Goal: Information Seeking & Learning: Learn about a topic

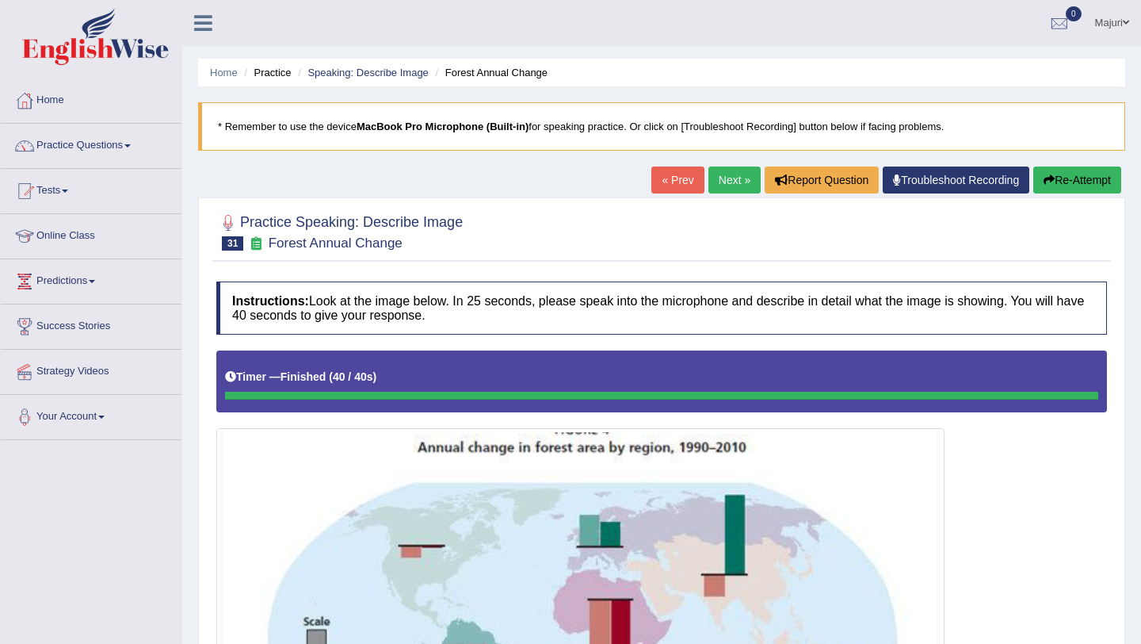
click at [1084, 178] on button "Re-Attempt" at bounding box center [1078, 179] width 88 height 27
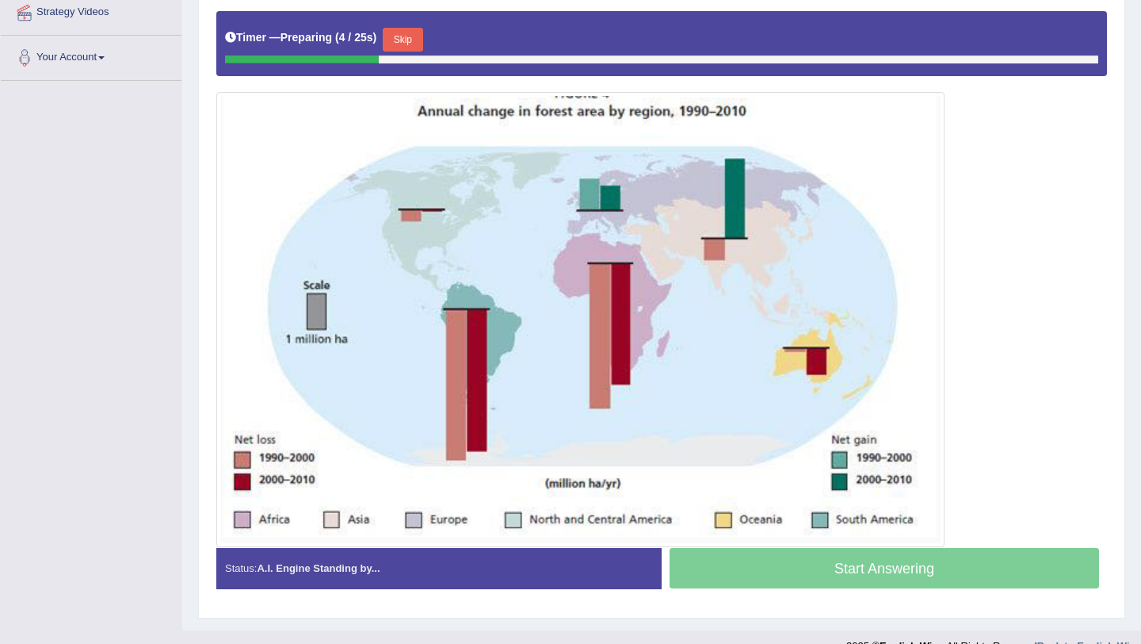
scroll to position [362, 0]
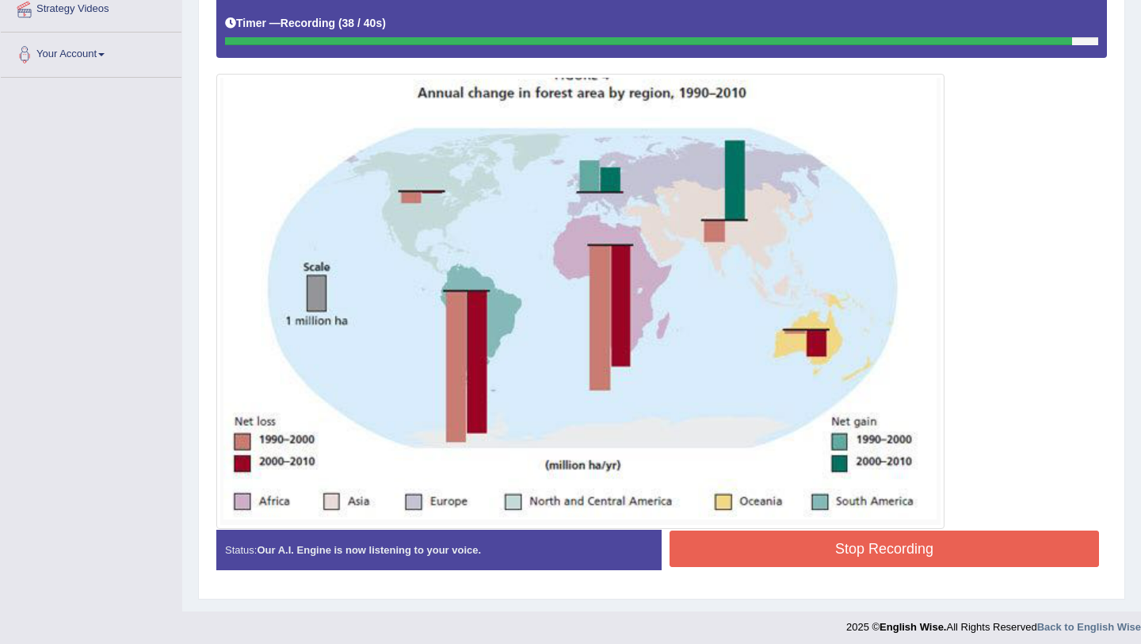
click at [885, 548] on button "Stop Recording" at bounding box center [885, 548] width 430 height 36
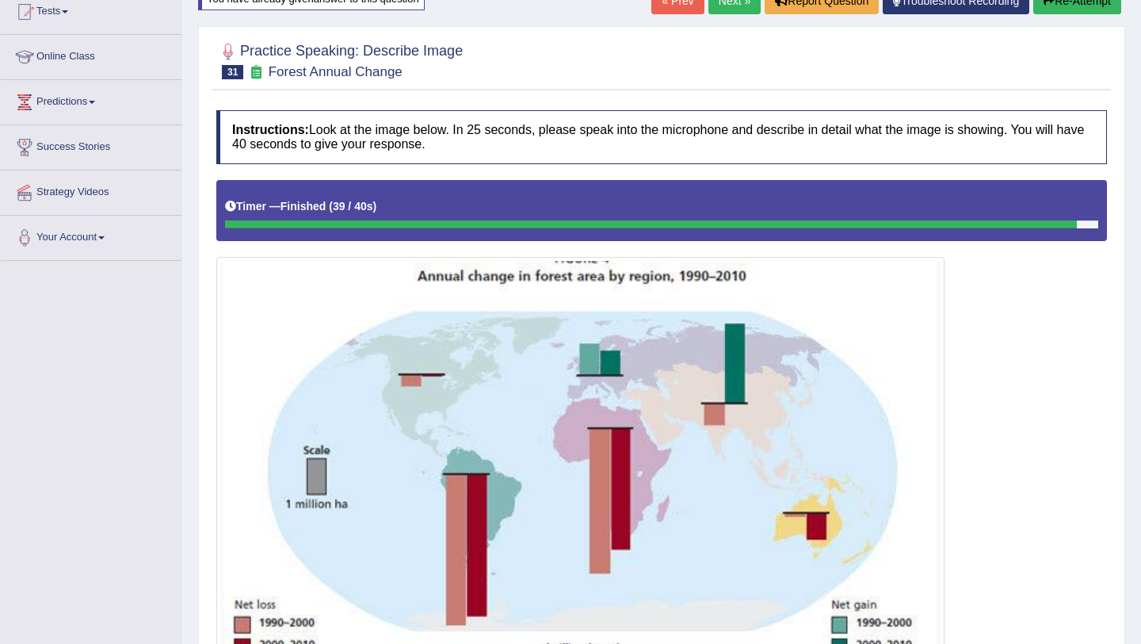
scroll to position [153, 0]
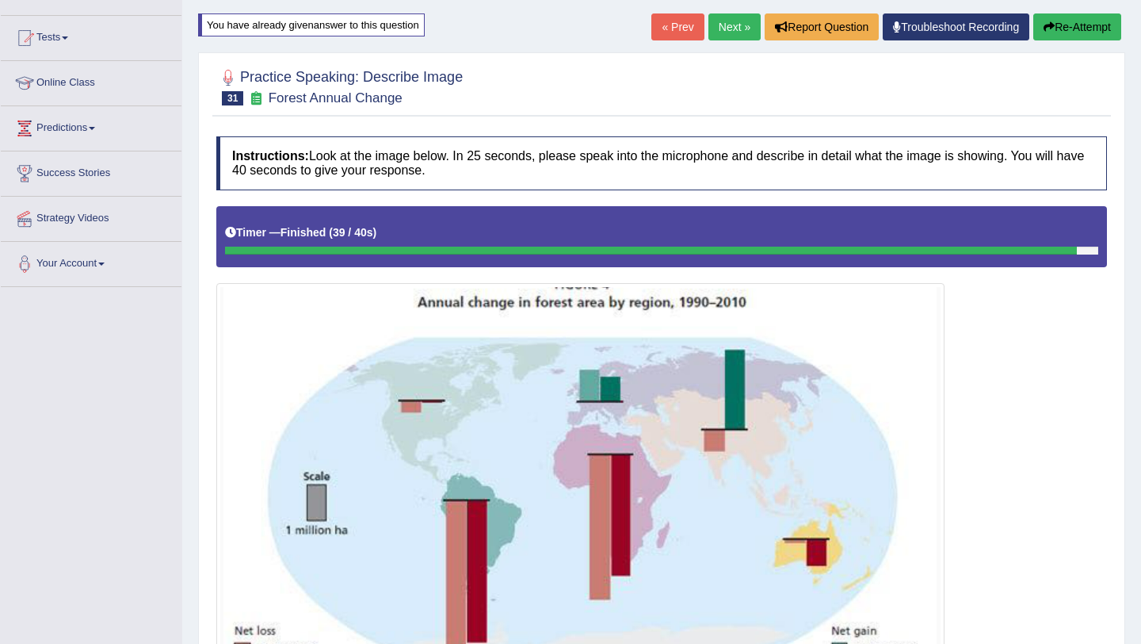
click at [1066, 23] on button "Re-Attempt" at bounding box center [1078, 26] width 88 height 27
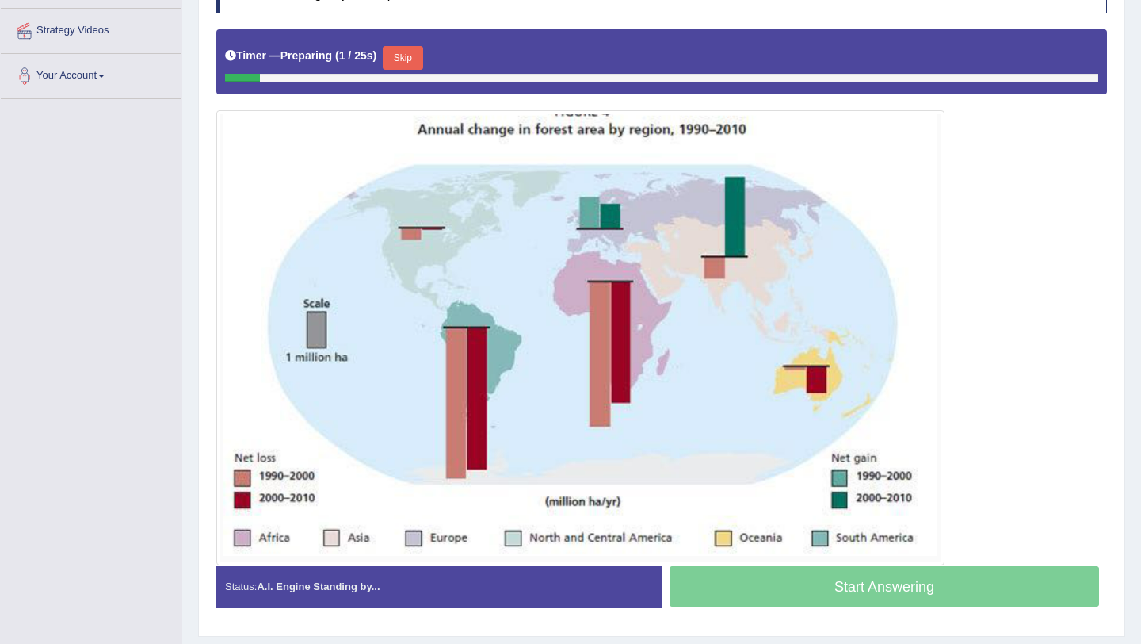
scroll to position [355, 0]
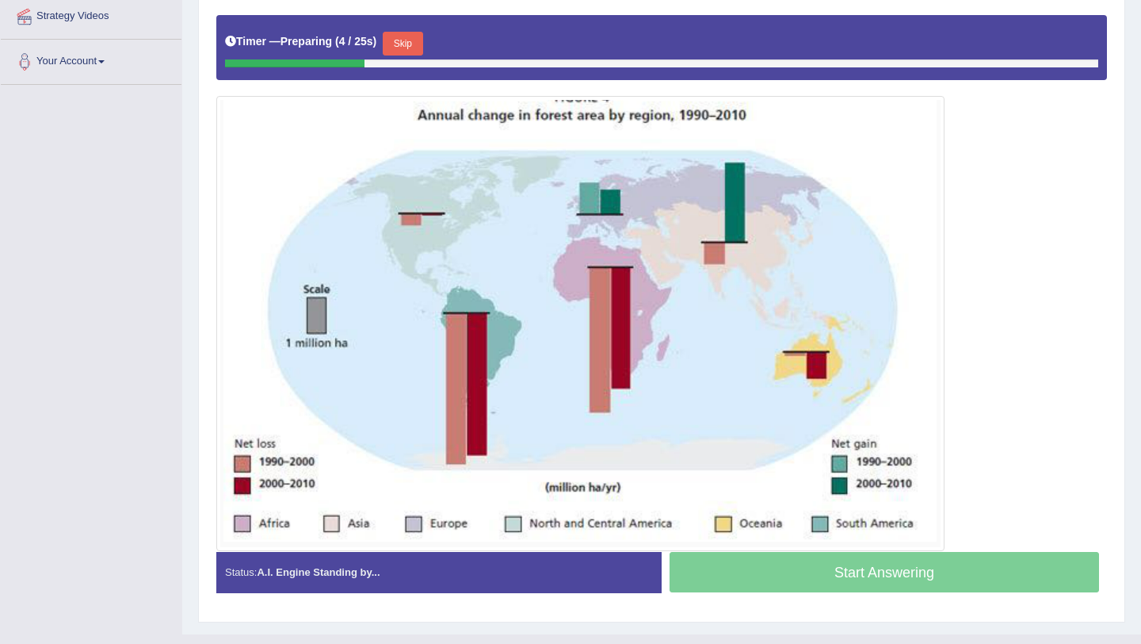
click at [422, 44] on button "Skip" at bounding box center [403, 44] width 40 height 24
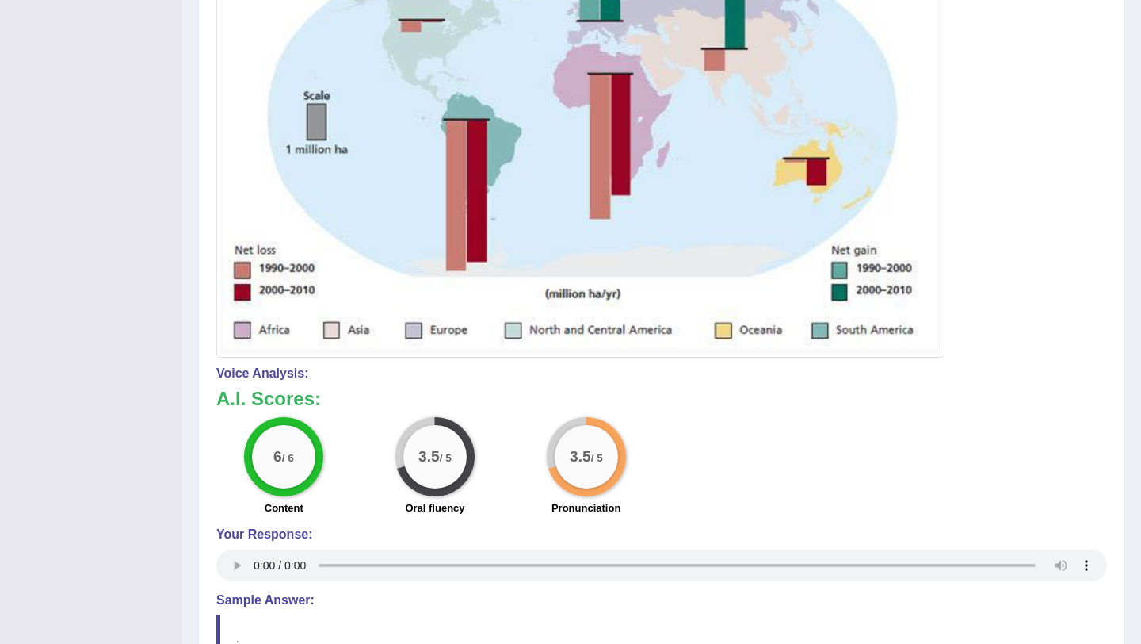
scroll to position [0, 0]
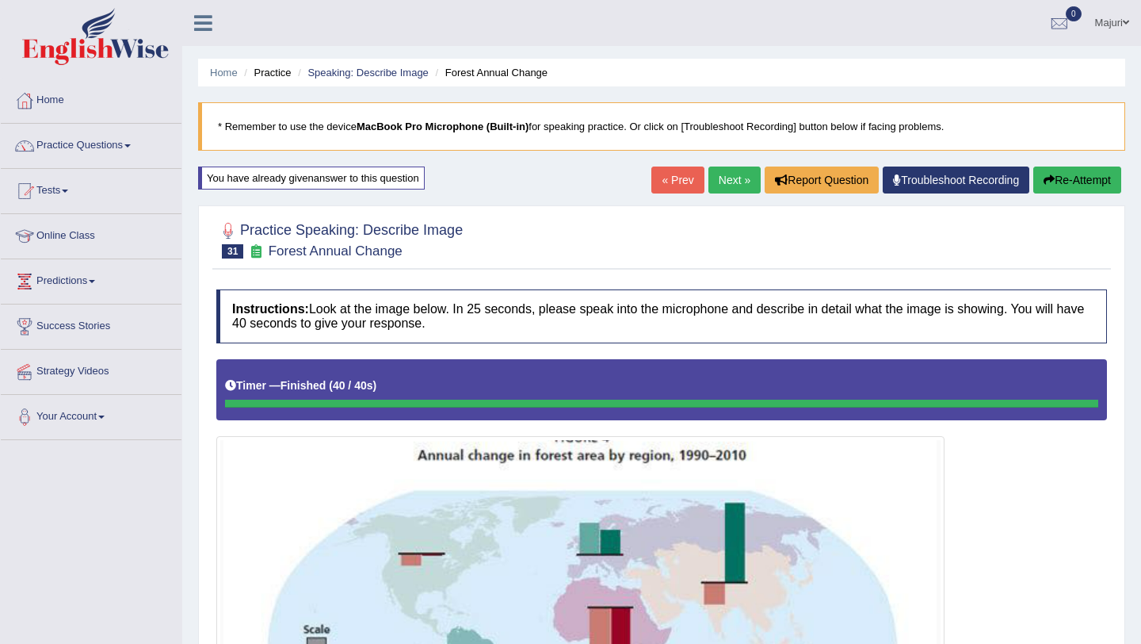
click at [719, 187] on link "Next »" at bounding box center [735, 179] width 52 height 27
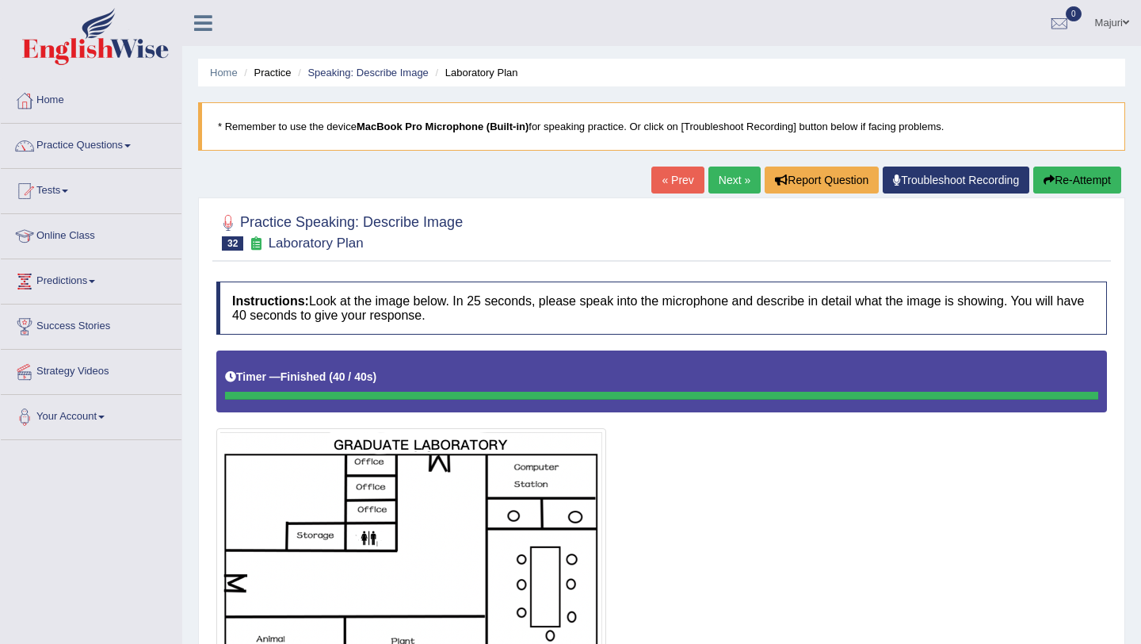
click at [732, 180] on link "Next »" at bounding box center [735, 179] width 52 height 27
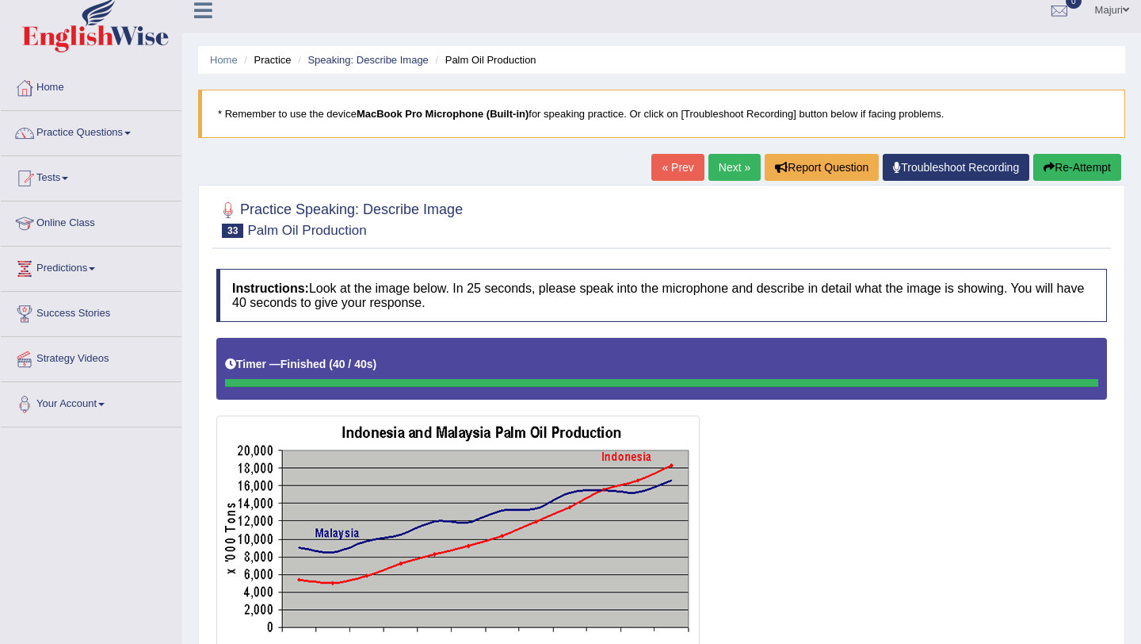
scroll to position [10, 0]
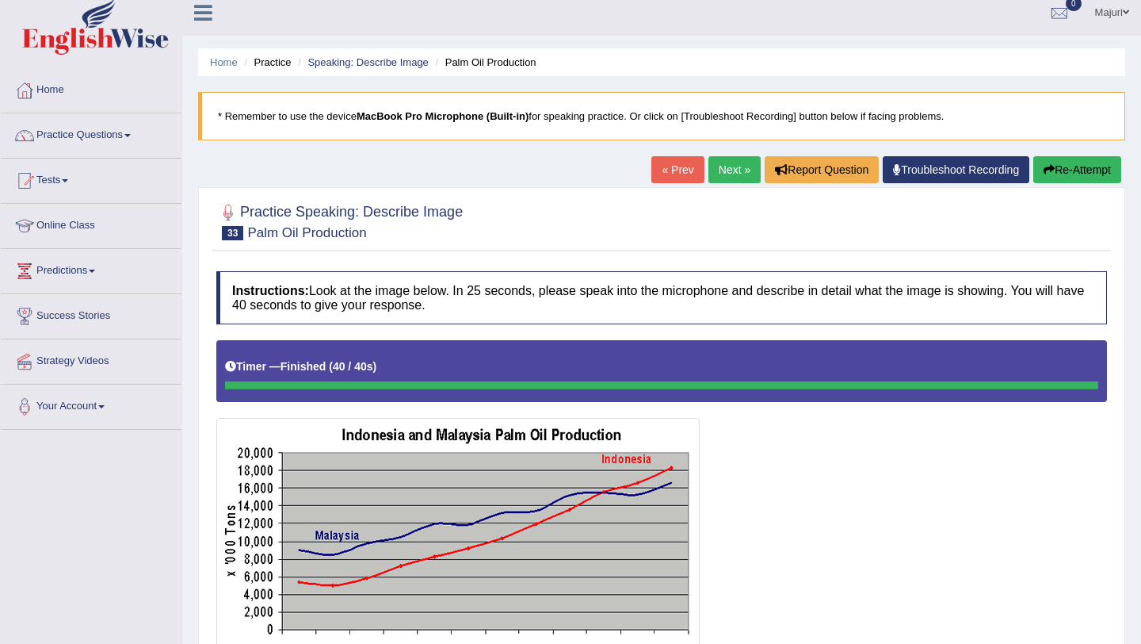
click at [1067, 173] on button "Re-Attempt" at bounding box center [1078, 169] width 88 height 27
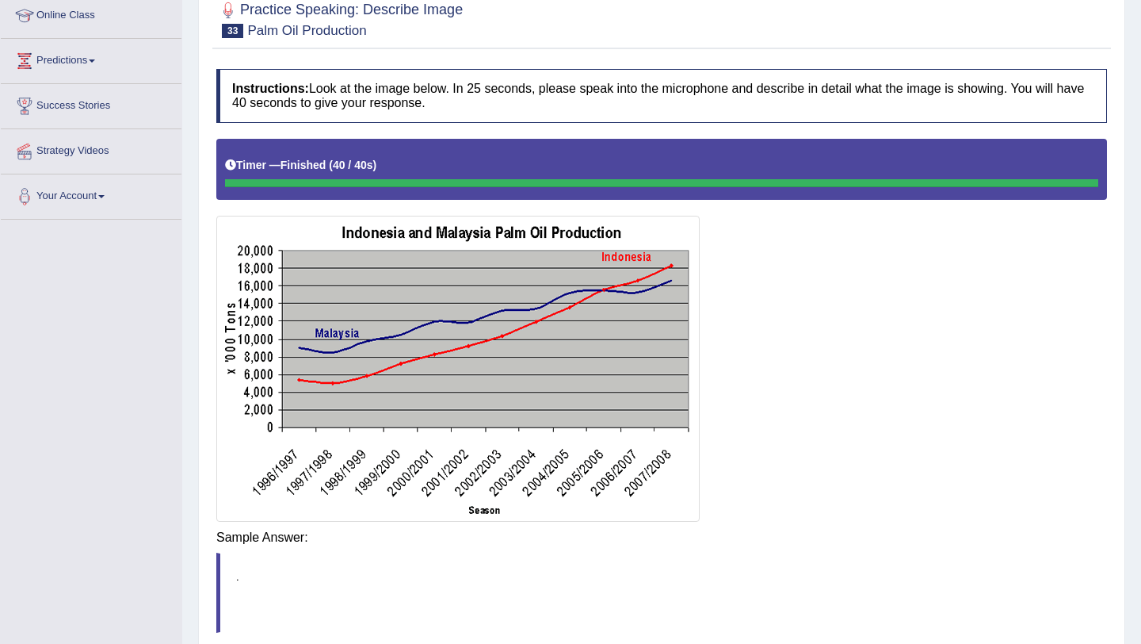
scroll to position [232, 0]
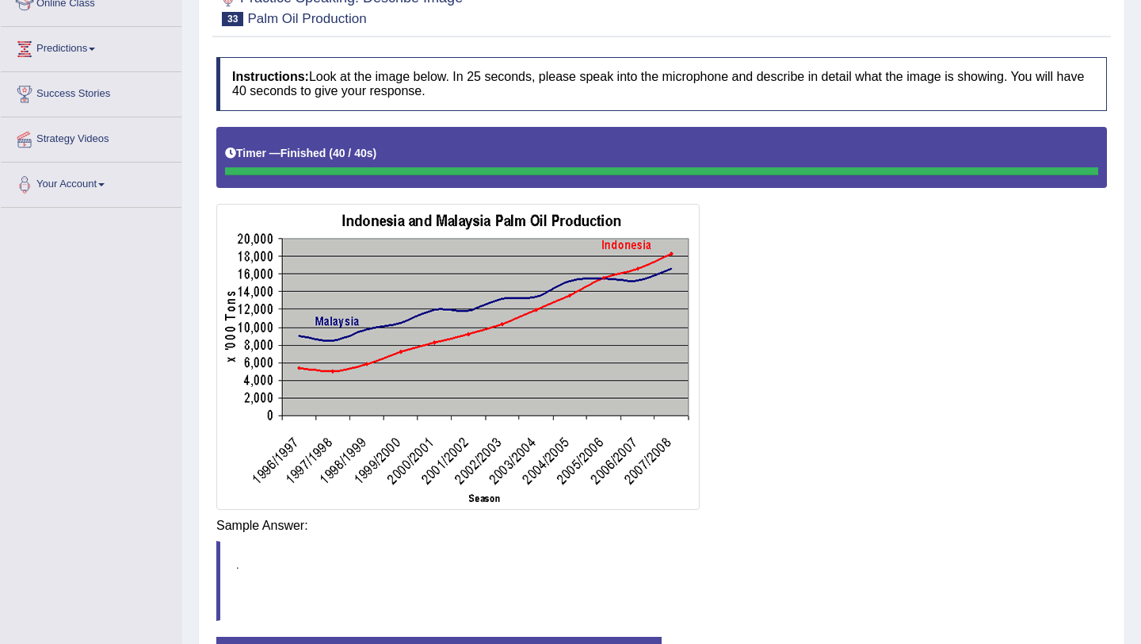
click at [747, 564] on div "Instructions: Look at the image below. In 25 seconds, please speak into the mic…" at bounding box center [661, 373] width 899 height 648
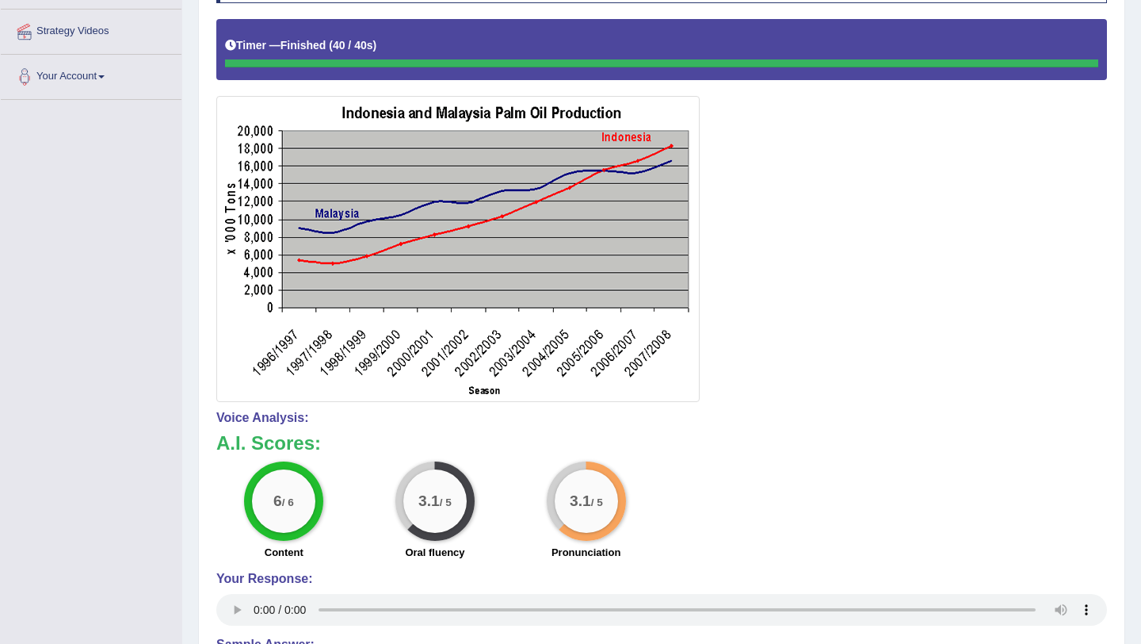
scroll to position [0, 0]
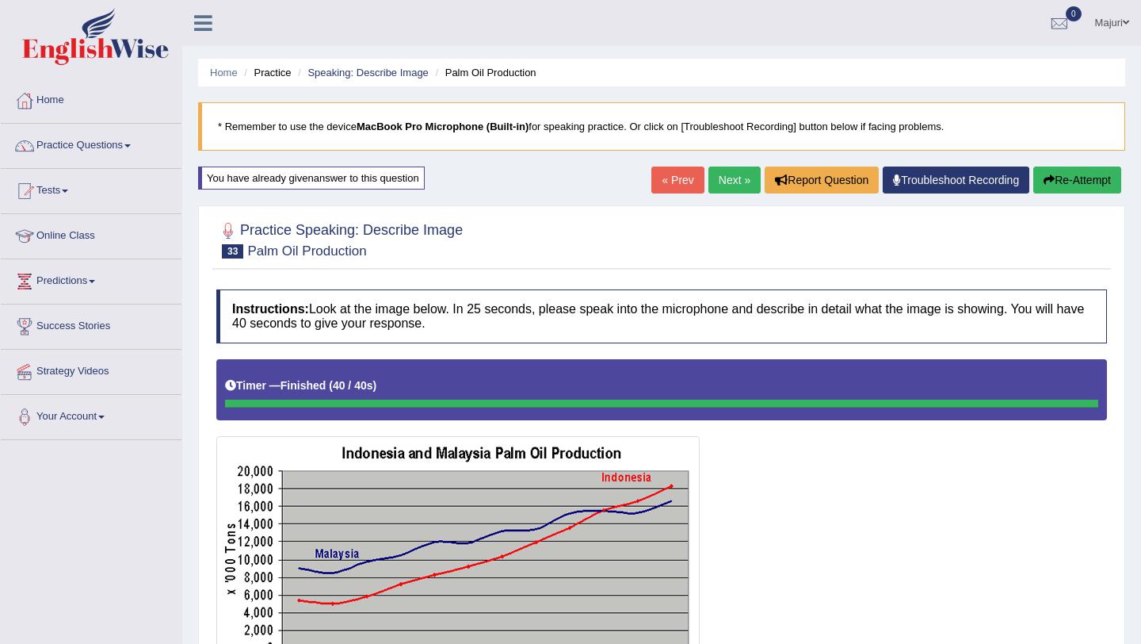
click at [726, 184] on link "Next »" at bounding box center [735, 179] width 52 height 27
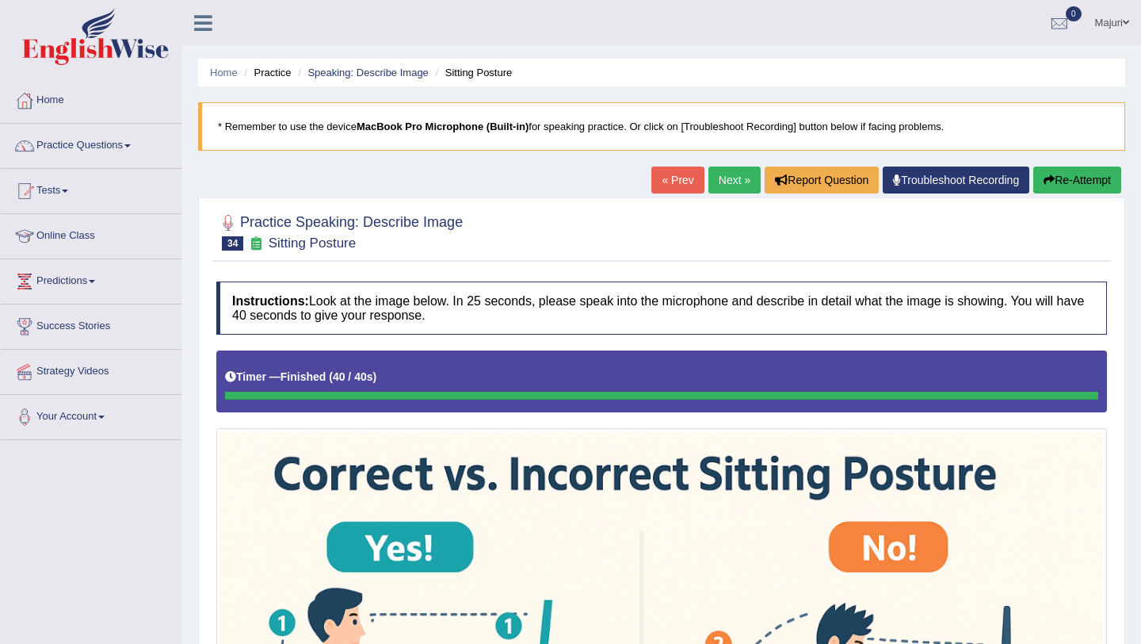
click at [1065, 185] on button "Re-Attempt" at bounding box center [1078, 179] width 88 height 27
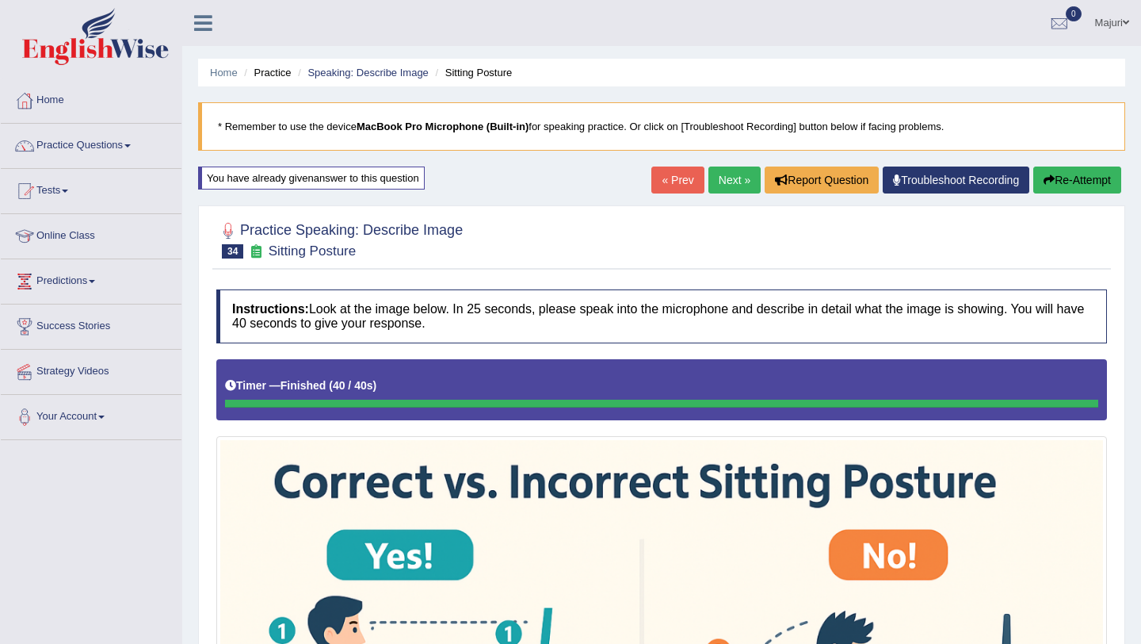
click at [721, 178] on link "Next »" at bounding box center [735, 179] width 52 height 27
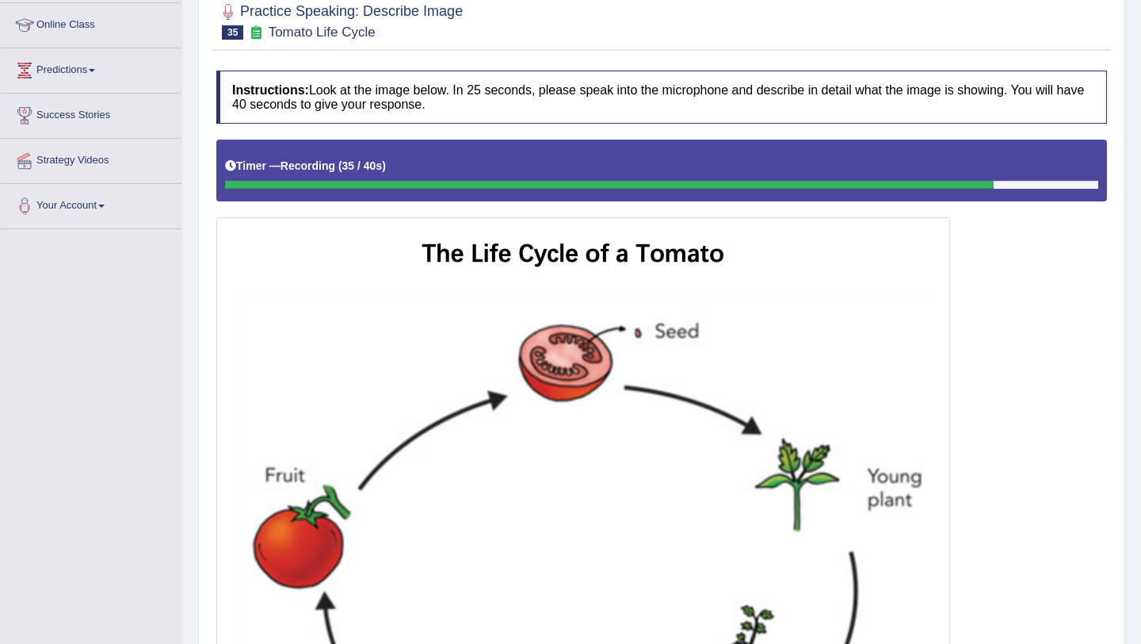
scroll to position [580, 0]
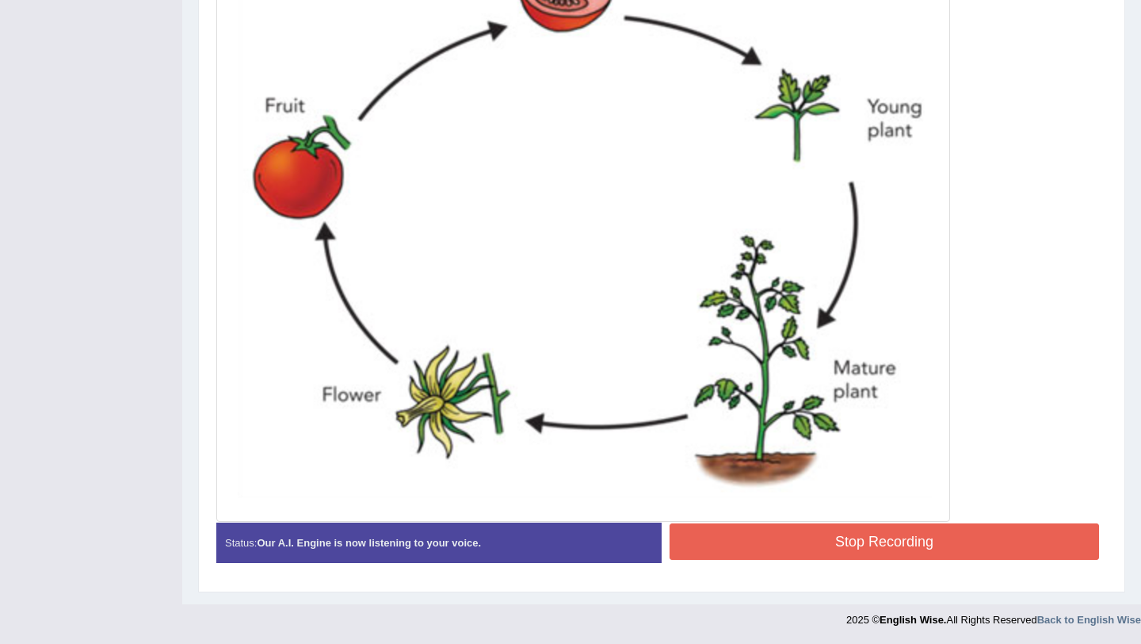
click at [851, 542] on button "Stop Recording" at bounding box center [885, 541] width 430 height 36
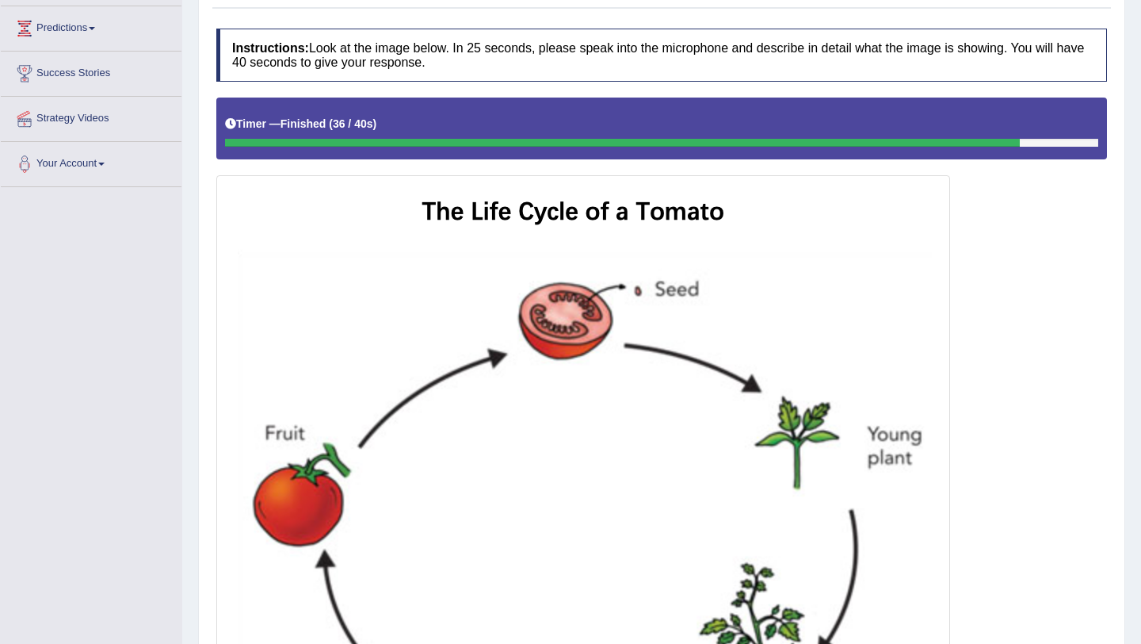
scroll to position [0, 0]
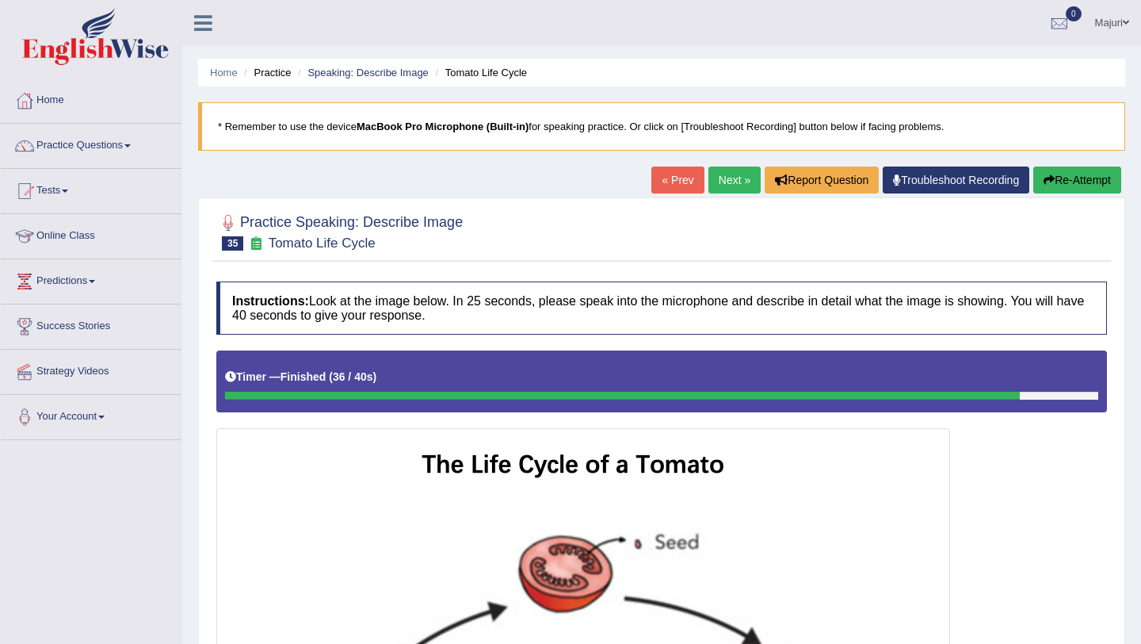
click at [1081, 179] on button "Re-Attempt" at bounding box center [1078, 179] width 88 height 27
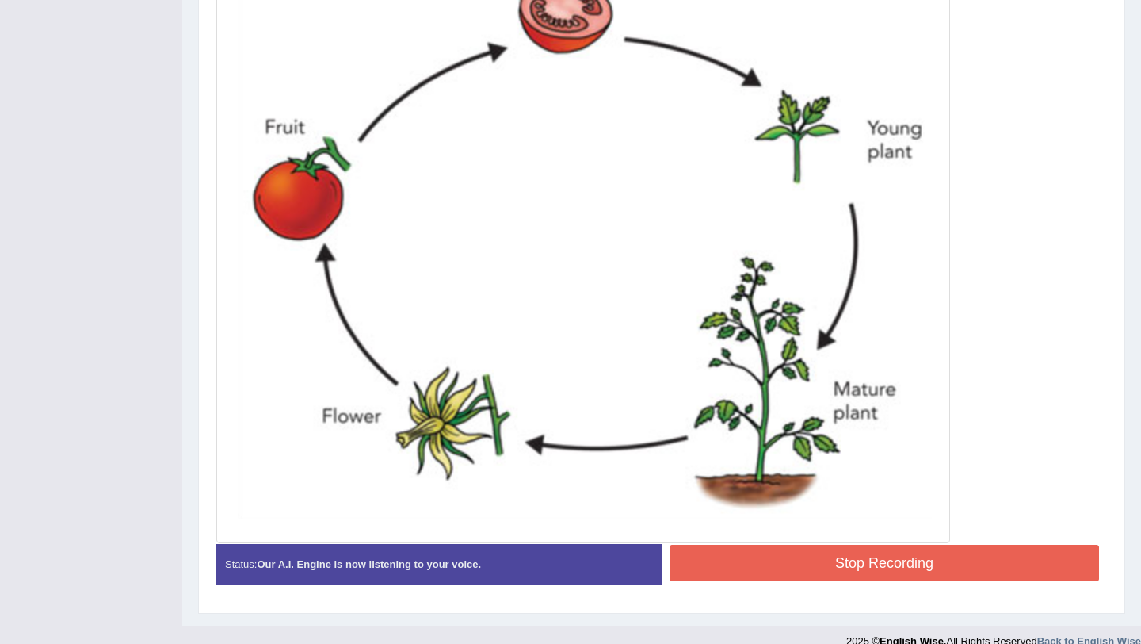
scroll to position [588, 0]
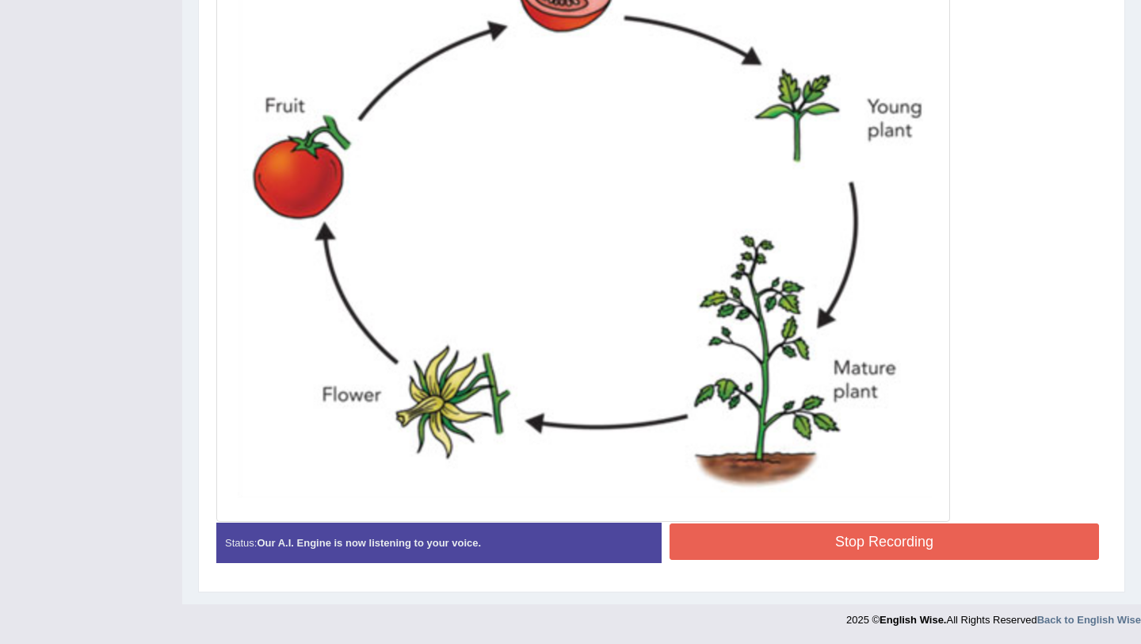
click at [908, 534] on button "Stop Recording" at bounding box center [885, 541] width 430 height 36
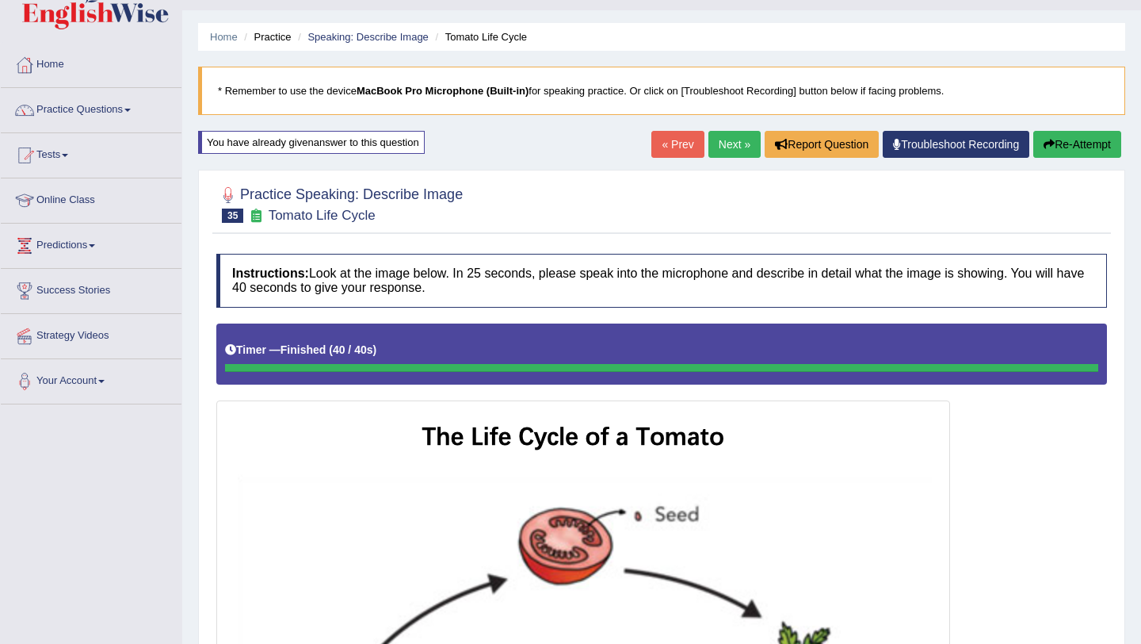
scroll to position [37, 0]
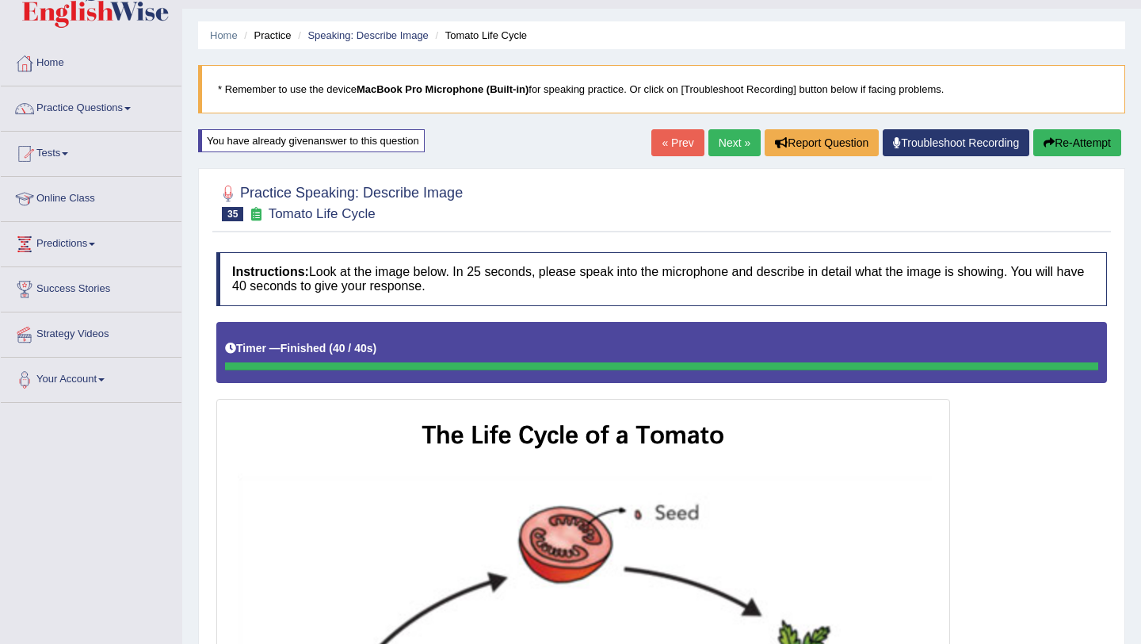
click at [740, 143] on link "Next »" at bounding box center [735, 142] width 52 height 27
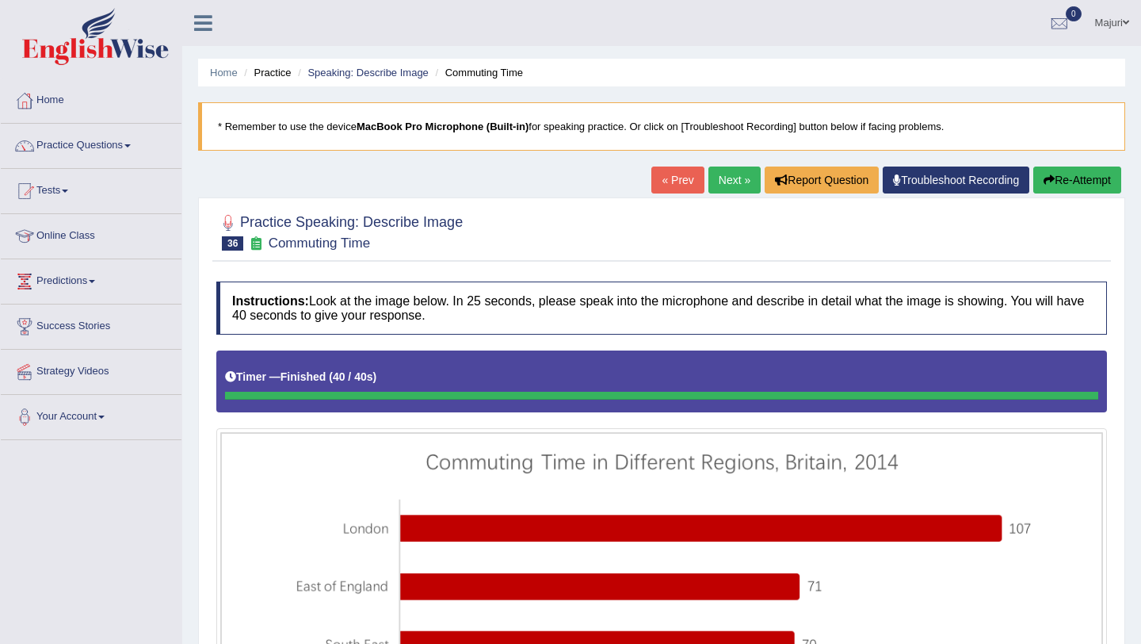
click at [1079, 185] on button "Re-Attempt" at bounding box center [1078, 179] width 88 height 27
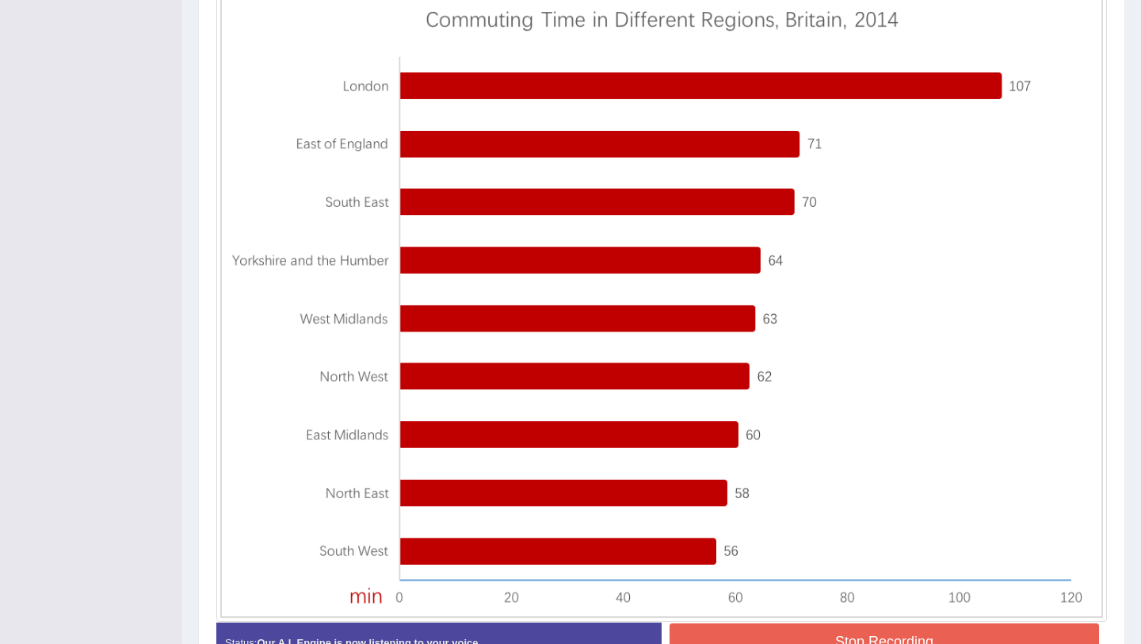
scroll to position [550, 0]
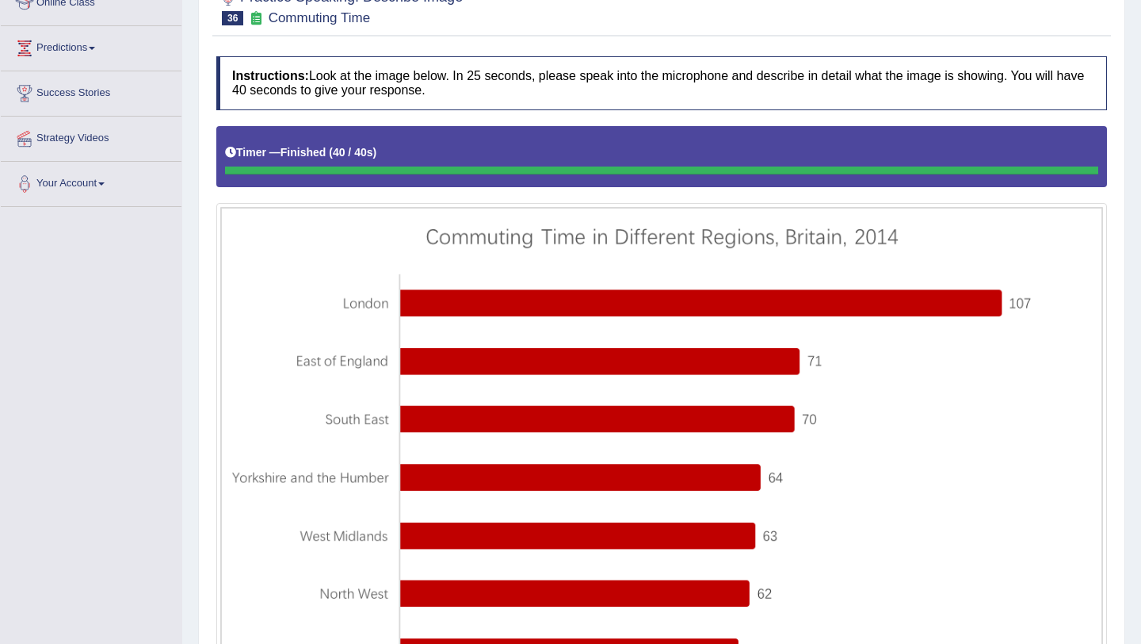
scroll to position [0, 0]
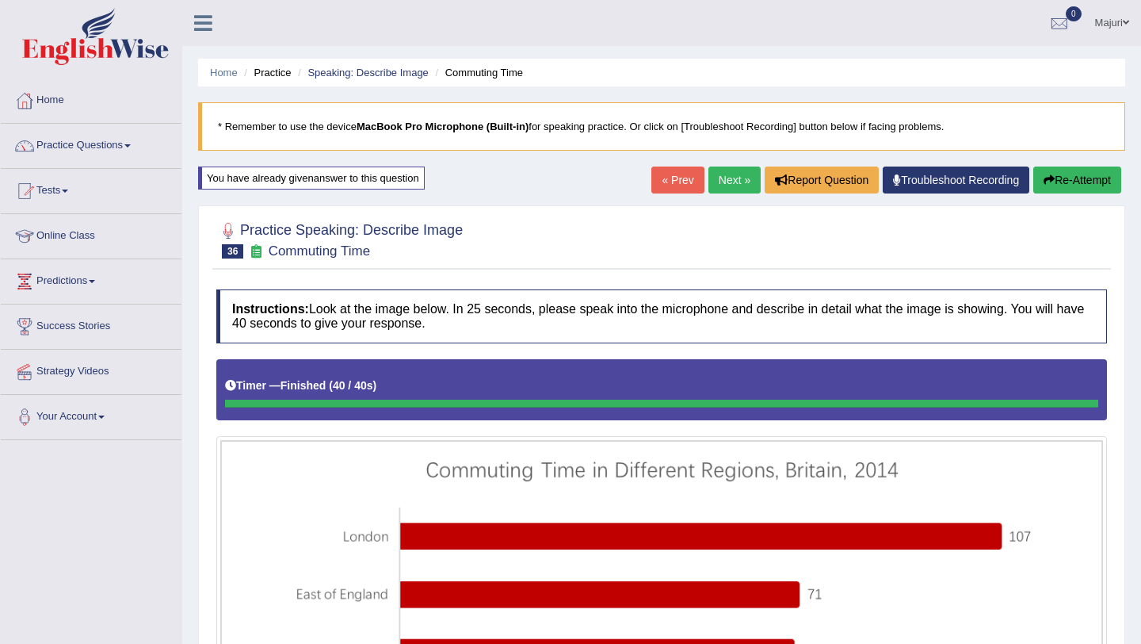
click at [736, 180] on link "Next »" at bounding box center [735, 179] width 52 height 27
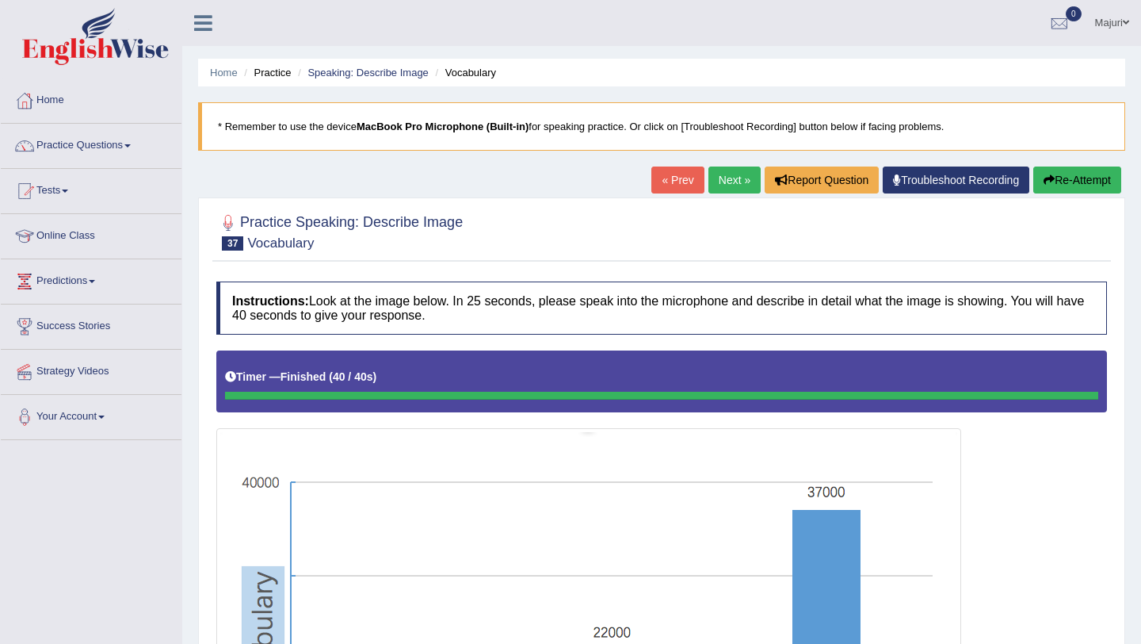
click at [729, 180] on link "Next »" at bounding box center [735, 179] width 52 height 27
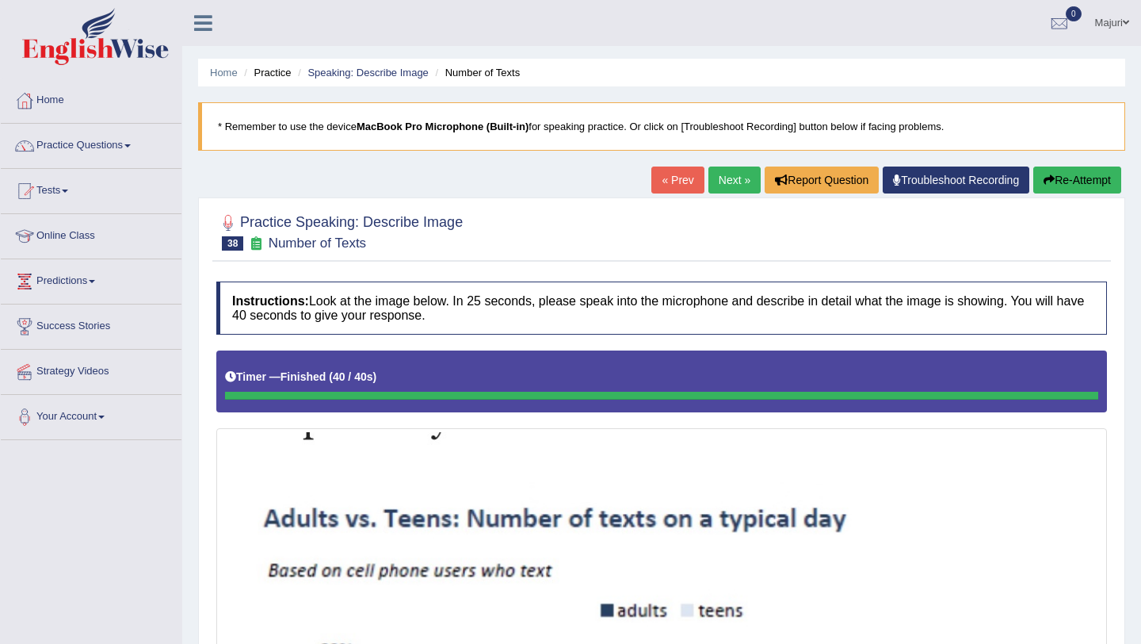
click at [713, 182] on link "Next »" at bounding box center [735, 179] width 52 height 27
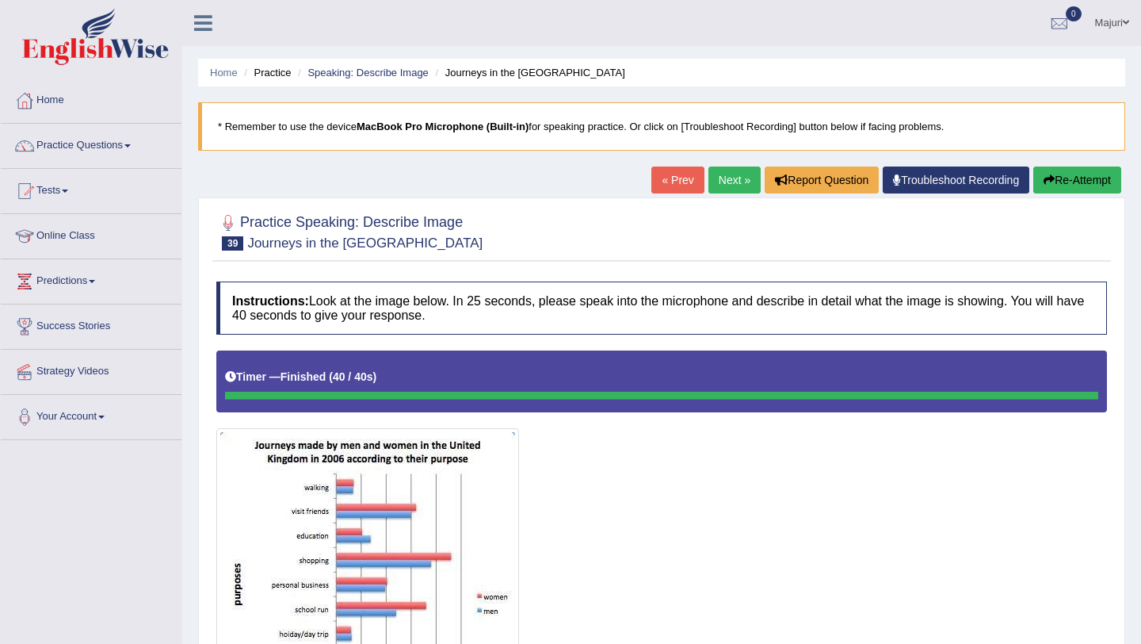
click at [1095, 185] on button "Re-Attempt" at bounding box center [1078, 179] width 88 height 27
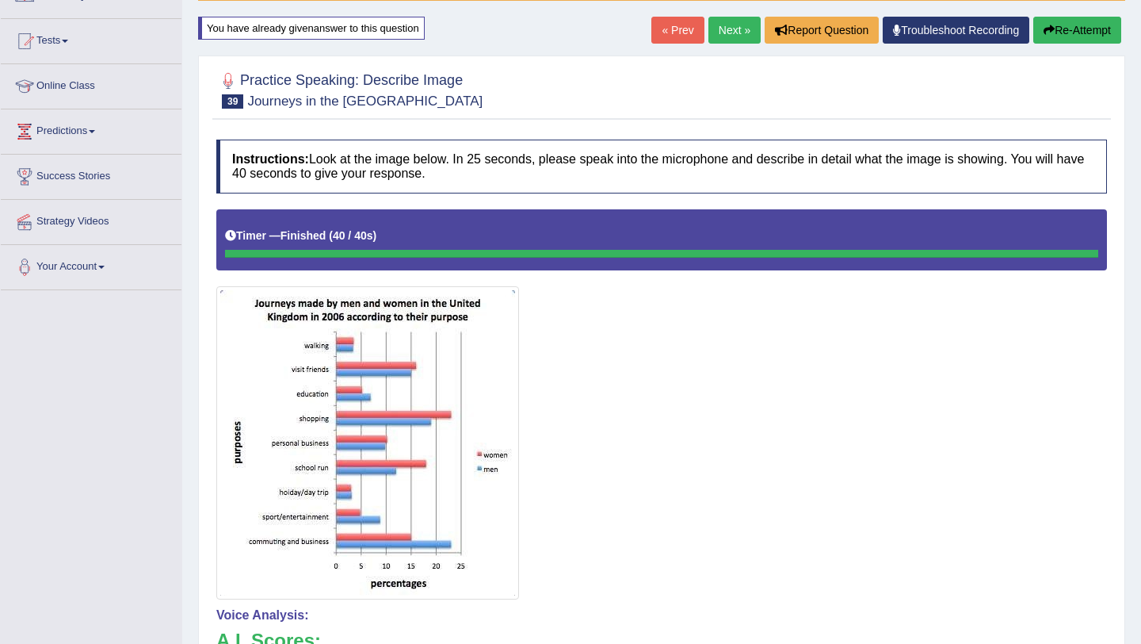
scroll to position [136, 0]
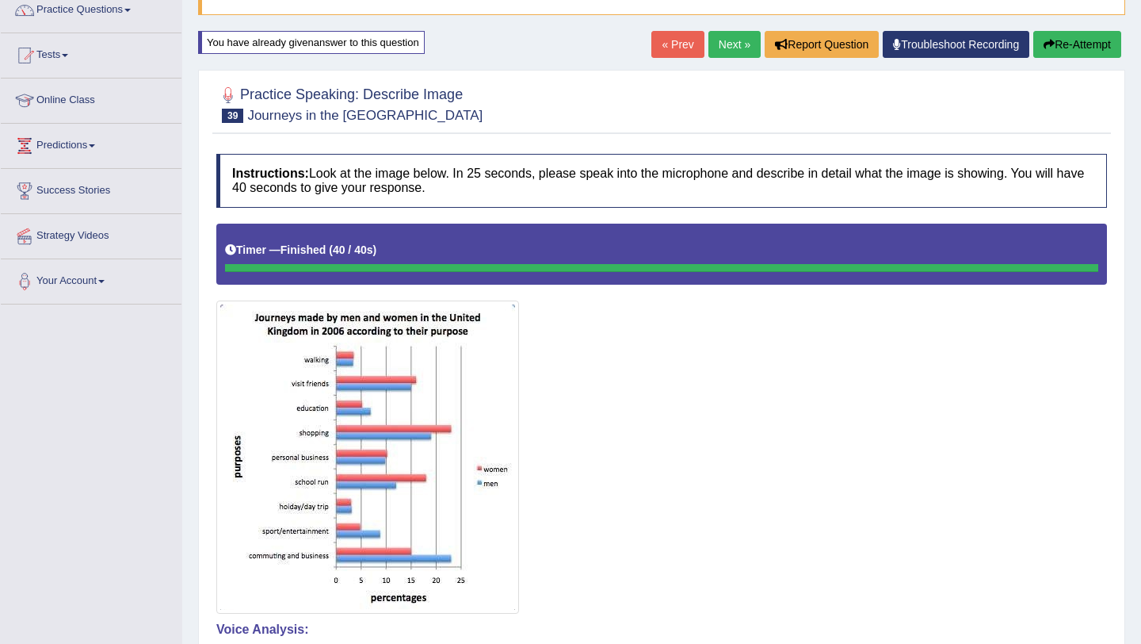
click at [1076, 48] on button "Re-Attempt" at bounding box center [1078, 44] width 88 height 27
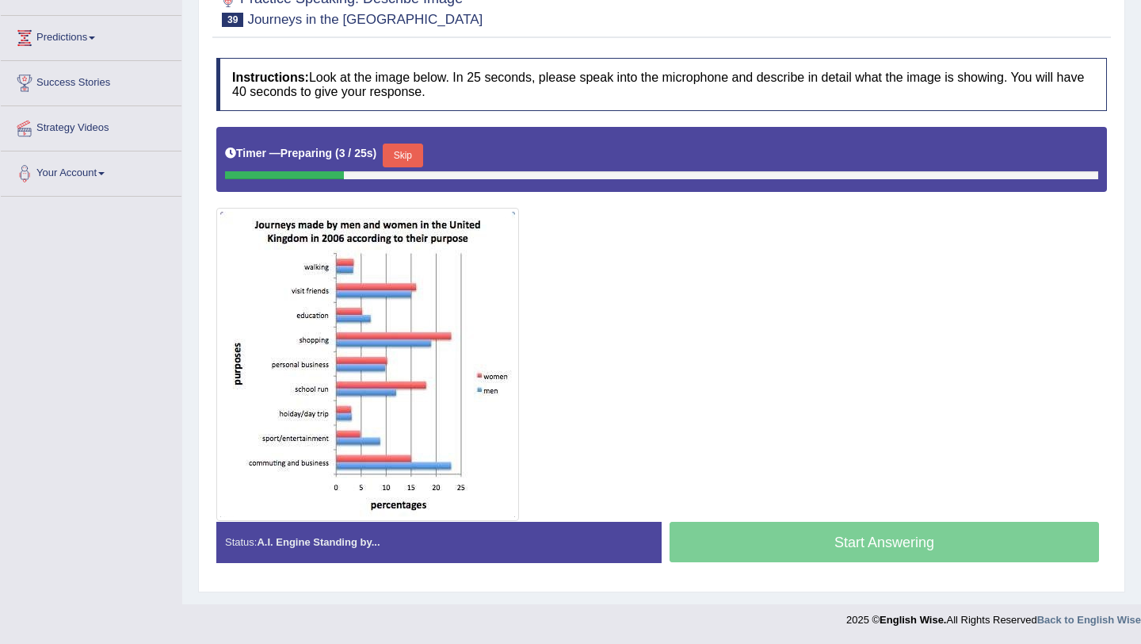
click at [422, 159] on button "Skip" at bounding box center [403, 155] width 40 height 24
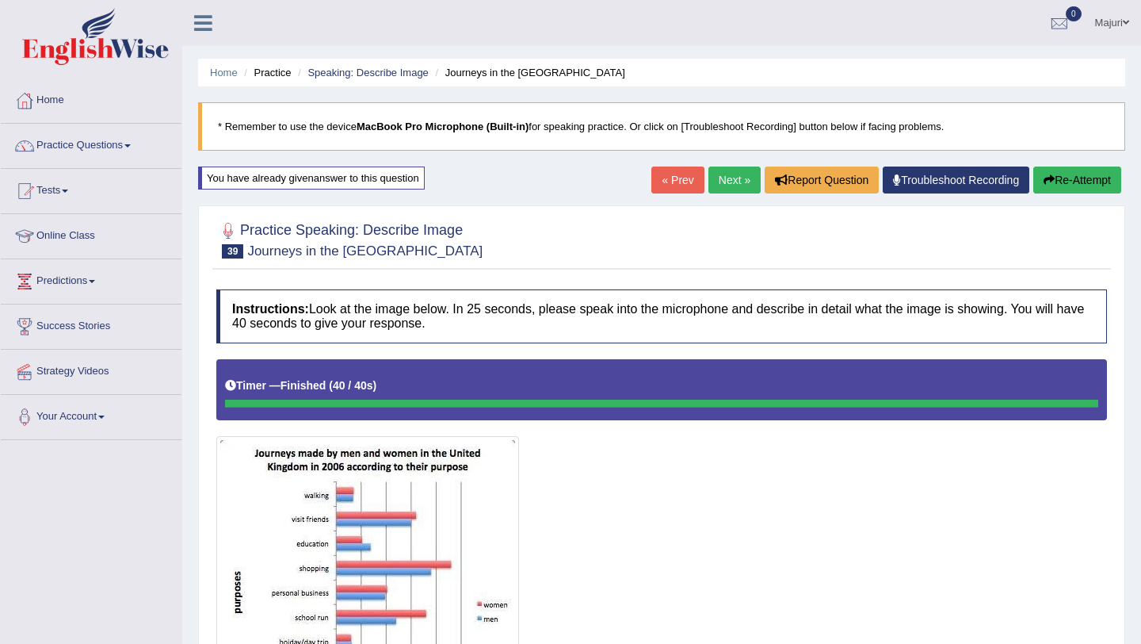
click at [726, 175] on link "Next »" at bounding box center [735, 179] width 52 height 27
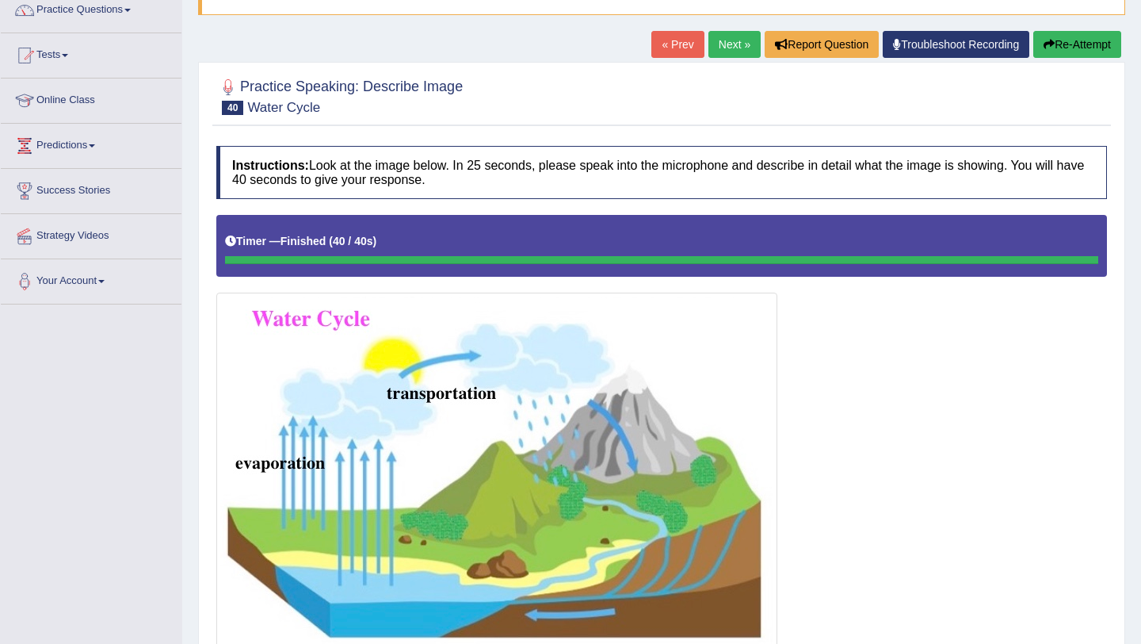
scroll to position [129, 0]
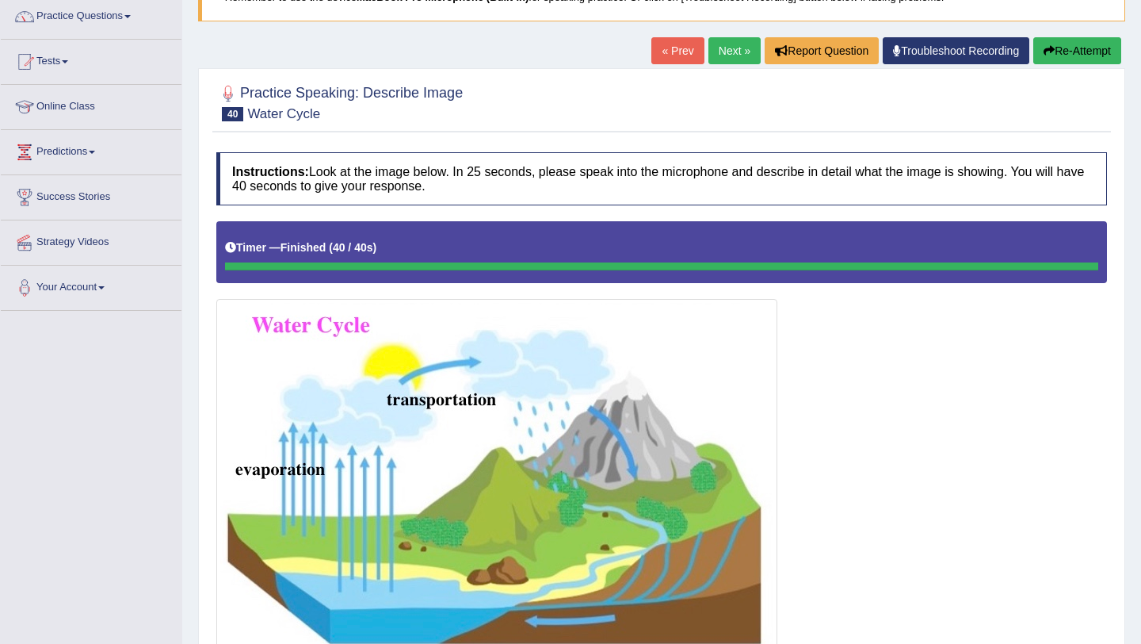
click at [1072, 55] on button "Re-Attempt" at bounding box center [1078, 50] width 88 height 27
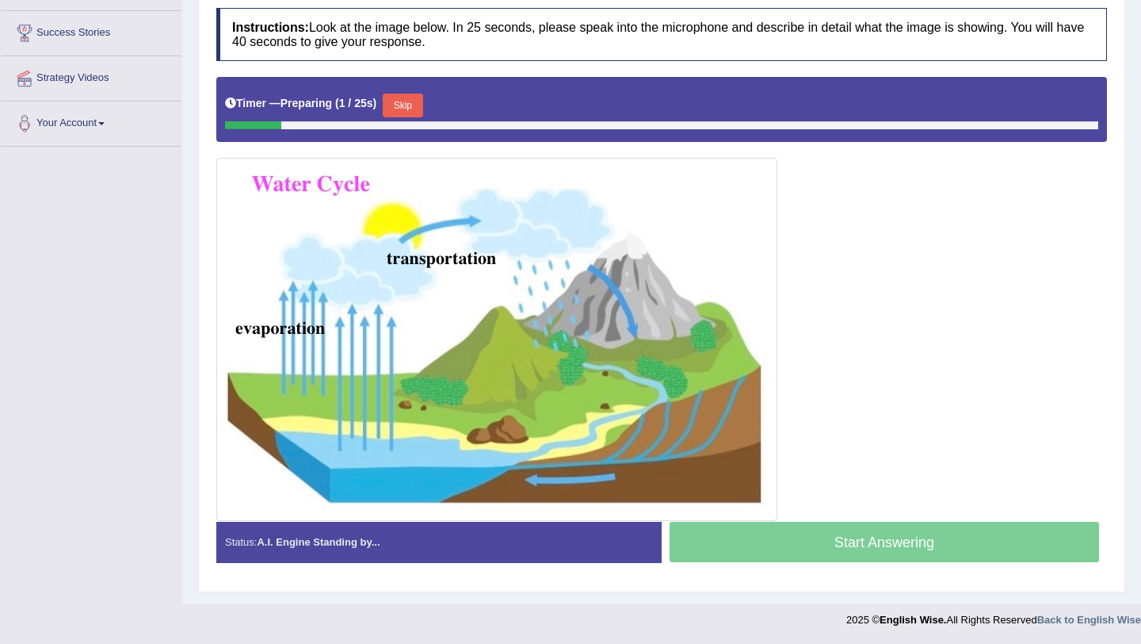
click at [411, 114] on button "Skip" at bounding box center [403, 106] width 40 height 24
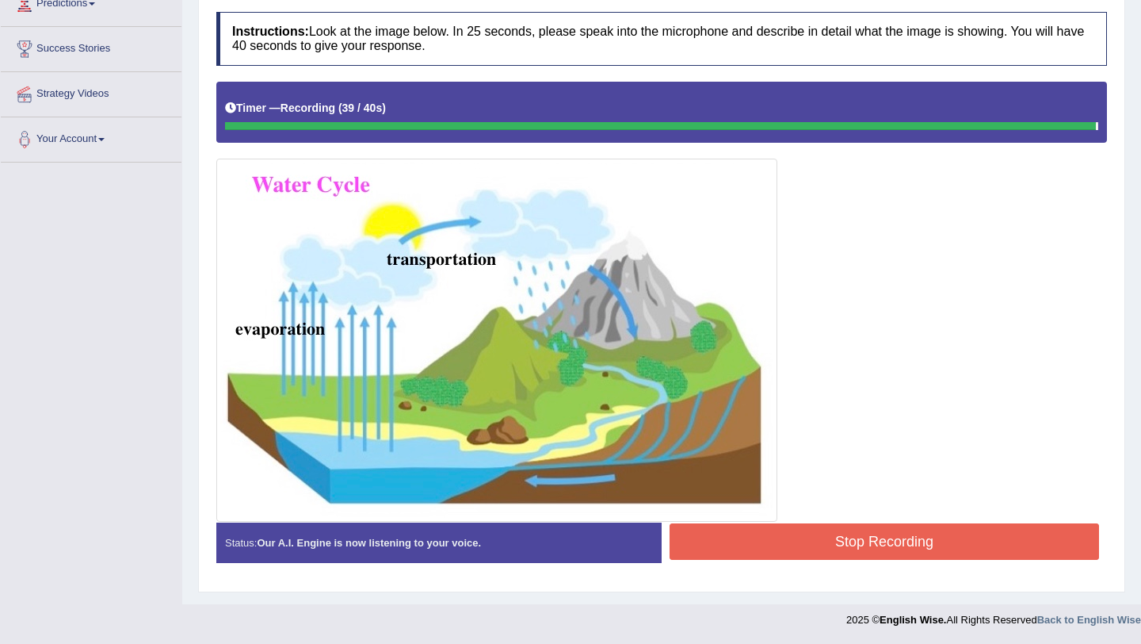
click at [757, 545] on button "Stop Recording" at bounding box center [885, 541] width 430 height 36
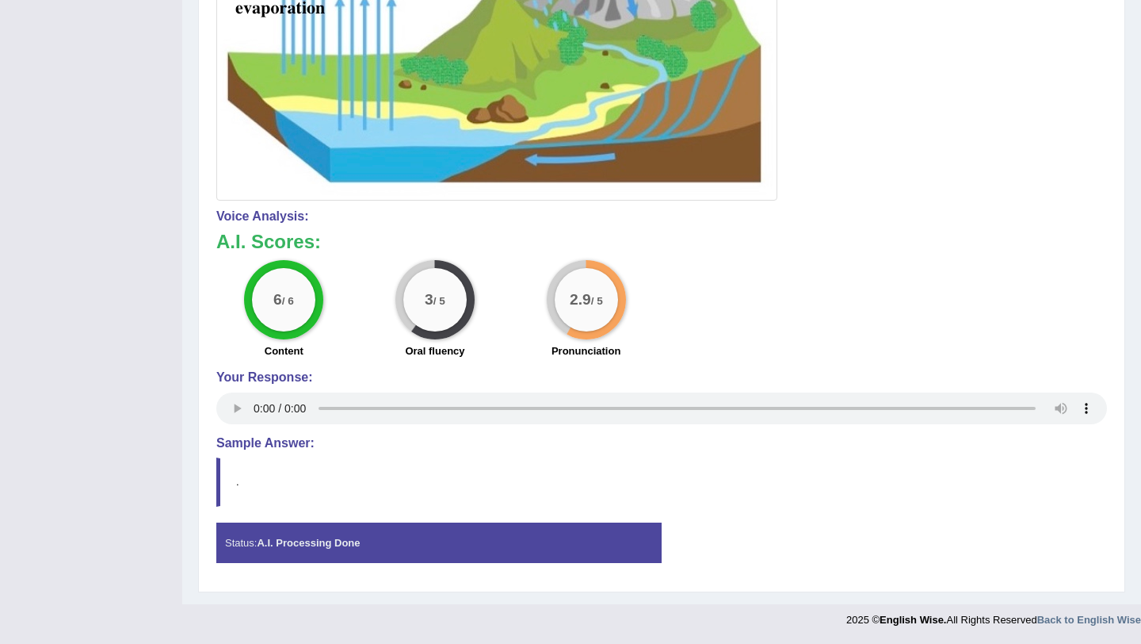
scroll to position [0, 0]
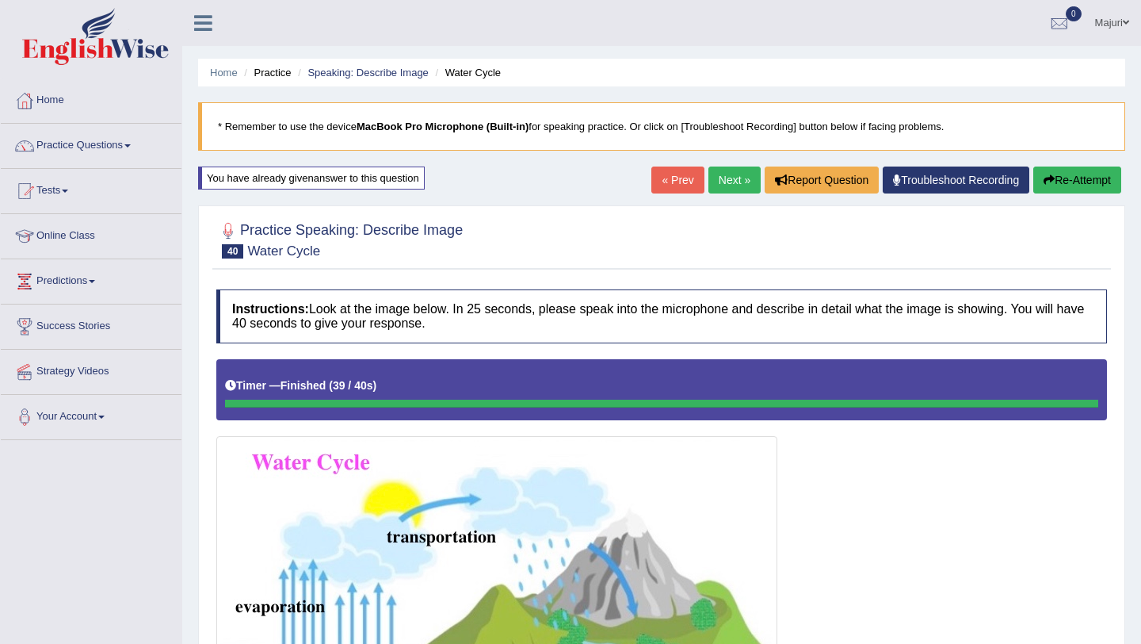
click at [730, 182] on link "Next »" at bounding box center [735, 179] width 52 height 27
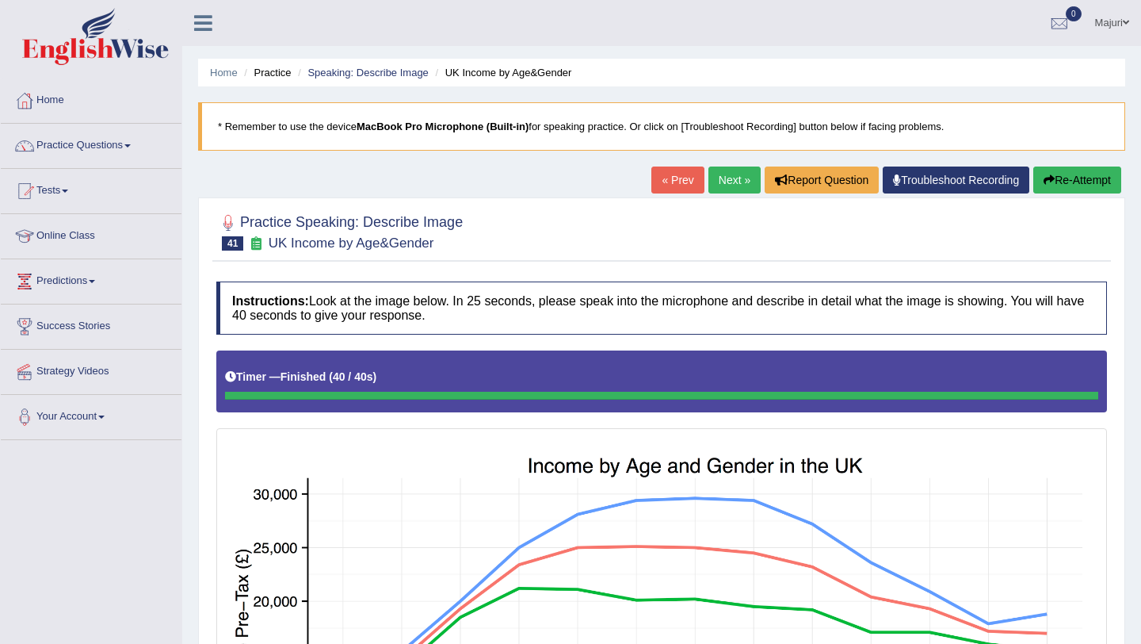
click at [1090, 178] on button "Re-Attempt" at bounding box center [1078, 179] width 88 height 27
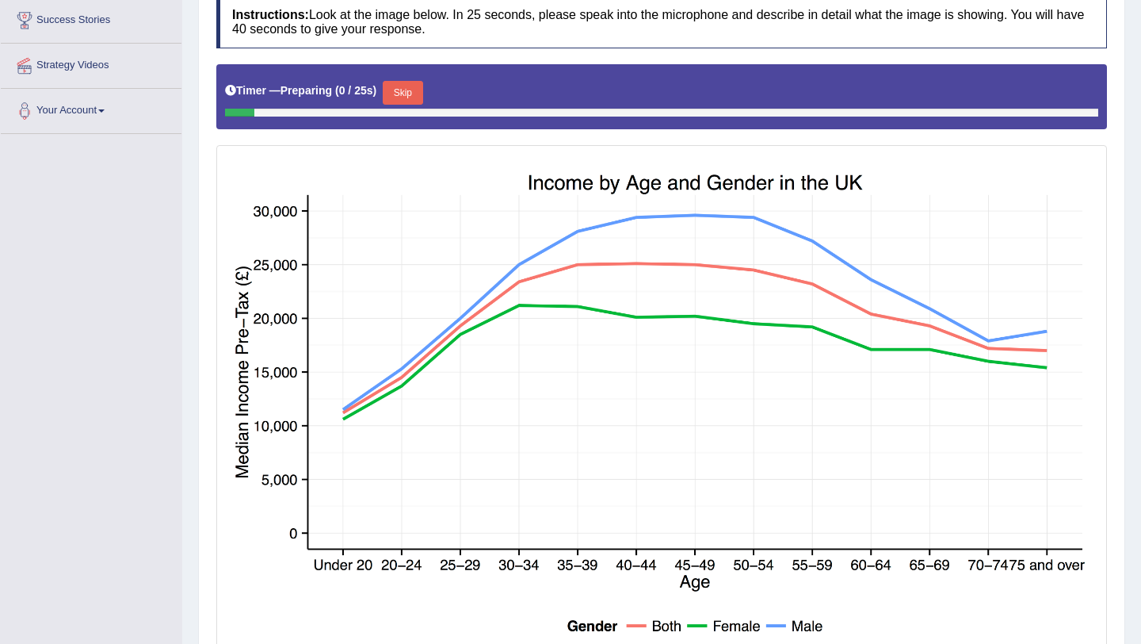
scroll to position [327, 0]
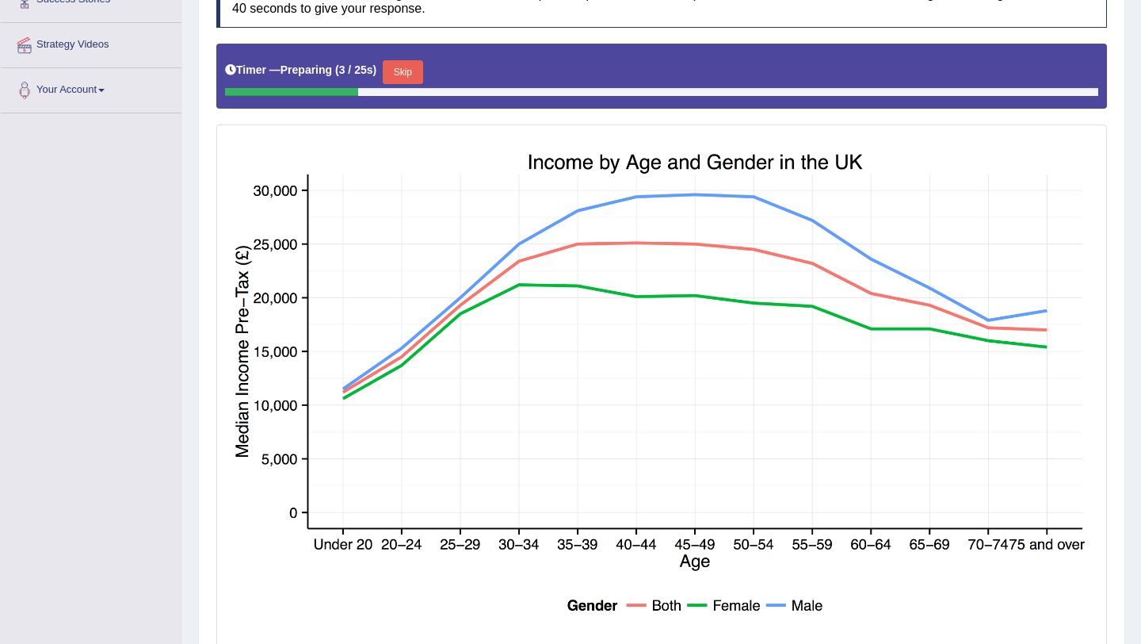
click at [415, 71] on button "Skip" at bounding box center [403, 72] width 40 height 24
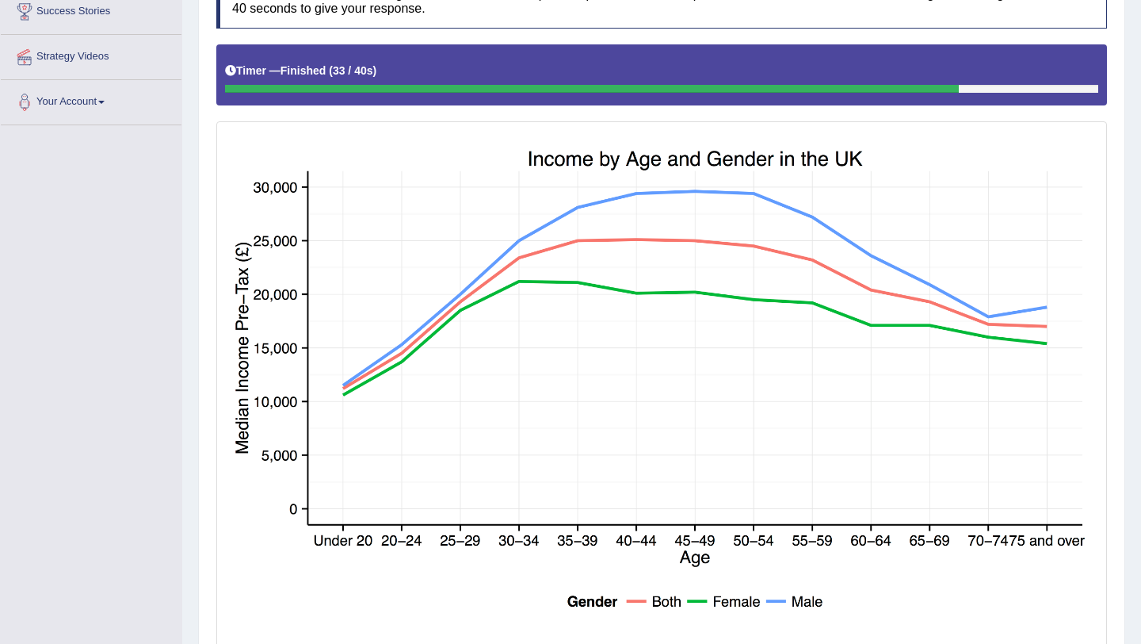
scroll to position [0, 0]
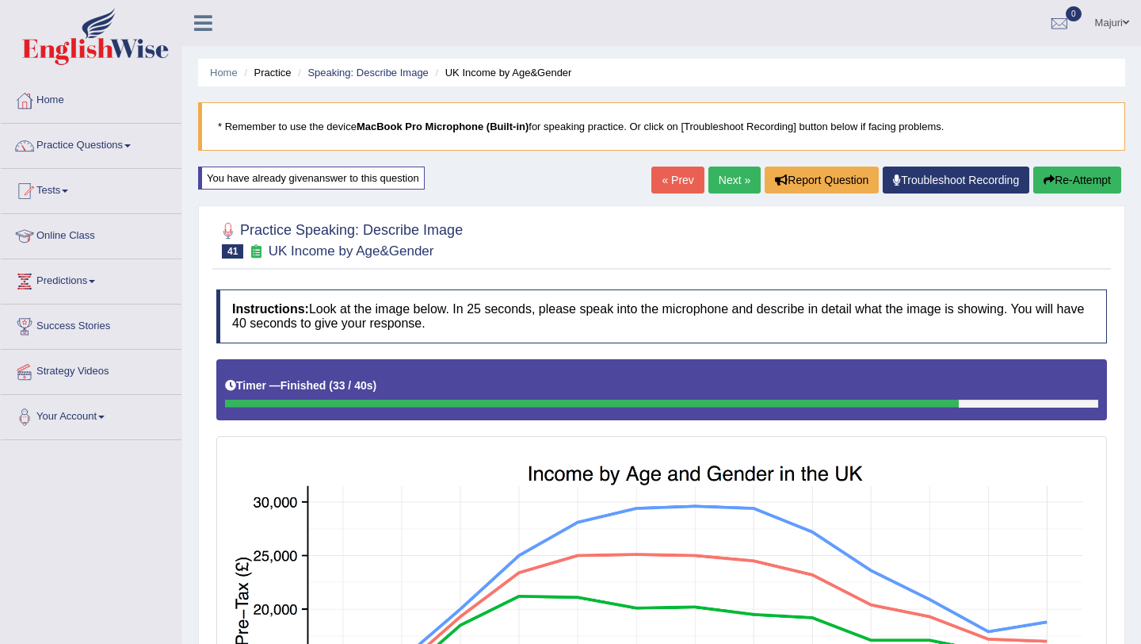
click at [1066, 188] on button "Re-Attempt" at bounding box center [1078, 179] width 88 height 27
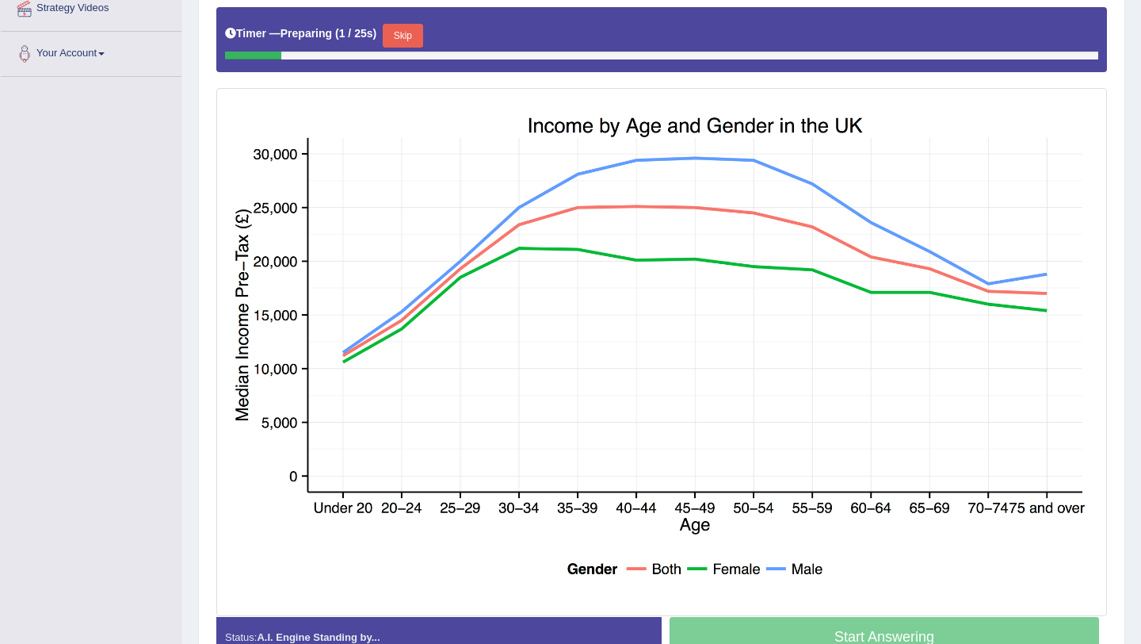
scroll to position [359, 0]
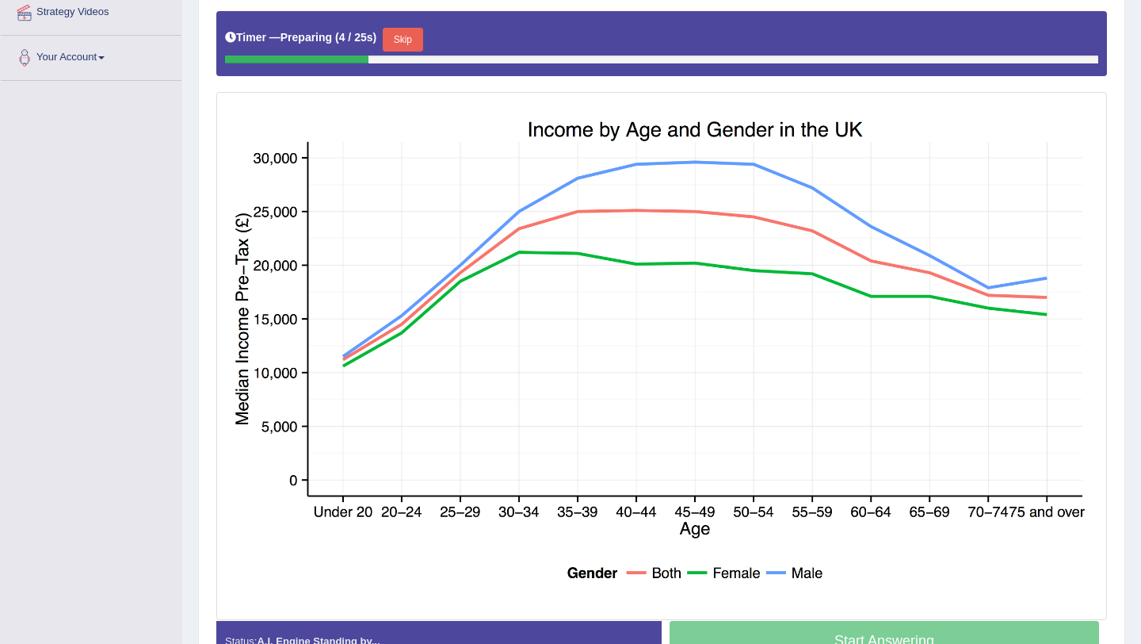
click at [405, 45] on button "Skip" at bounding box center [403, 40] width 40 height 24
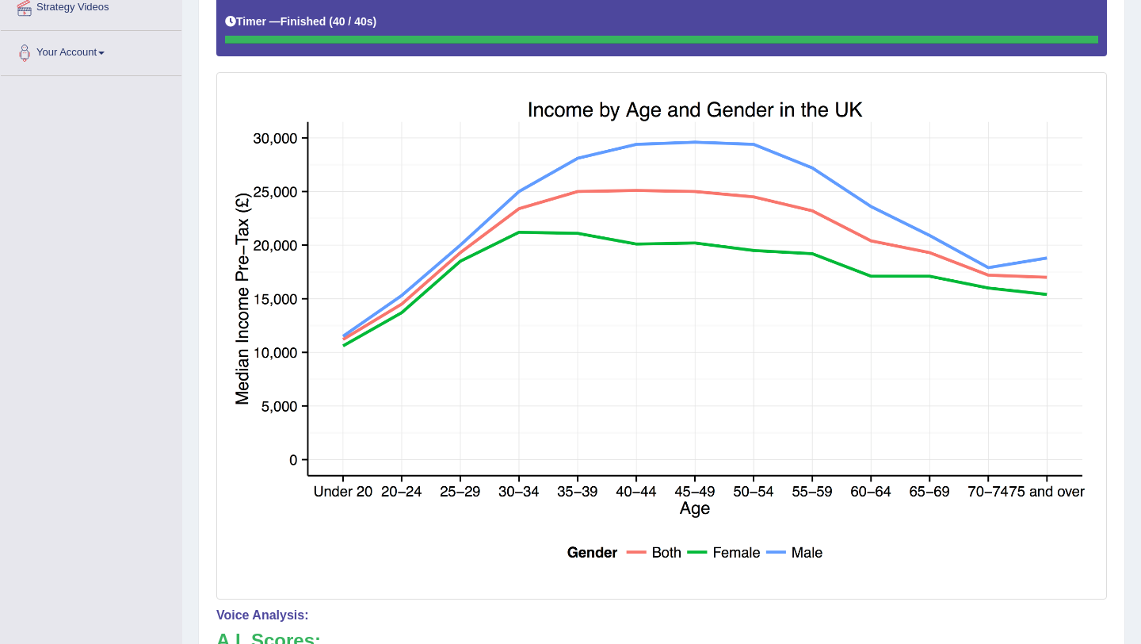
scroll to position [0, 0]
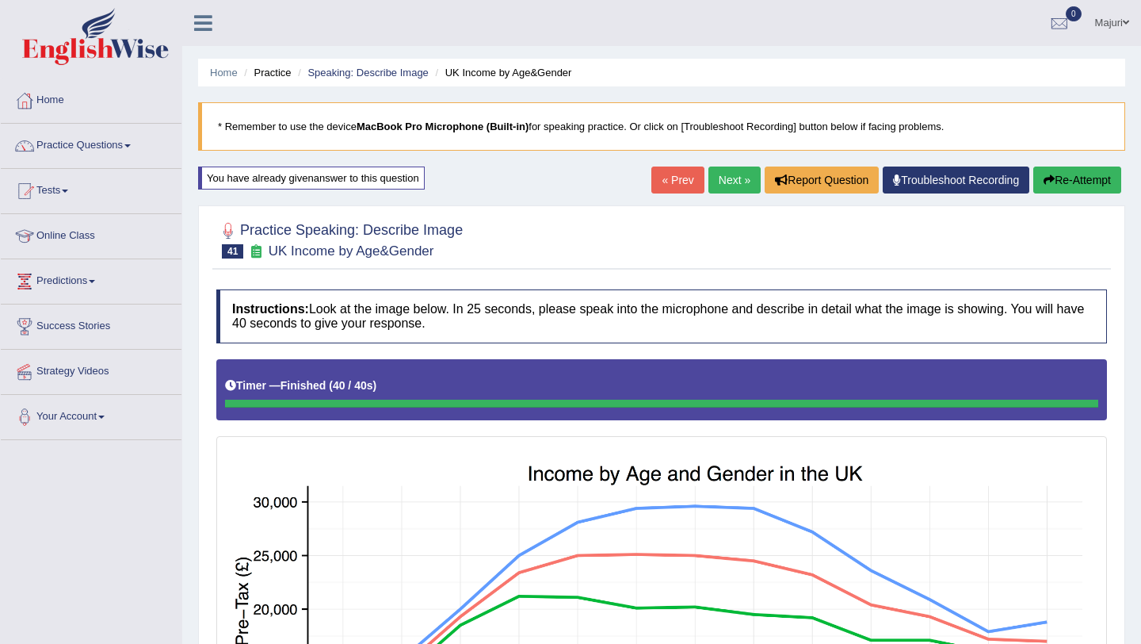
click at [734, 182] on link "Next »" at bounding box center [735, 179] width 52 height 27
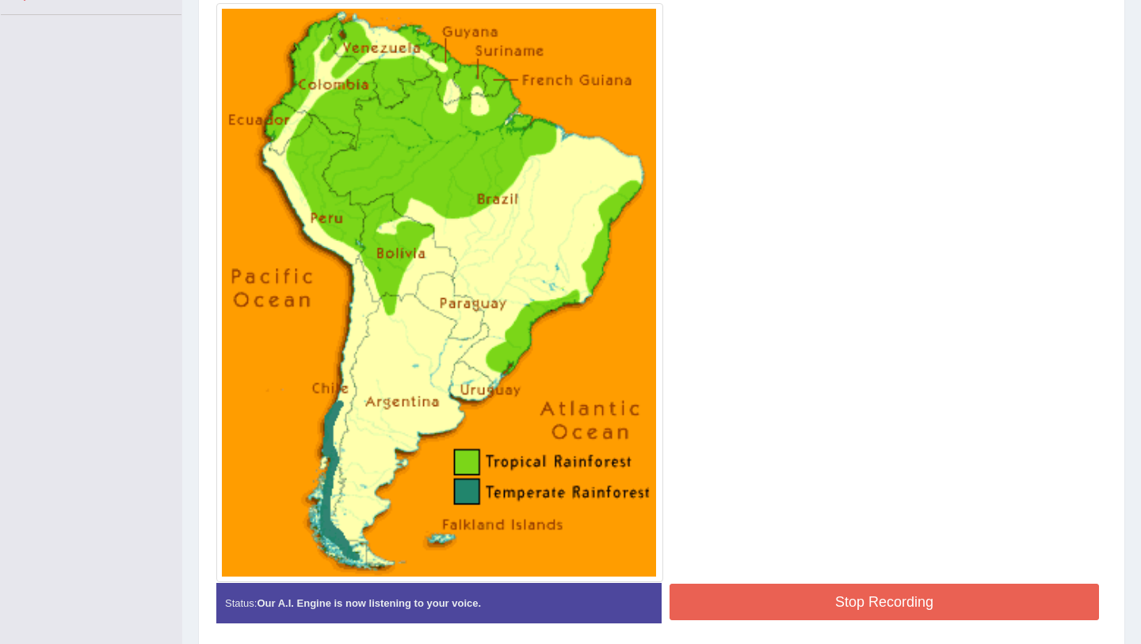
scroll to position [420, 0]
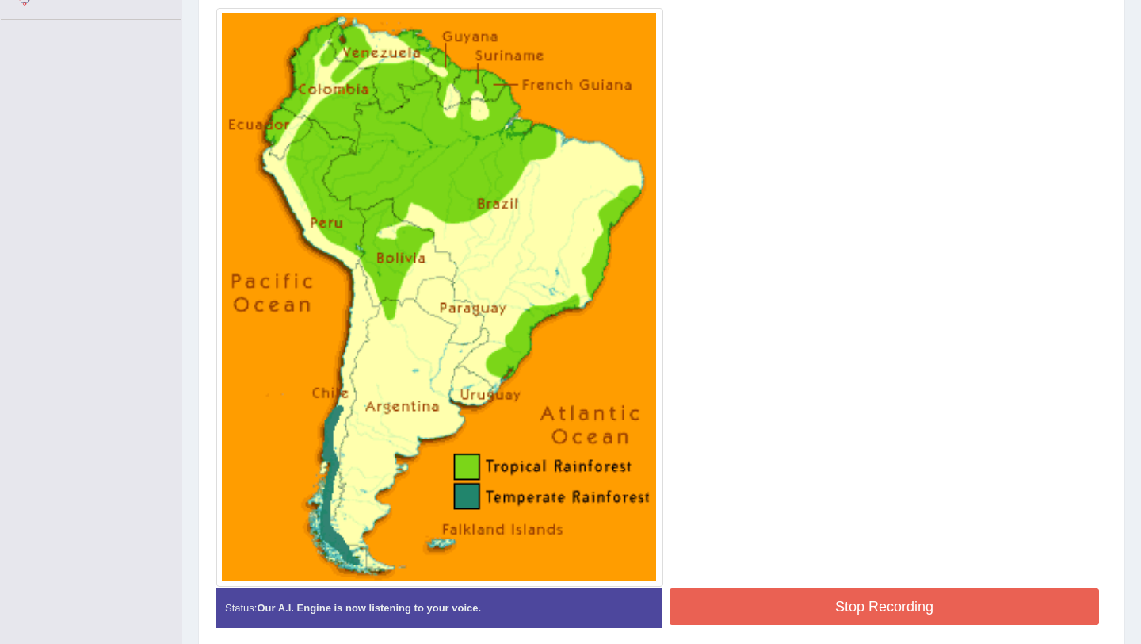
click at [950, 608] on button "Stop Recording" at bounding box center [885, 606] width 430 height 36
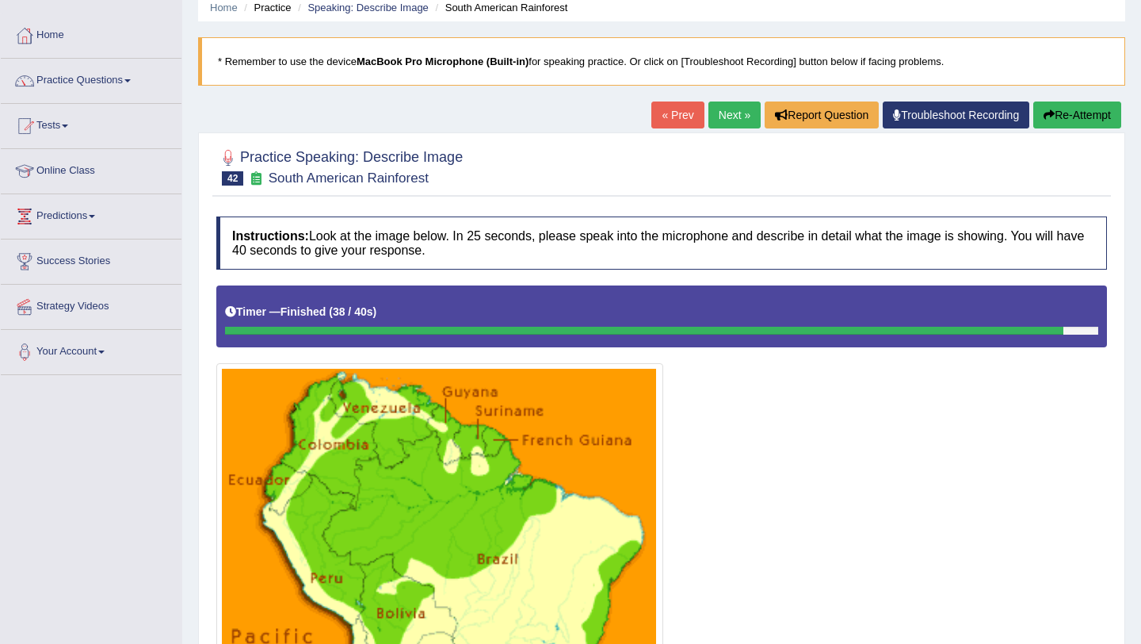
scroll to position [9, 0]
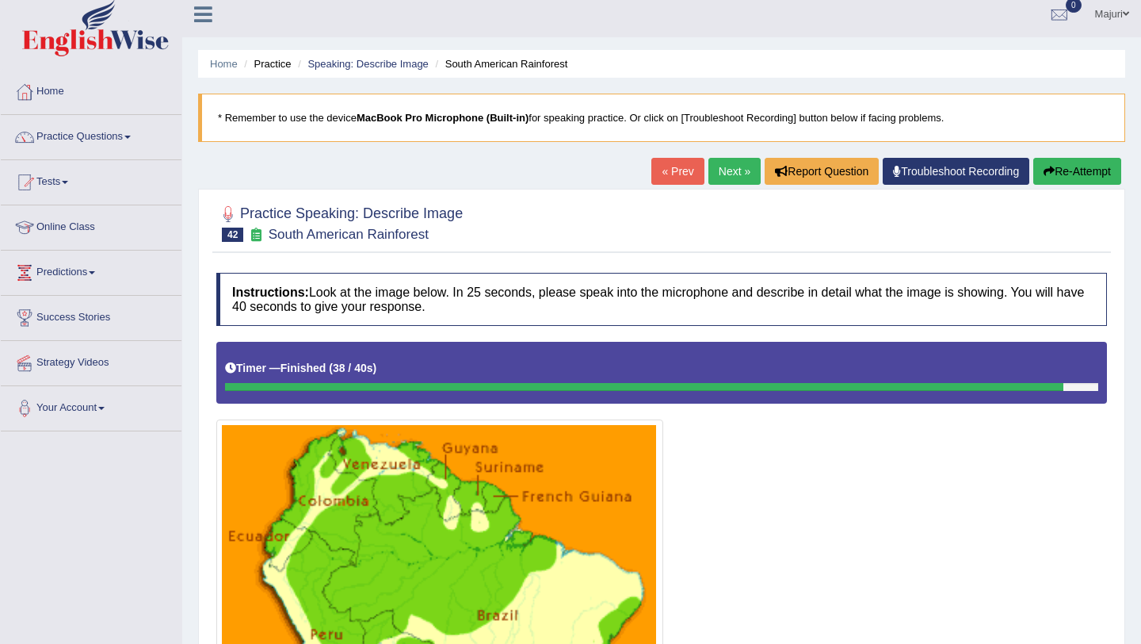
click at [1081, 175] on button "Re-Attempt" at bounding box center [1078, 171] width 88 height 27
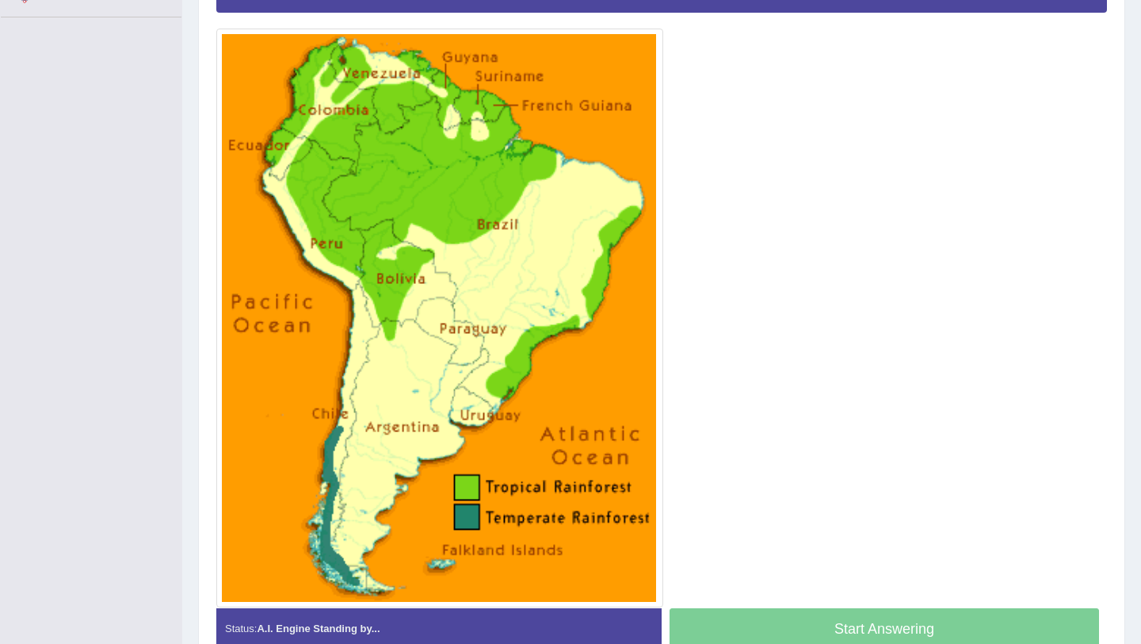
scroll to position [434, 0]
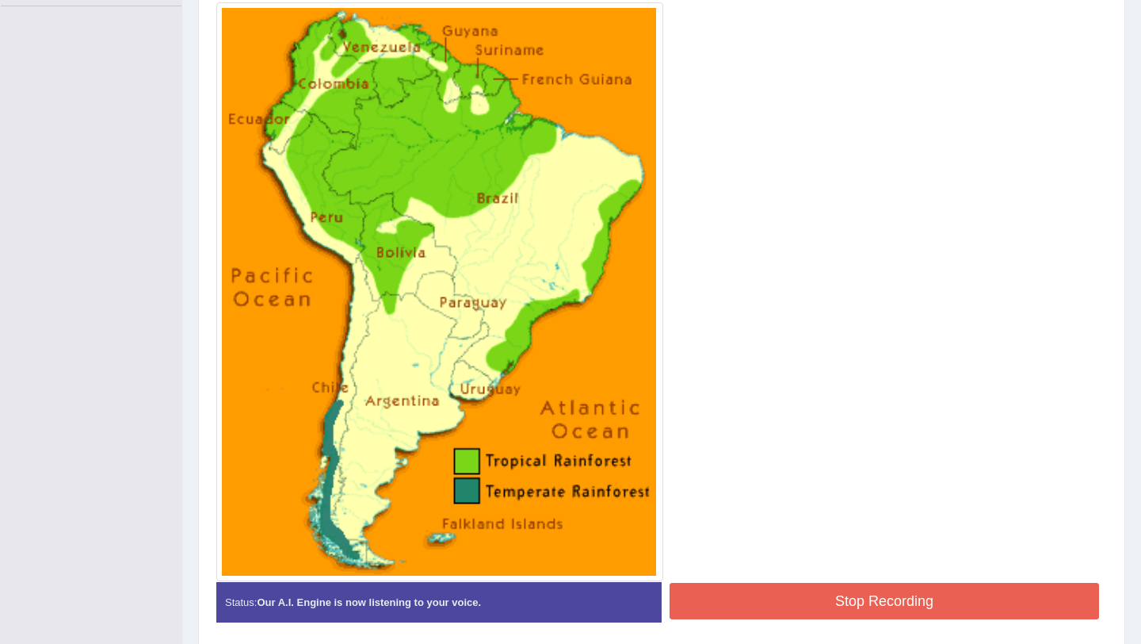
click at [841, 603] on button "Stop Recording" at bounding box center [885, 601] width 430 height 36
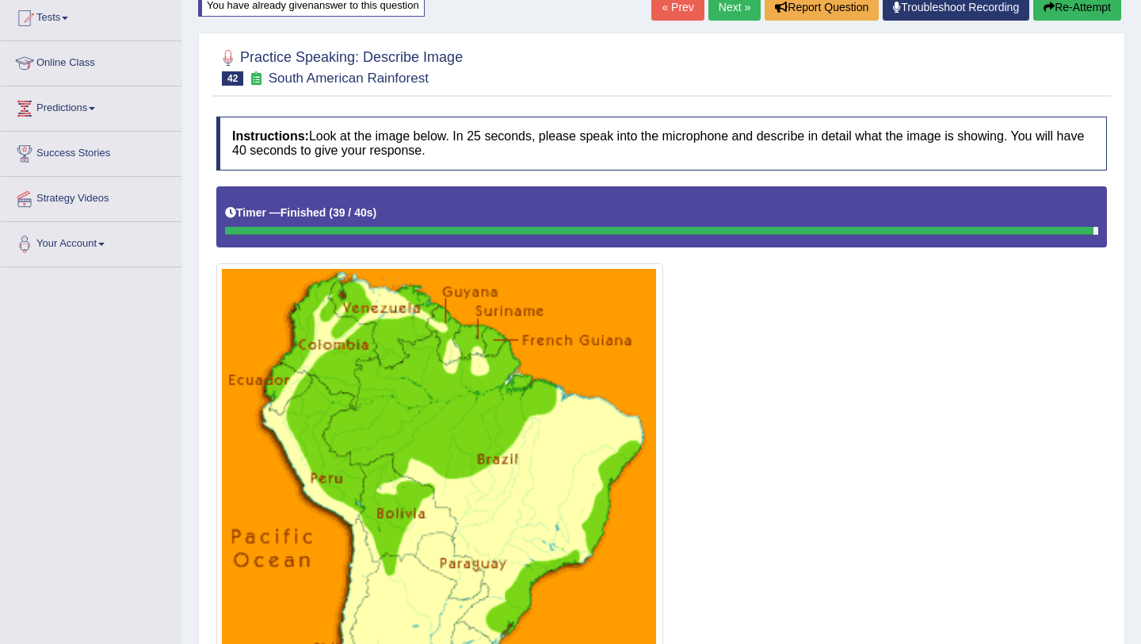
scroll to position [139, 0]
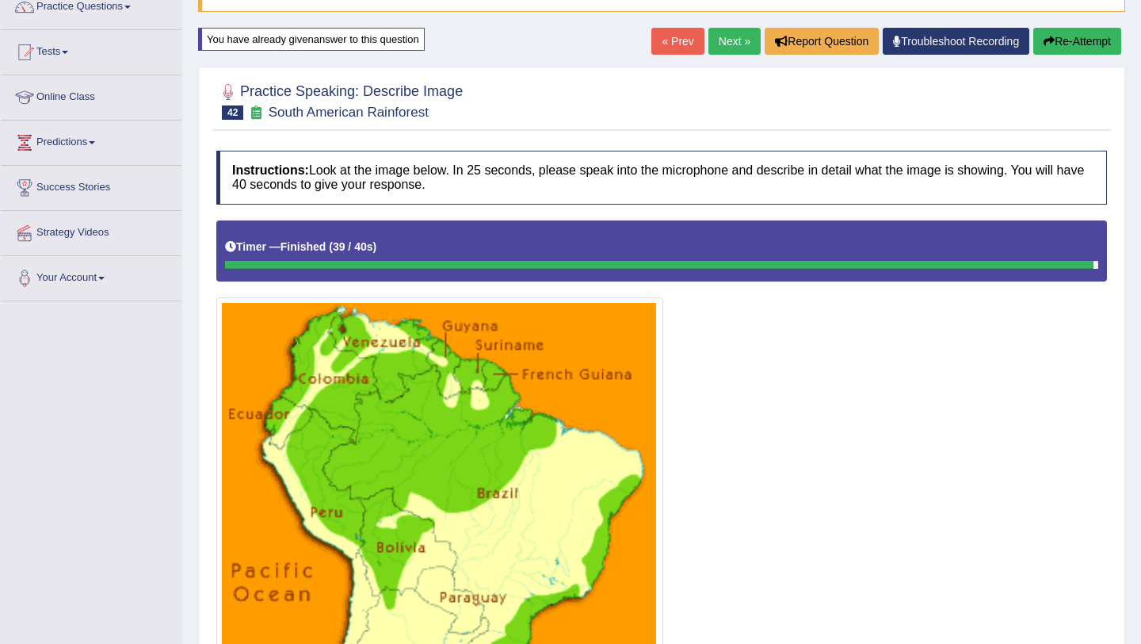
click at [1054, 43] on button "Re-Attempt" at bounding box center [1078, 41] width 88 height 27
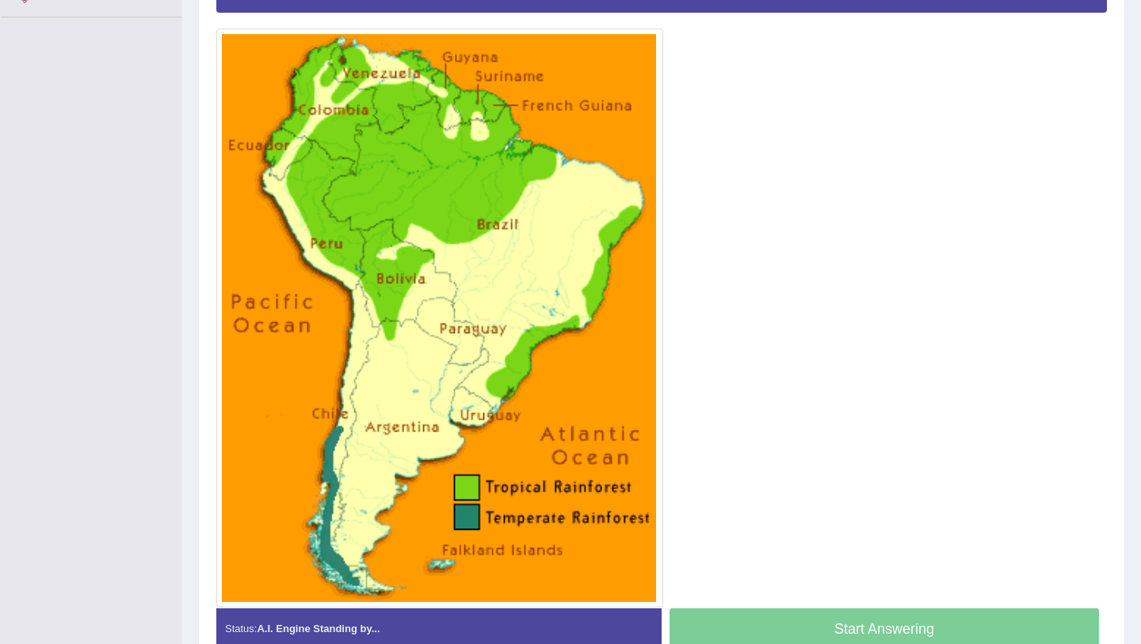
scroll to position [418, 0]
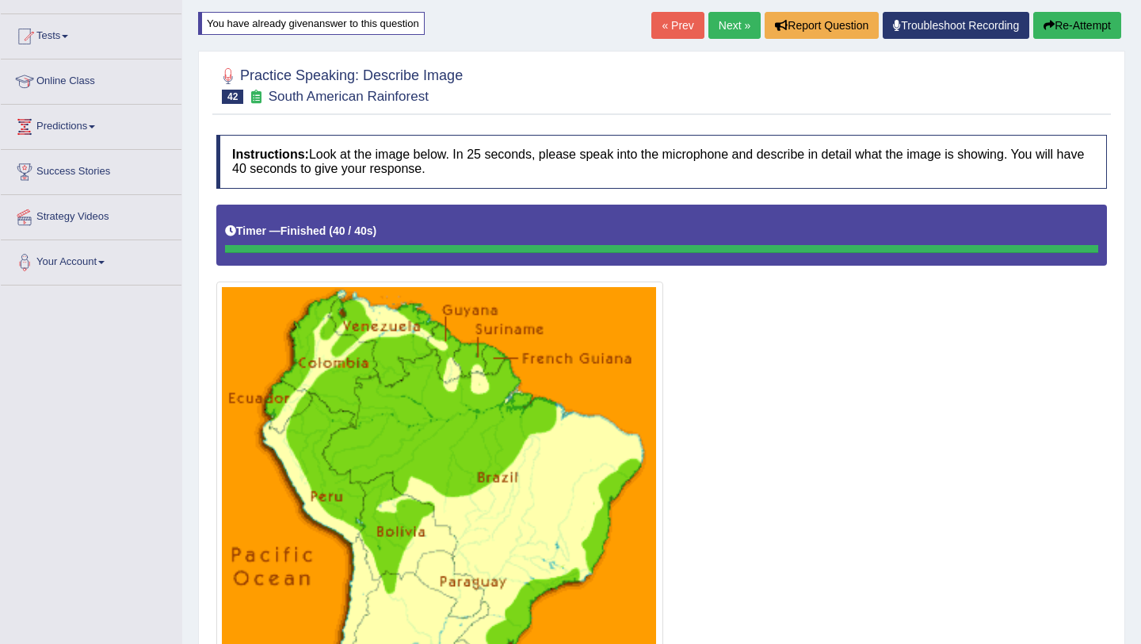
scroll to position [0, 0]
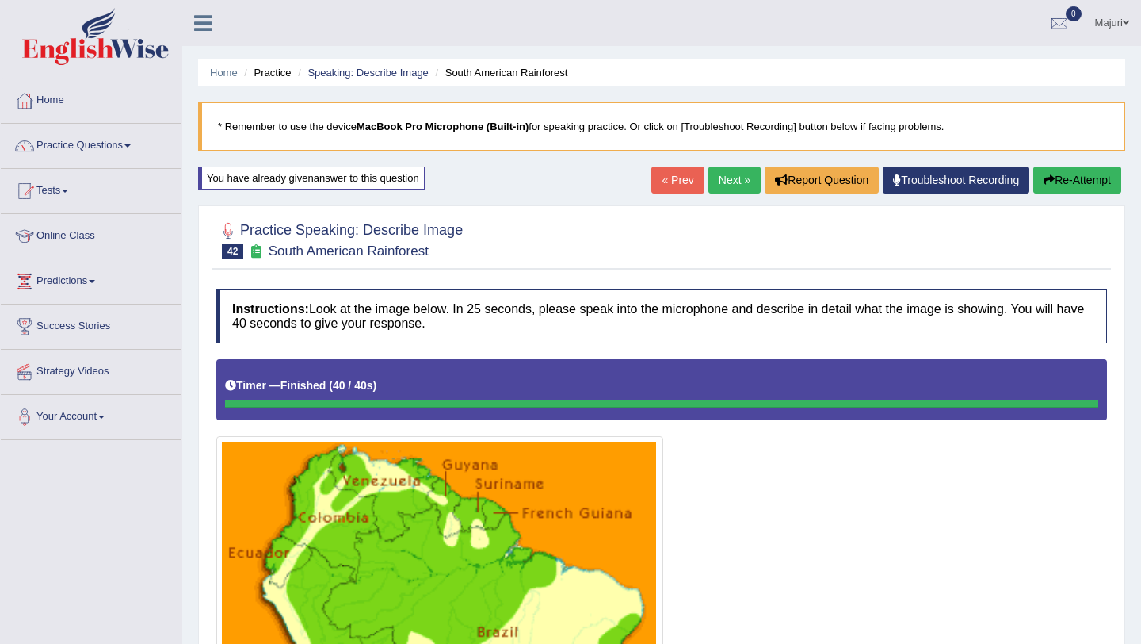
click at [725, 176] on link "Next »" at bounding box center [735, 179] width 52 height 27
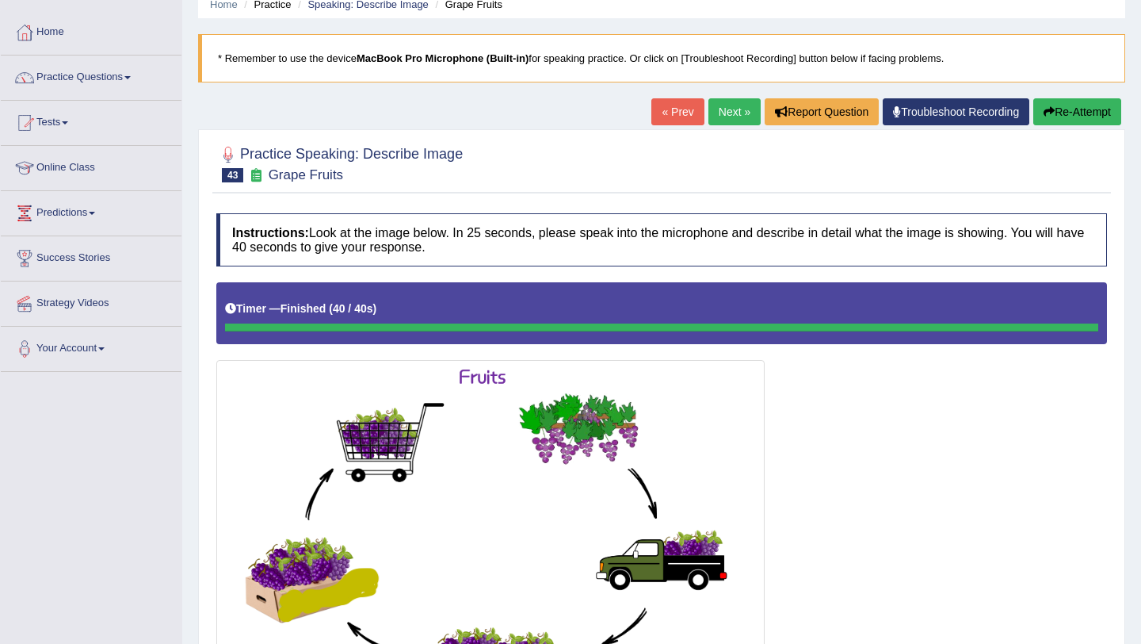
scroll to position [71, 0]
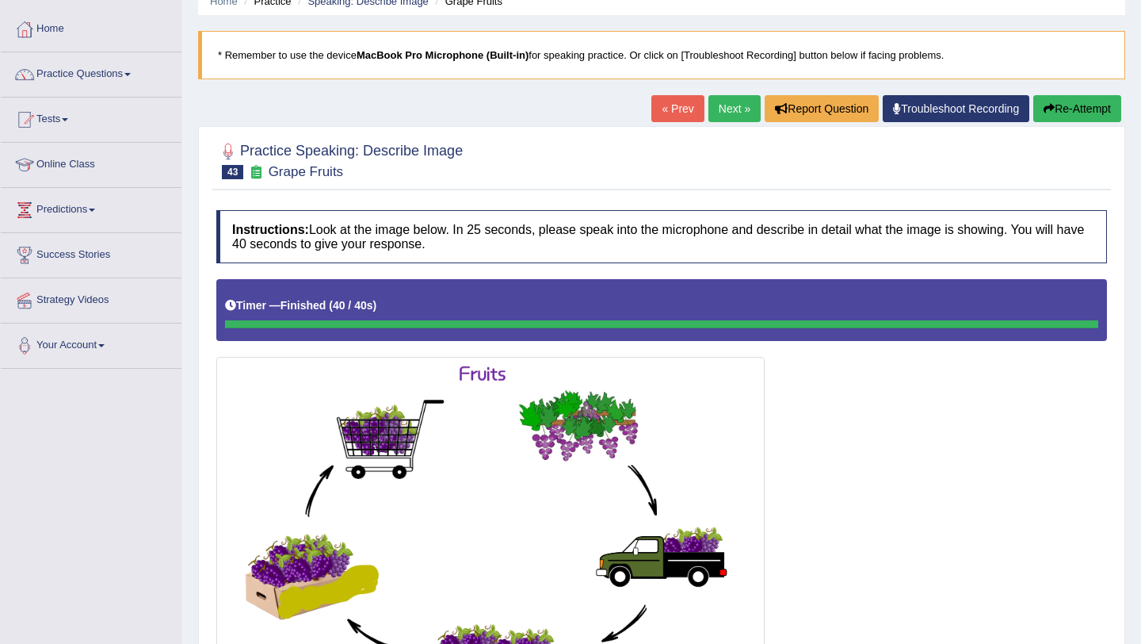
click at [1053, 107] on button "Re-Attempt" at bounding box center [1078, 108] width 88 height 27
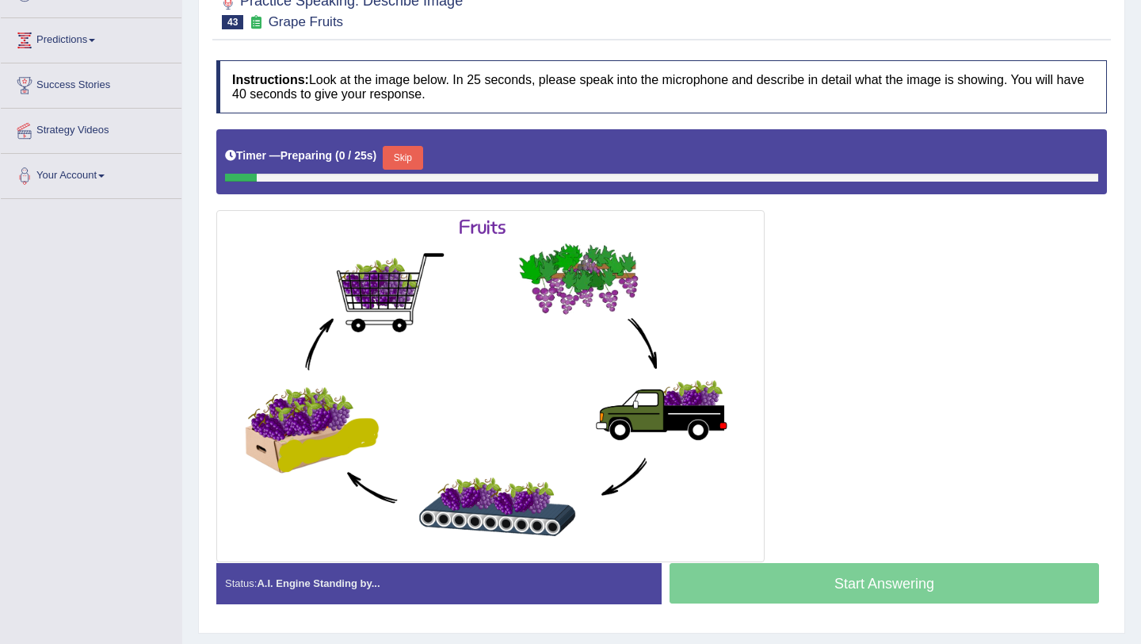
scroll to position [243, 0]
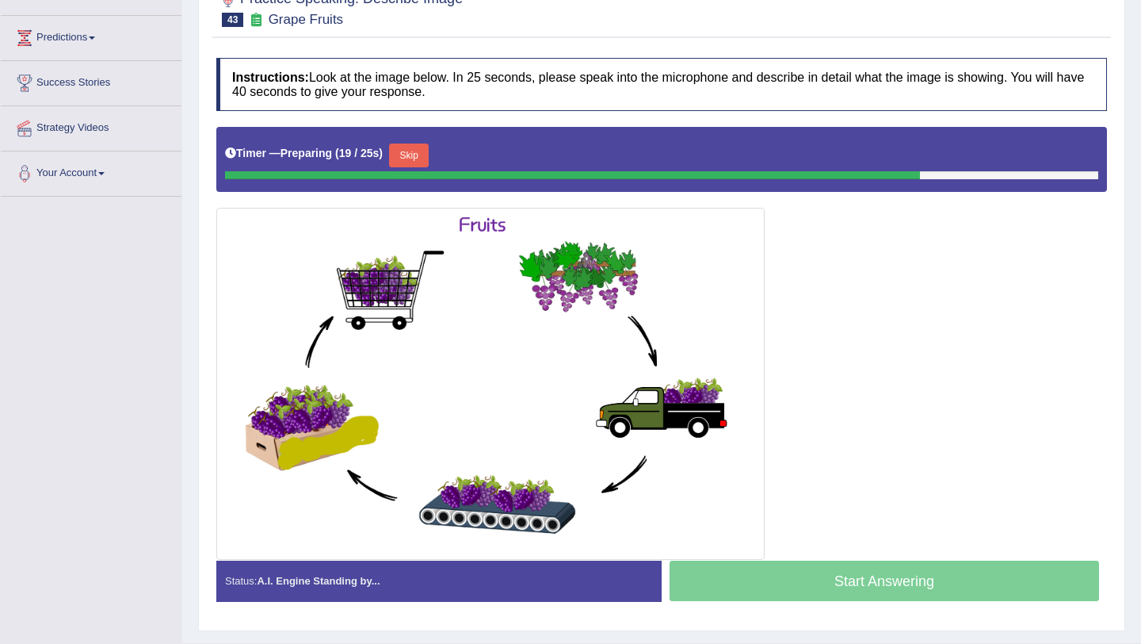
drag, startPoint x: 423, startPoint y: 165, endPoint x: 461, endPoint y: 294, distance: 134.7
click at [467, 308] on div "Instructions: Look at the image below. In 25 seconds, please speak into the mic…" at bounding box center [661, 336] width 899 height 572
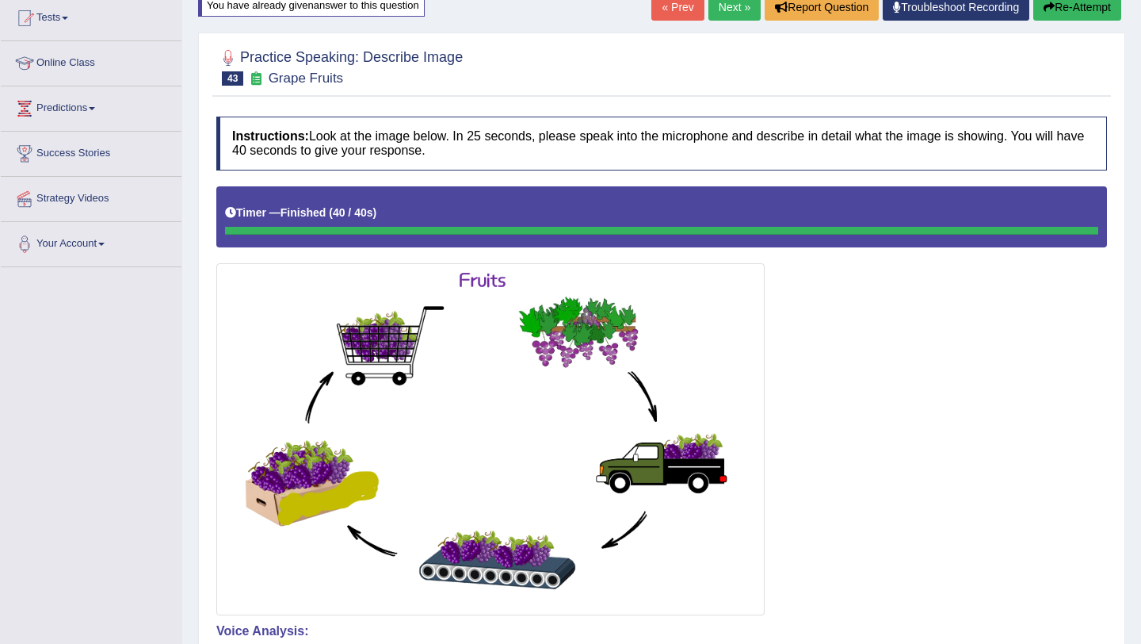
scroll to position [0, 0]
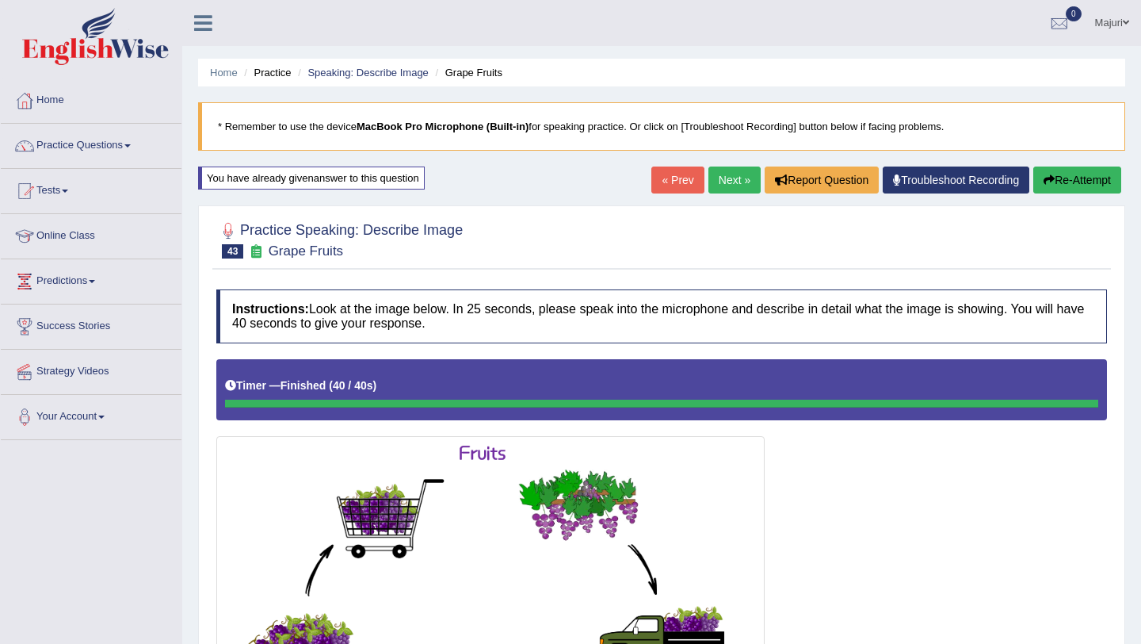
click at [725, 180] on link "Next »" at bounding box center [735, 179] width 52 height 27
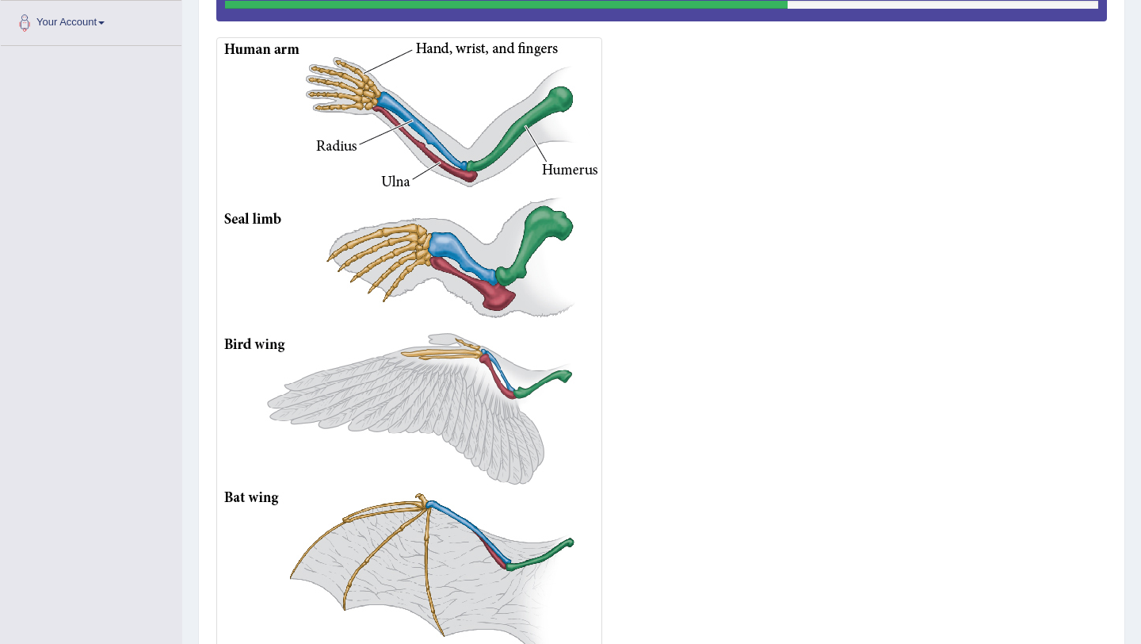
scroll to position [393, 0]
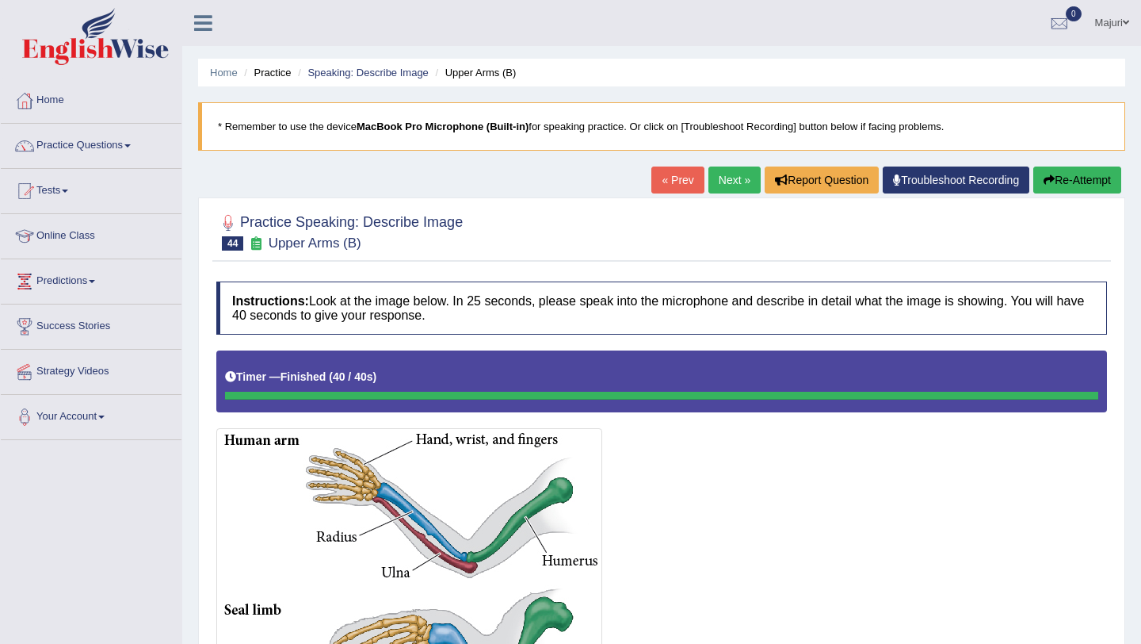
click at [731, 186] on link "Next »" at bounding box center [735, 179] width 52 height 27
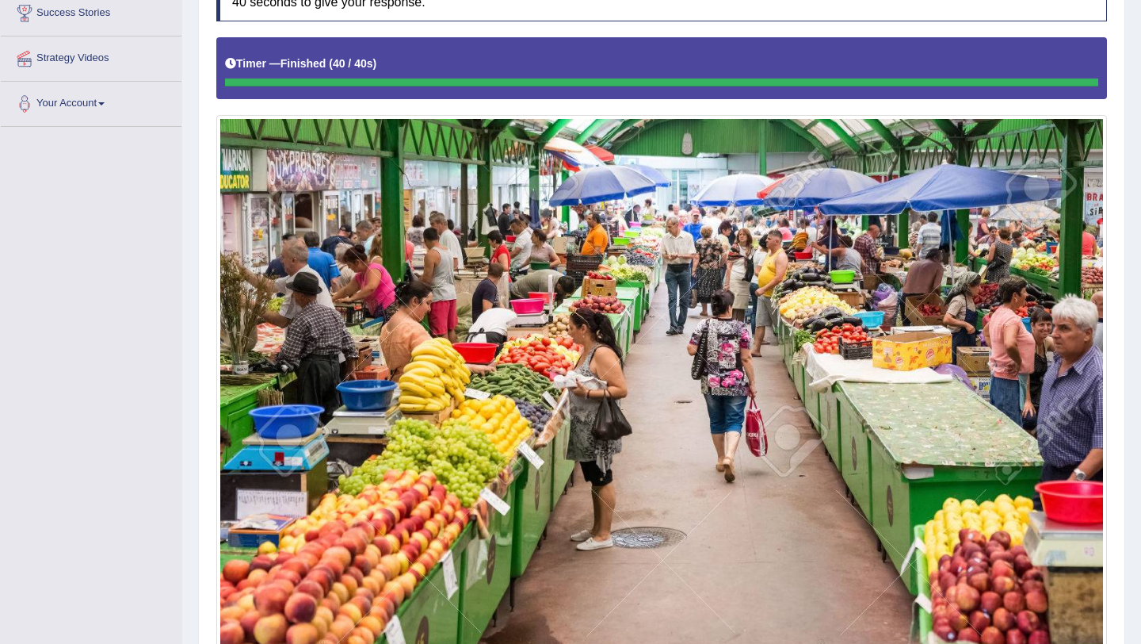
scroll to position [312, 0]
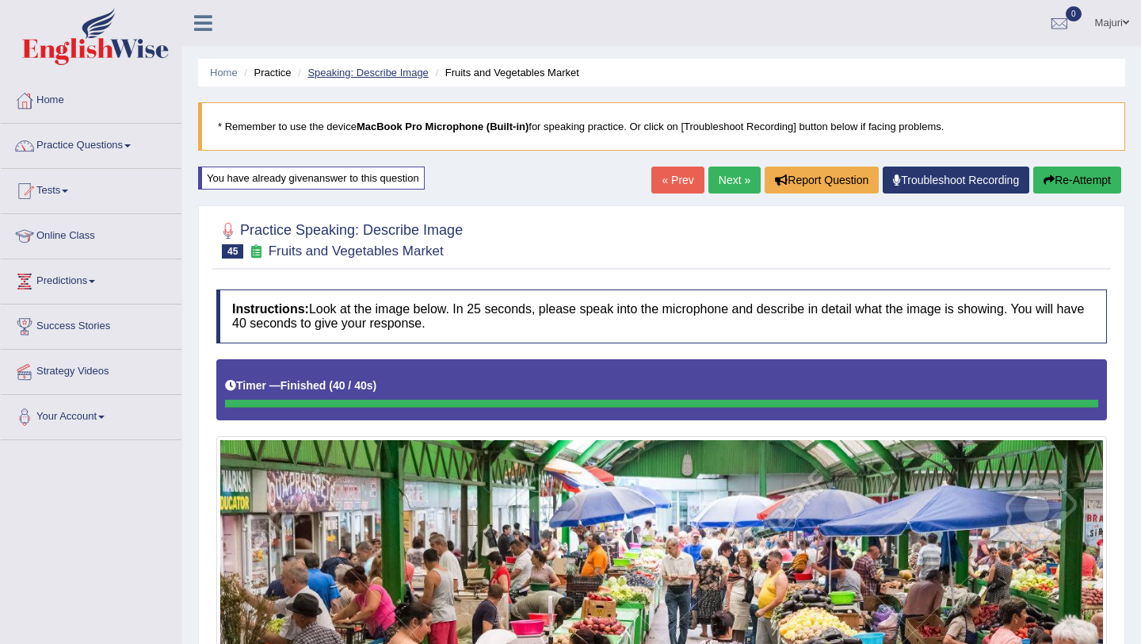
click at [344, 71] on link "Speaking: Describe Image" at bounding box center [368, 73] width 120 height 12
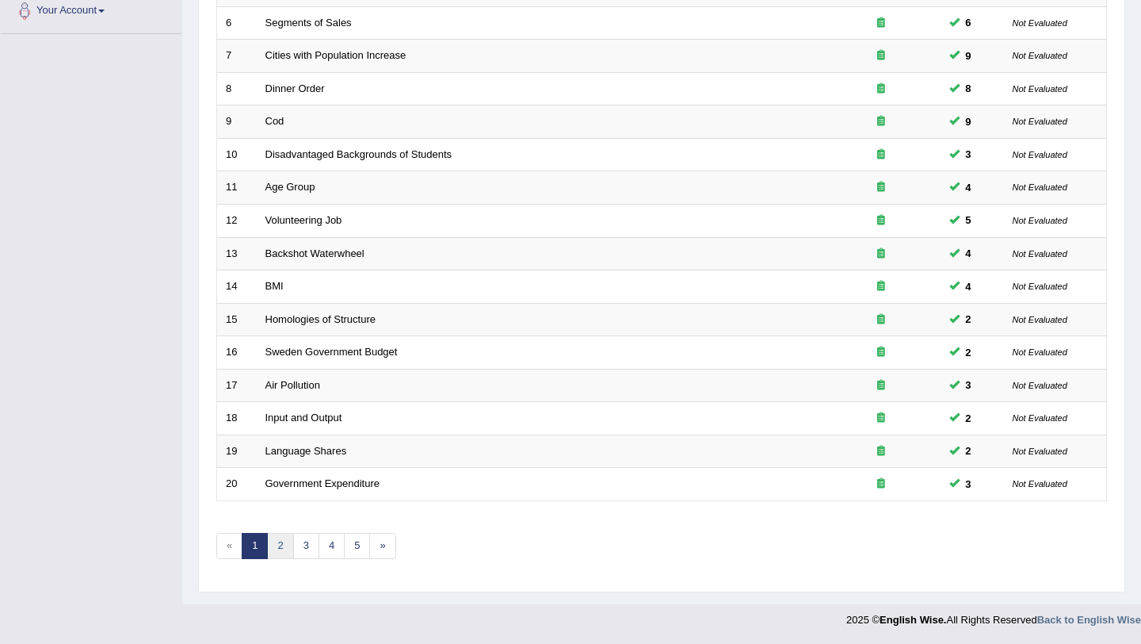
click at [282, 545] on link "2" at bounding box center [280, 546] width 26 height 26
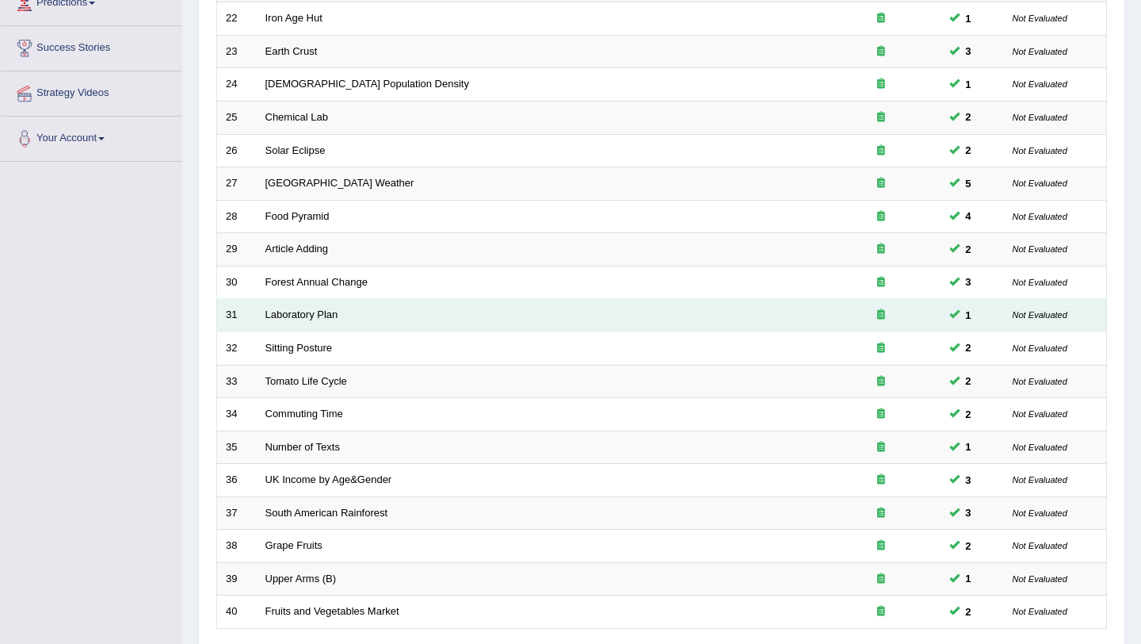
scroll to position [406, 0]
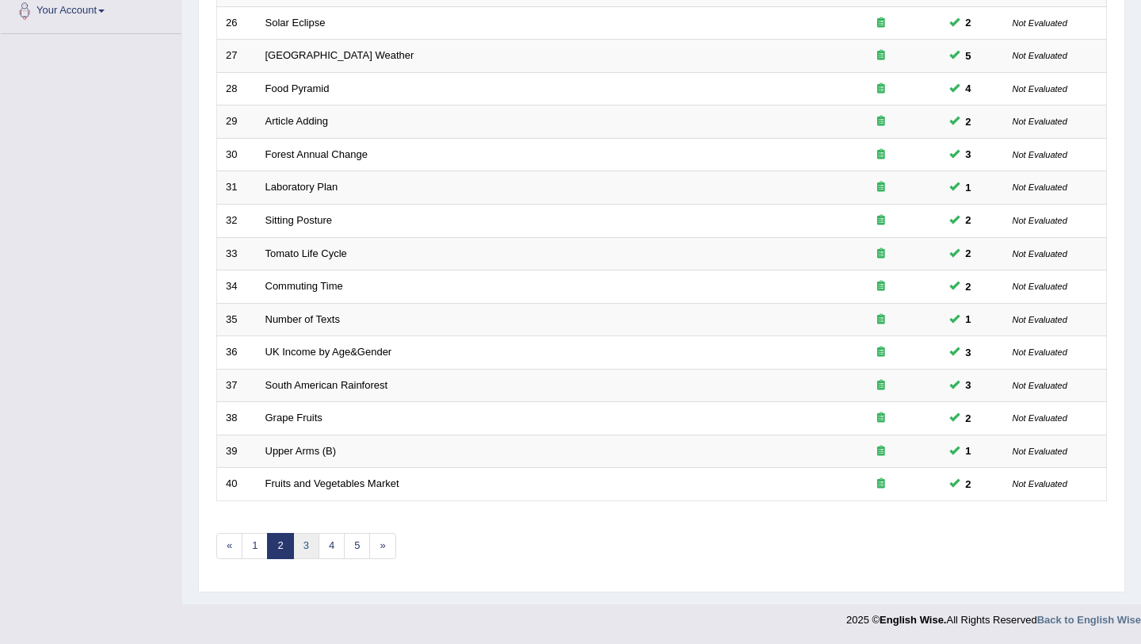
click at [303, 545] on link "3" at bounding box center [306, 546] width 26 height 26
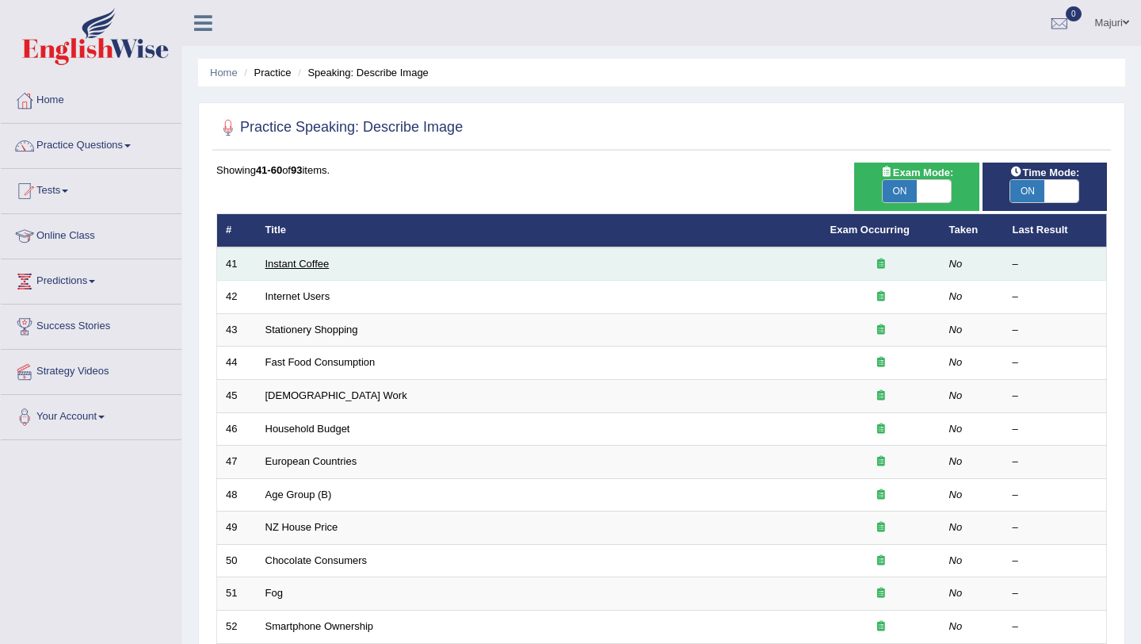
click at [290, 265] on link "Instant Coffee" at bounding box center [298, 264] width 64 height 12
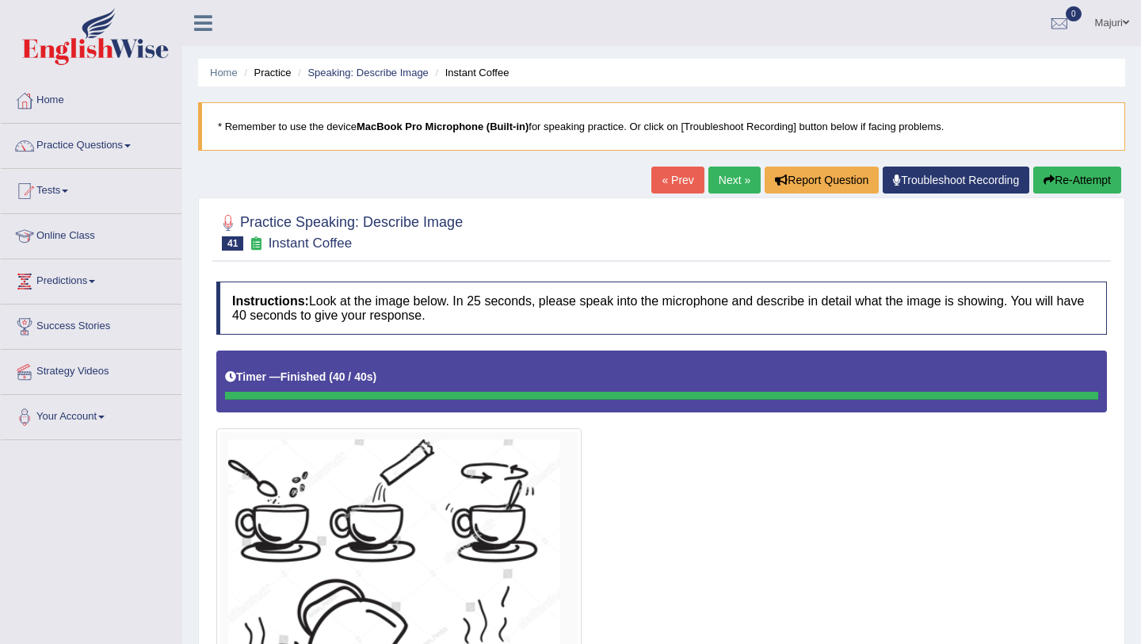
click at [717, 187] on link "Next »" at bounding box center [735, 179] width 52 height 27
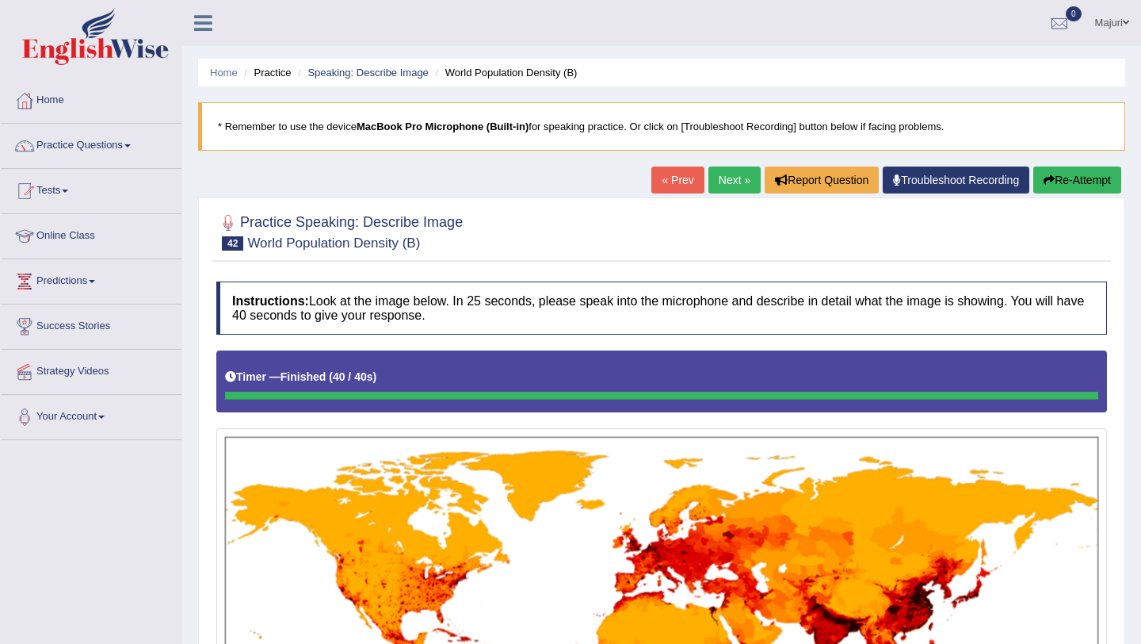
click at [1057, 180] on button "Re-Attempt" at bounding box center [1078, 179] width 88 height 27
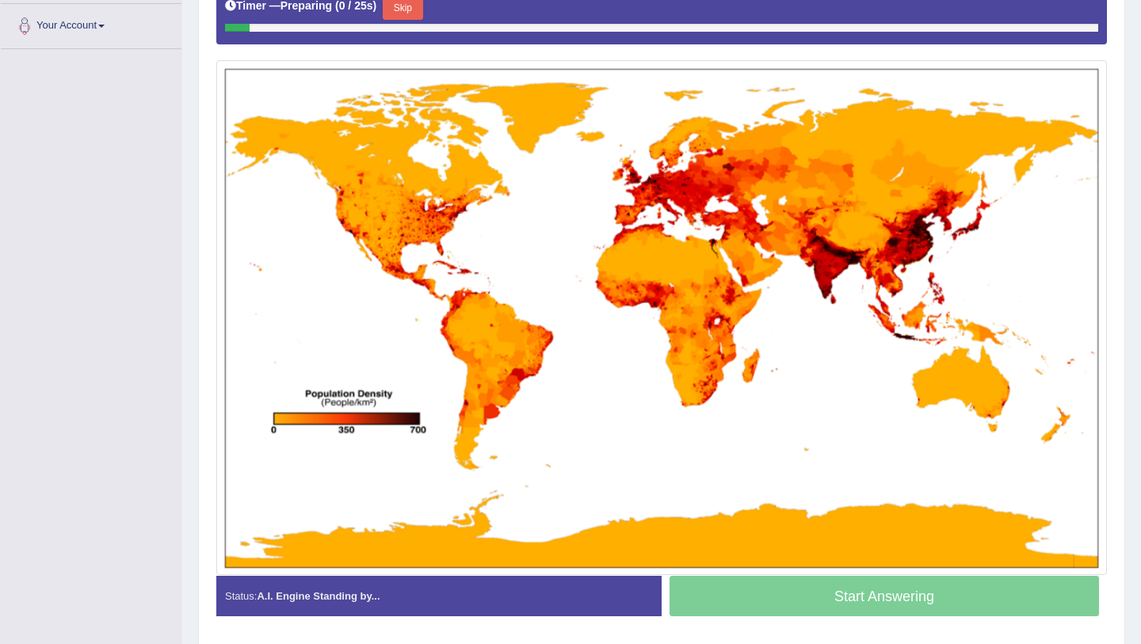
scroll to position [392, 0]
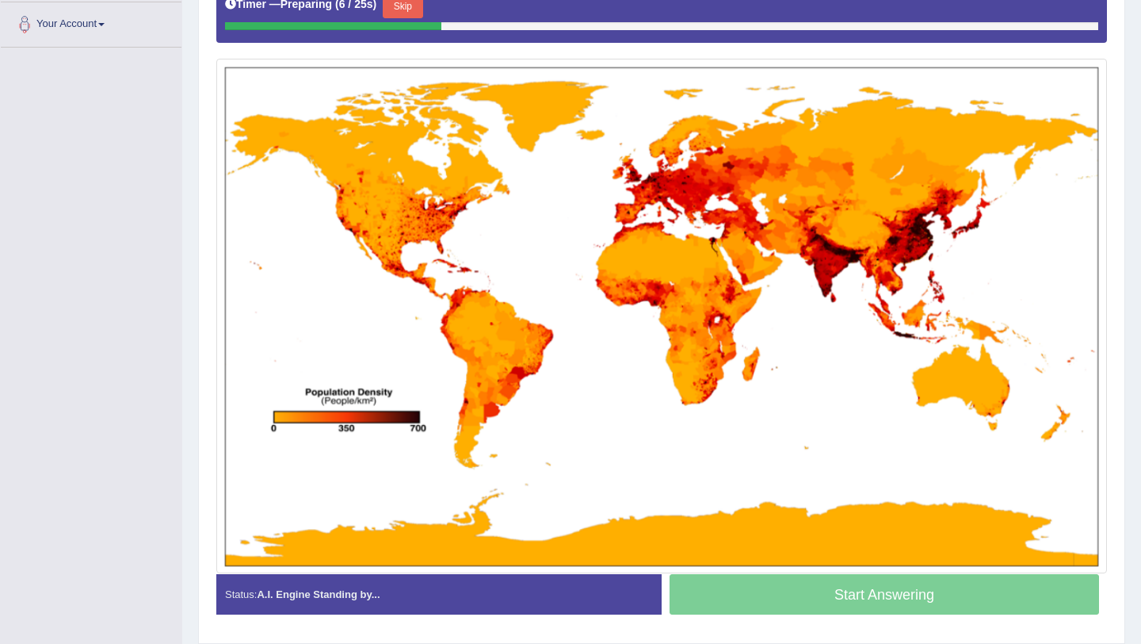
click at [422, 8] on button "Skip" at bounding box center [403, 6] width 40 height 24
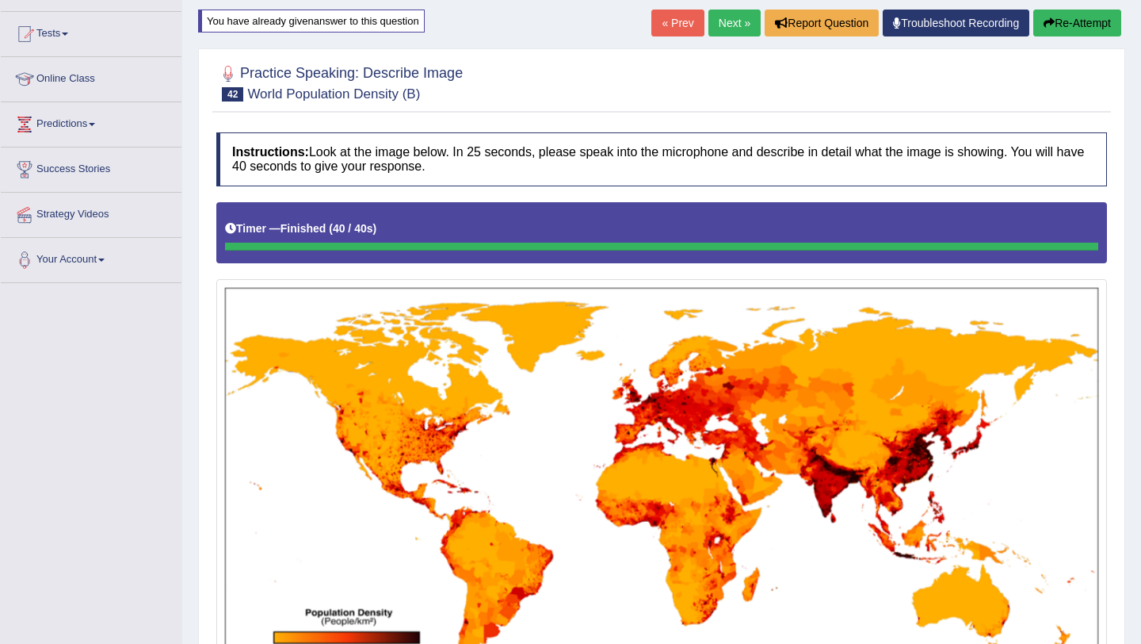
scroll to position [0, 0]
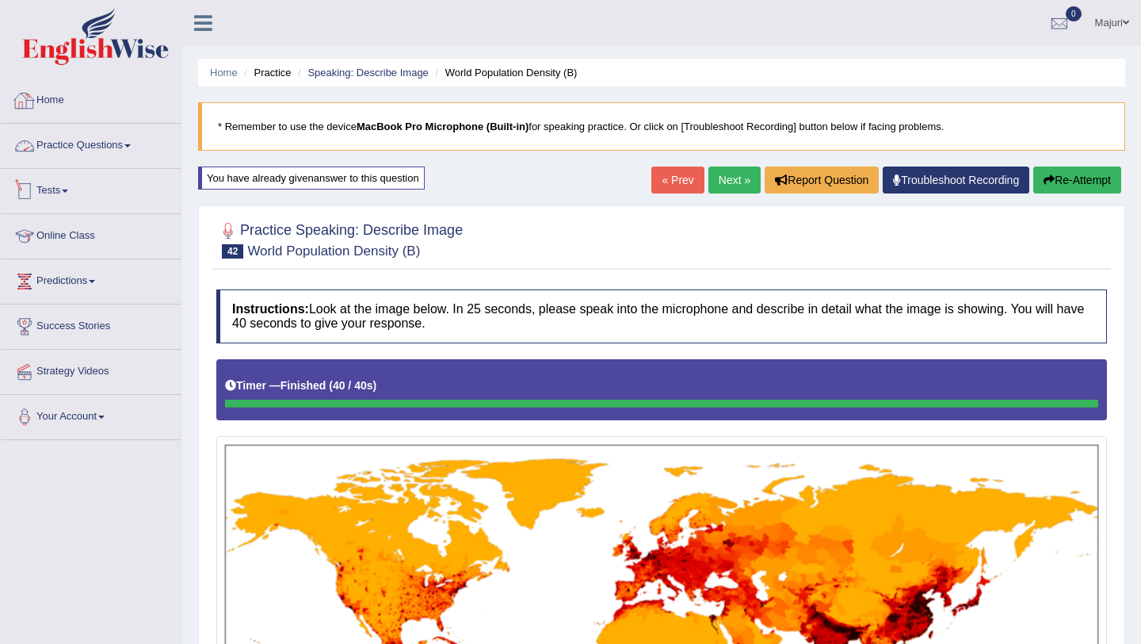
click at [76, 147] on link "Practice Questions" at bounding box center [91, 144] width 181 height 40
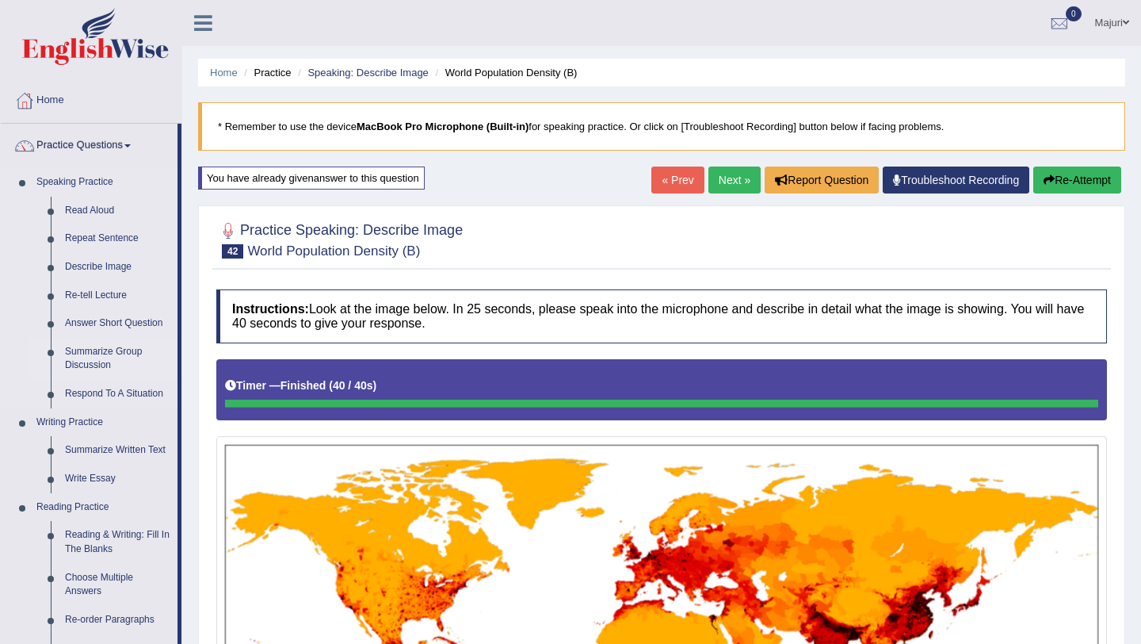
click at [102, 350] on link "Summarize Group Discussion" at bounding box center [118, 359] width 120 height 42
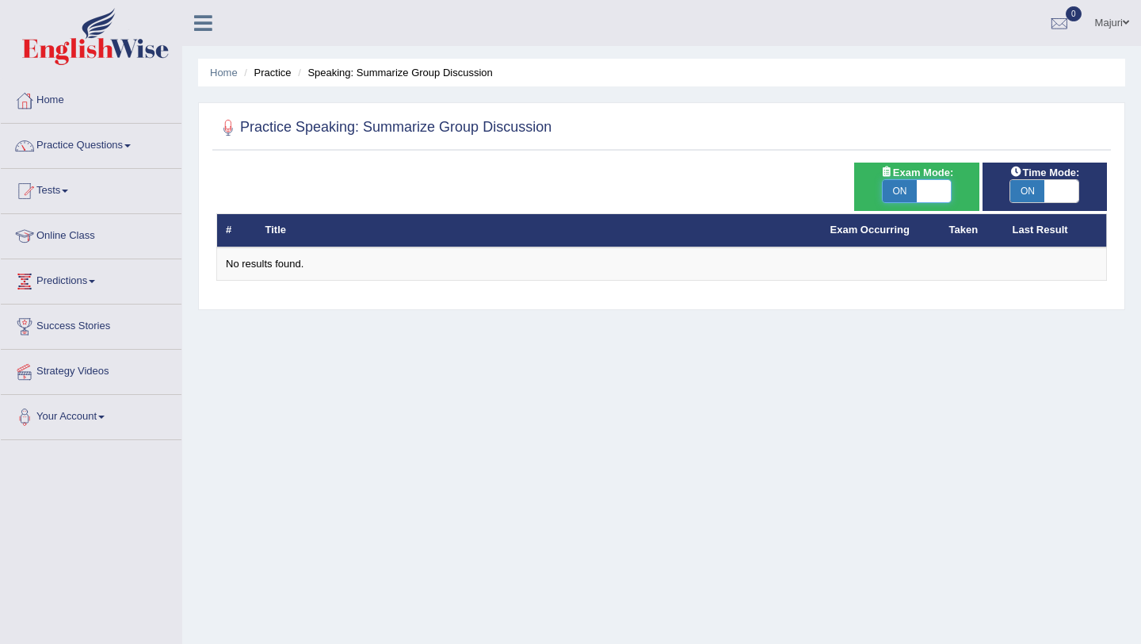
click at [936, 193] on span at bounding box center [934, 191] width 34 height 22
checkbox input "false"
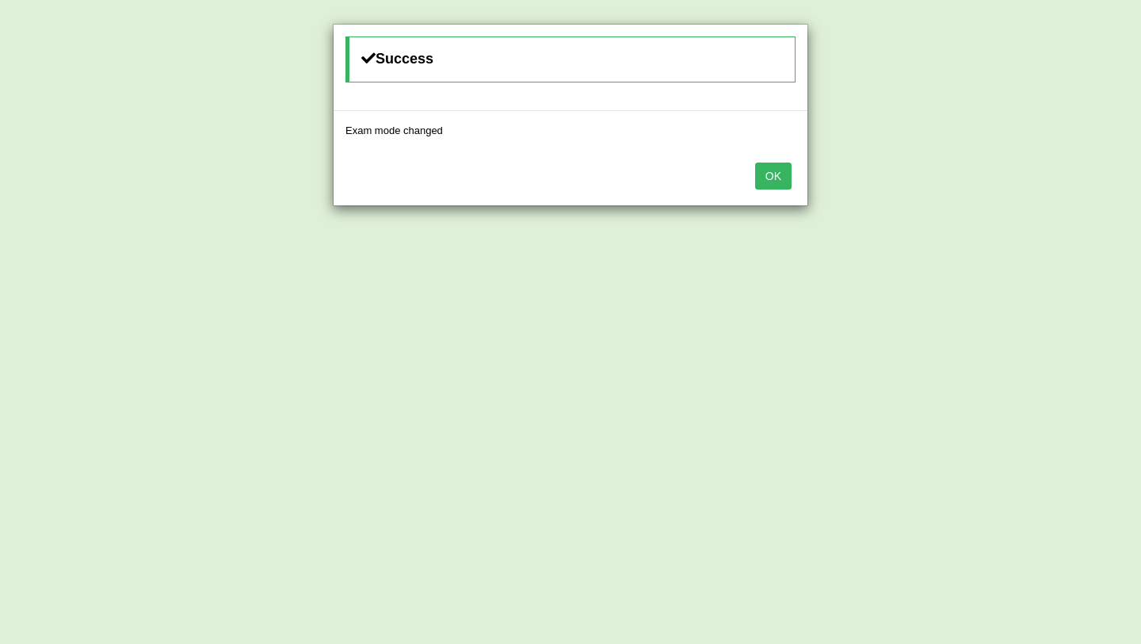
click at [774, 176] on button "OK" at bounding box center [773, 175] width 36 height 27
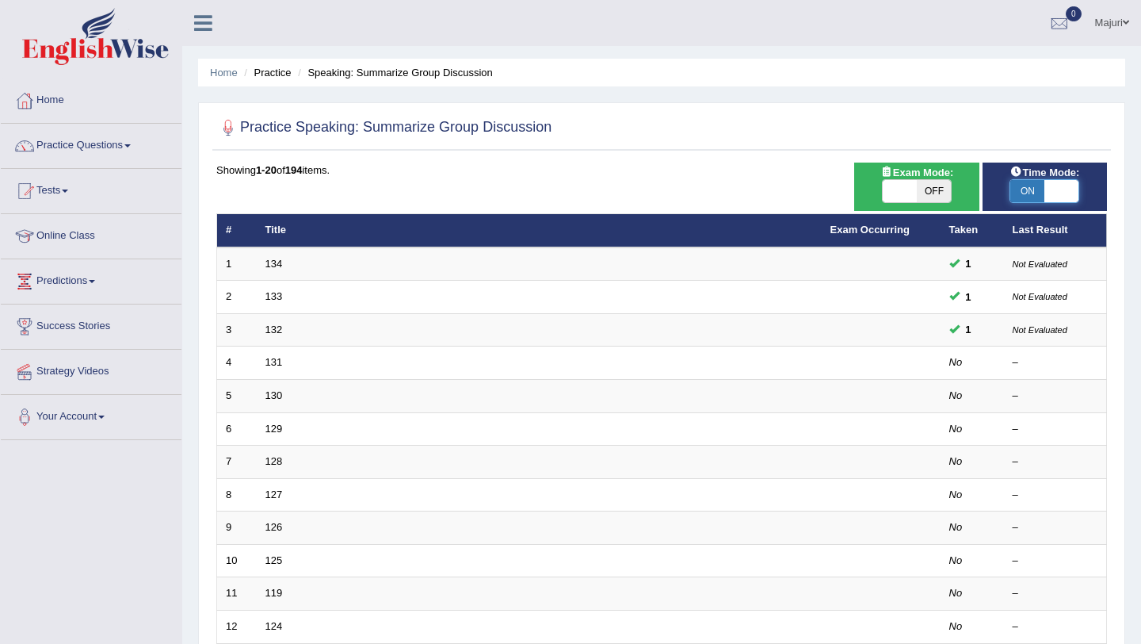
click at [1054, 190] on span at bounding box center [1062, 191] width 34 height 22
checkbox input "false"
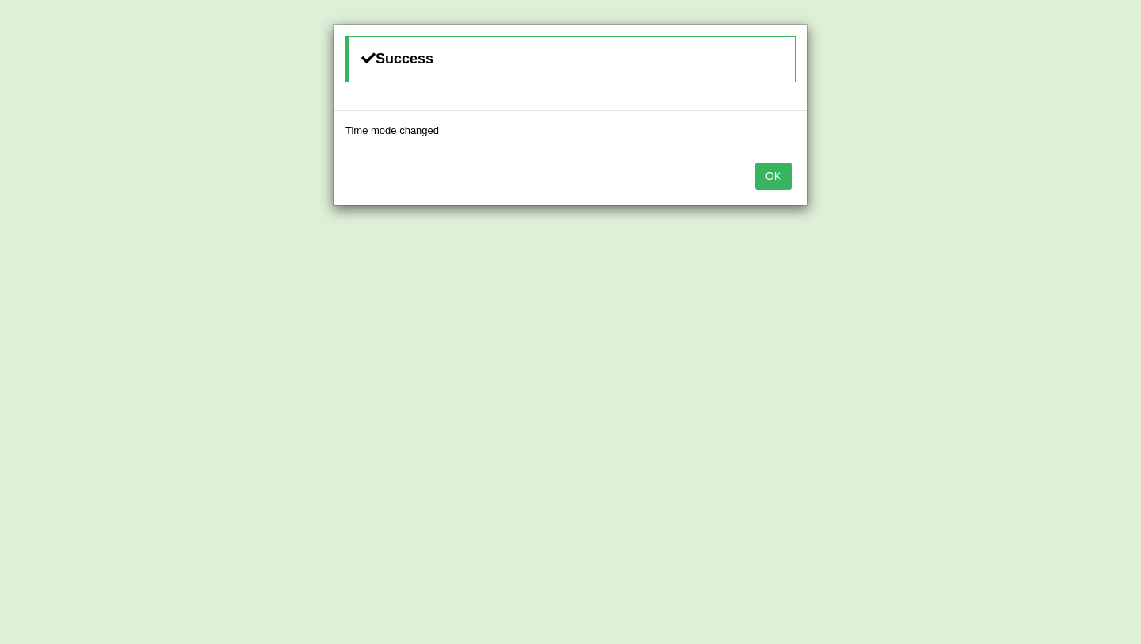
click at [774, 181] on button "OK" at bounding box center [773, 175] width 36 height 27
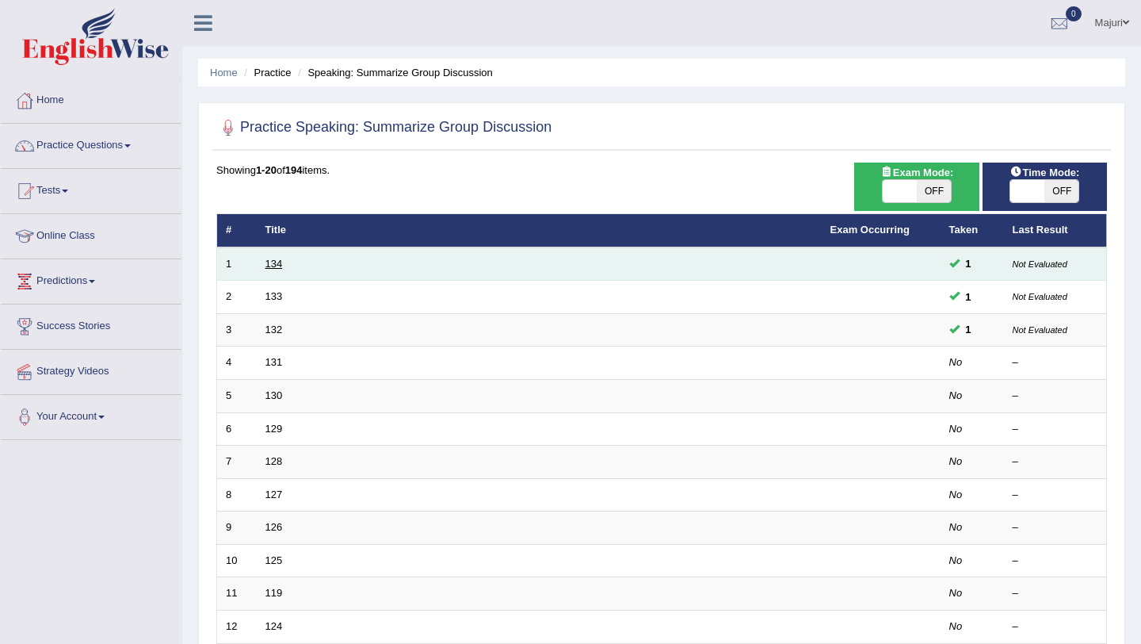
click at [273, 262] on link "134" at bounding box center [274, 264] width 17 height 12
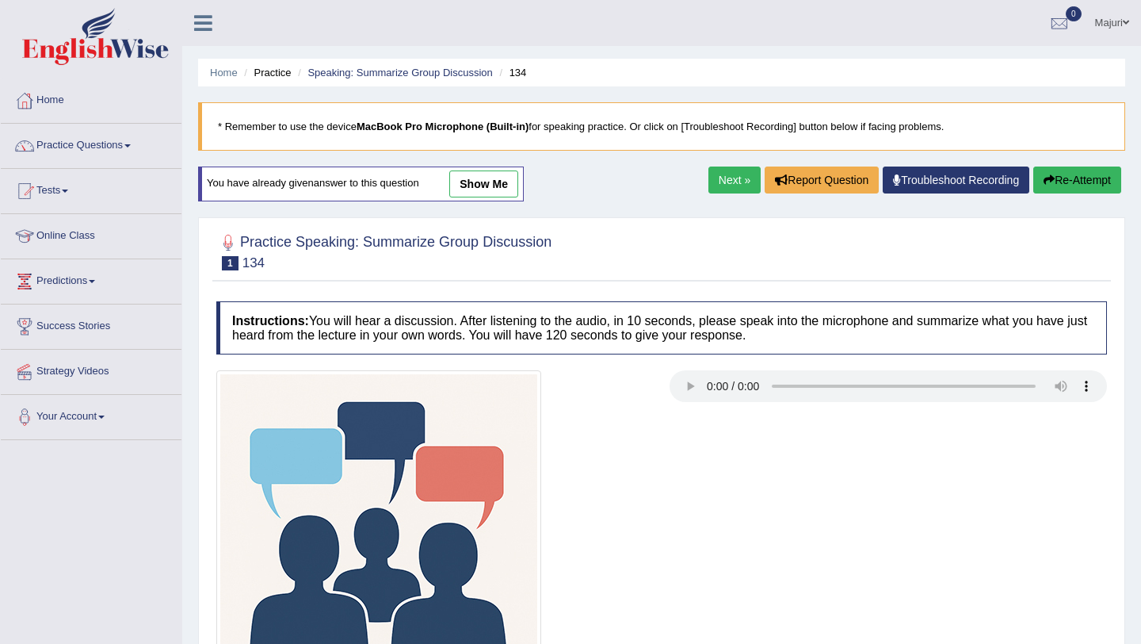
click at [490, 188] on link "show me" at bounding box center [483, 183] width 69 height 27
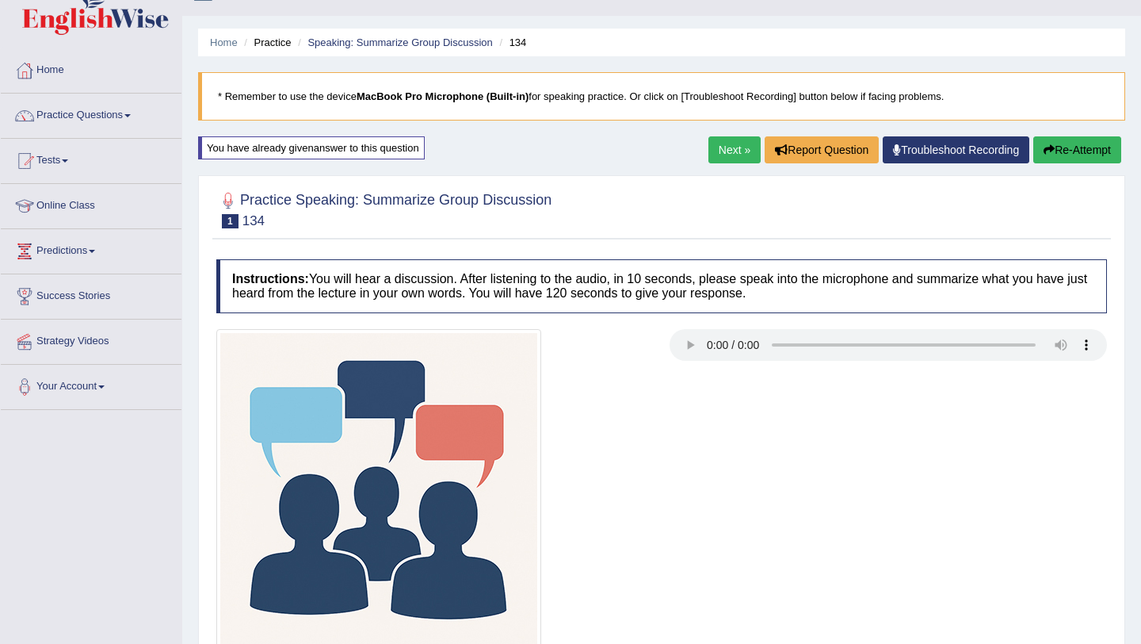
scroll to position [29, 0]
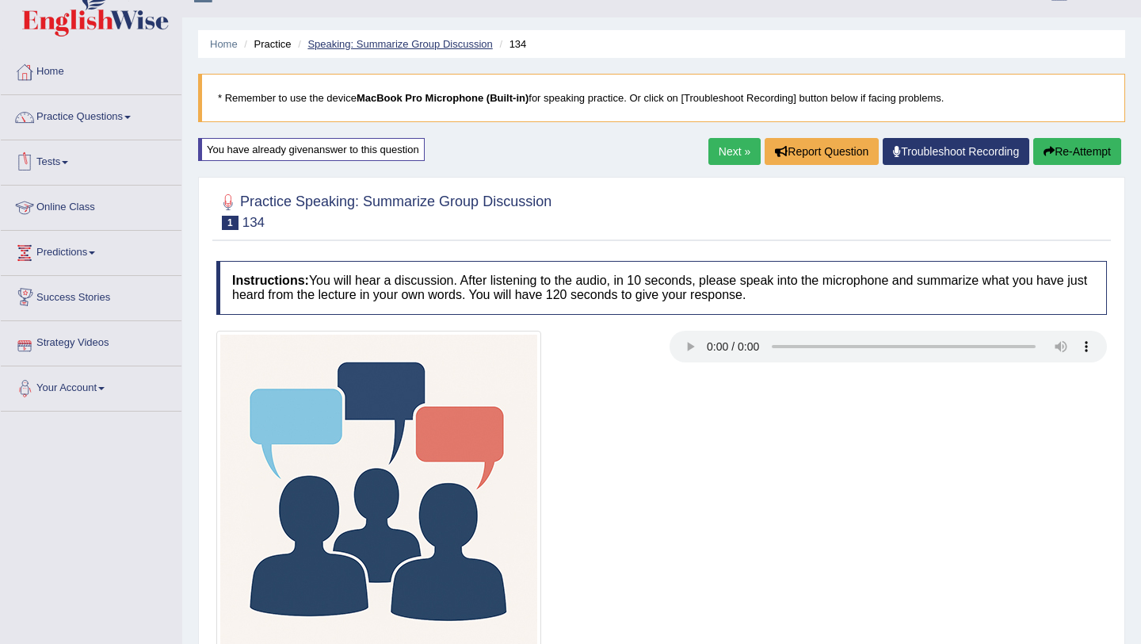
click at [448, 49] on link "Speaking: Summarize Group Discussion" at bounding box center [400, 44] width 185 height 12
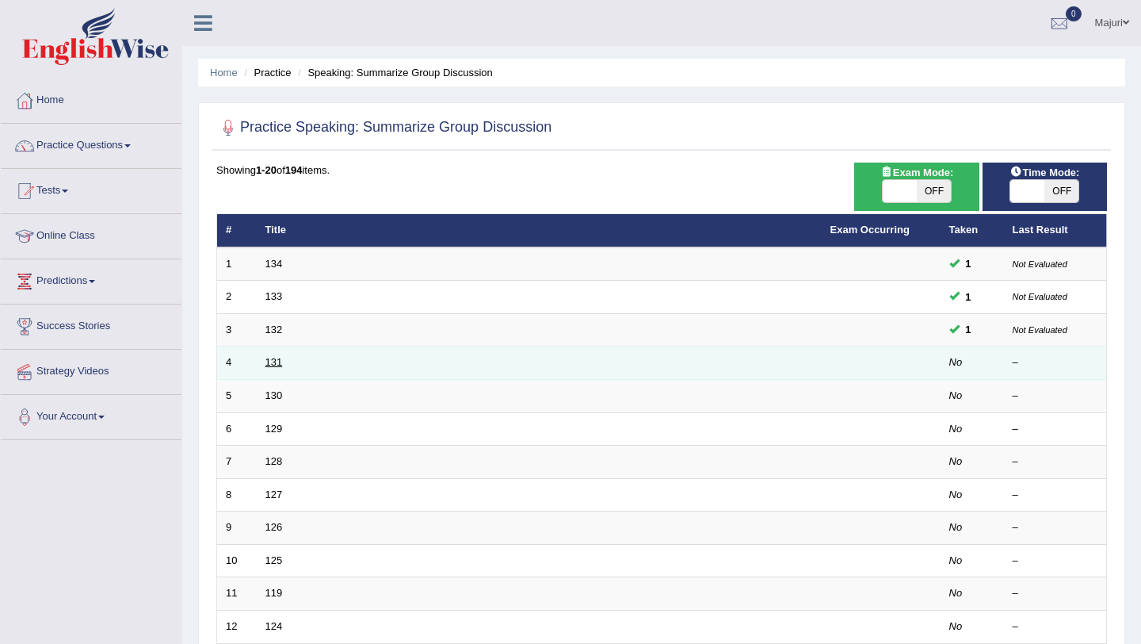
click at [274, 365] on link "131" at bounding box center [274, 362] width 17 height 12
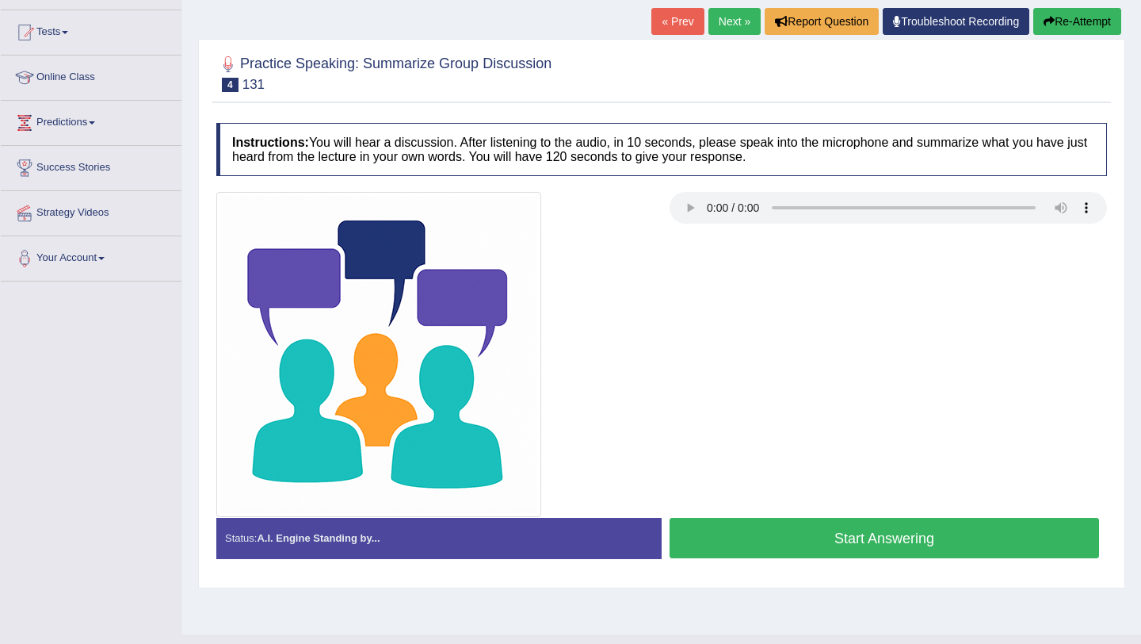
scroll to position [189, 0]
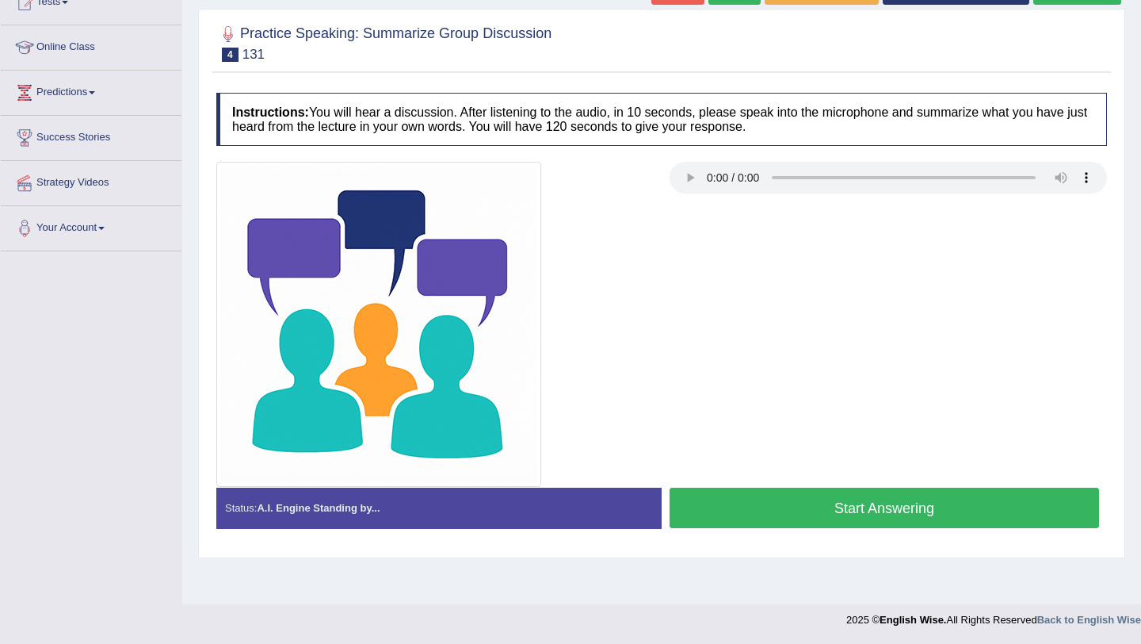
click at [916, 504] on button "Start Answering" at bounding box center [885, 507] width 430 height 40
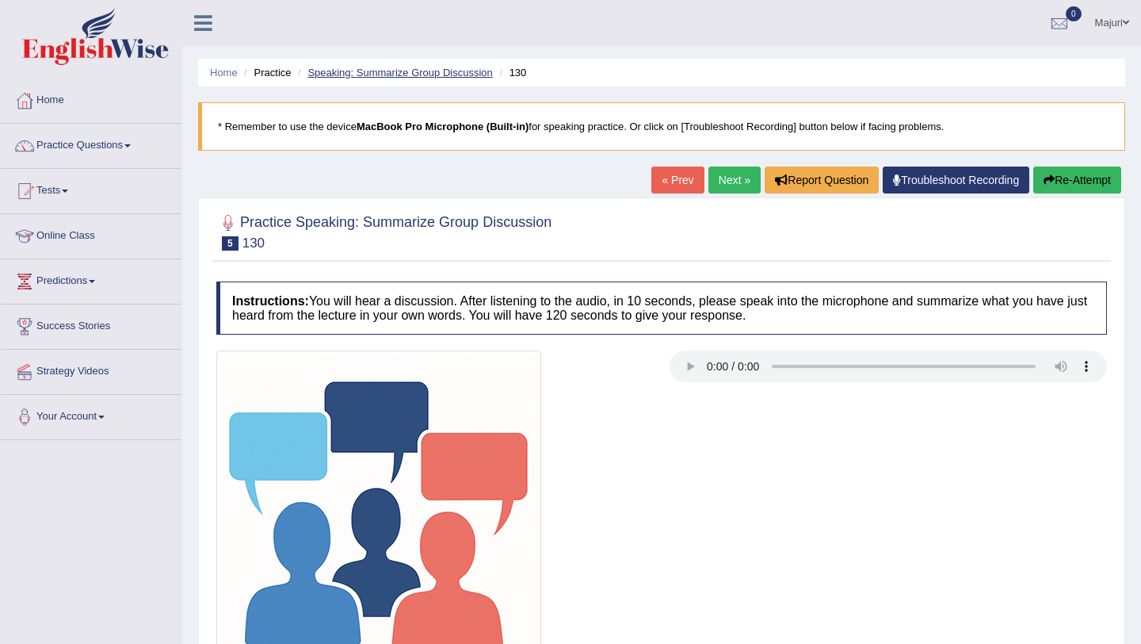
click at [398, 67] on link "Speaking: Summarize Group Discussion" at bounding box center [400, 73] width 185 height 12
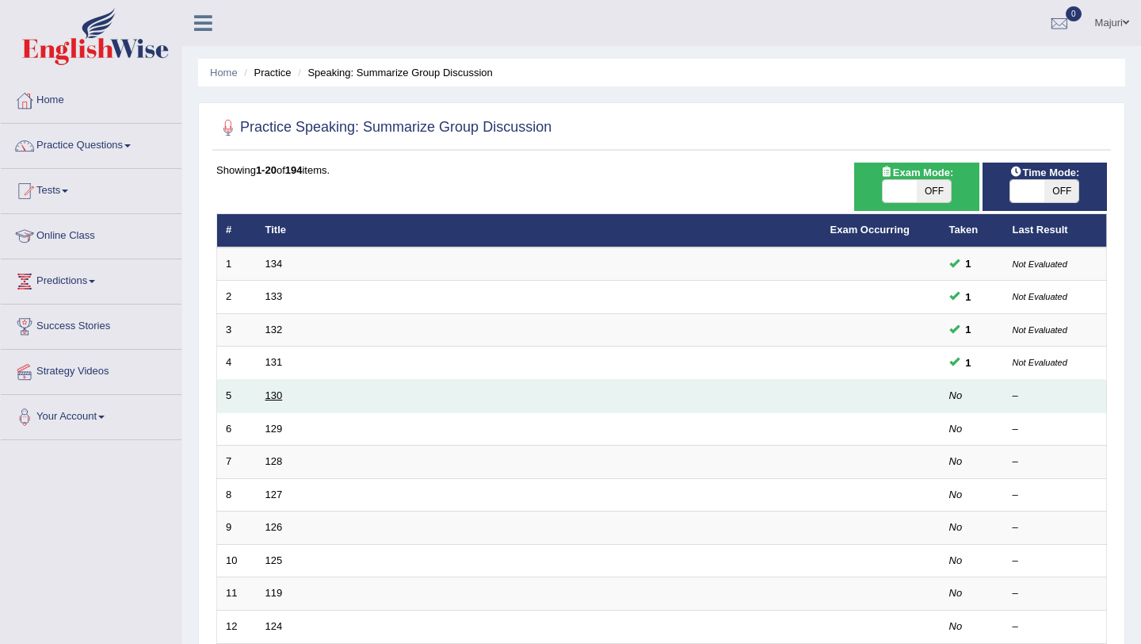
click at [273, 400] on link "130" at bounding box center [274, 395] width 17 height 12
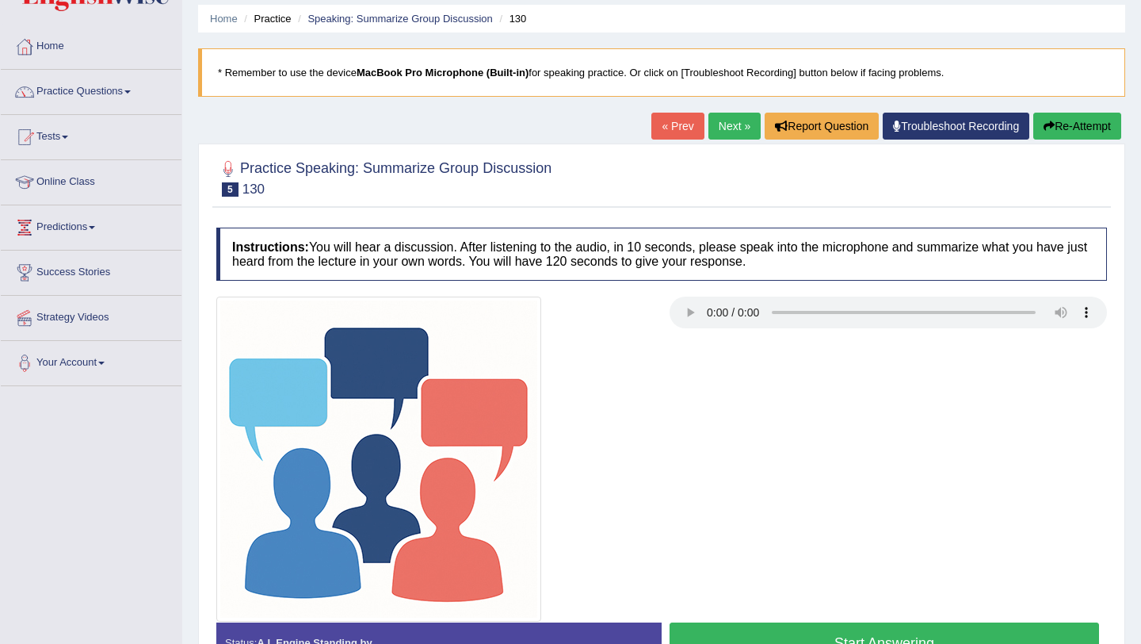
scroll to position [82, 0]
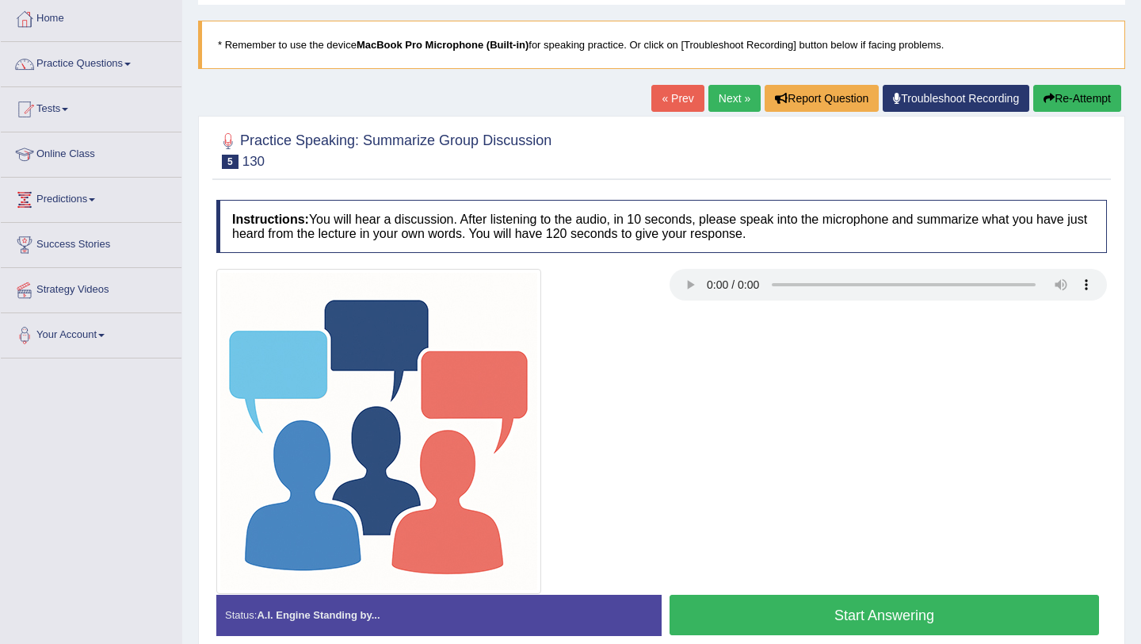
click at [882, 614] on button "Start Answering" at bounding box center [885, 615] width 430 height 40
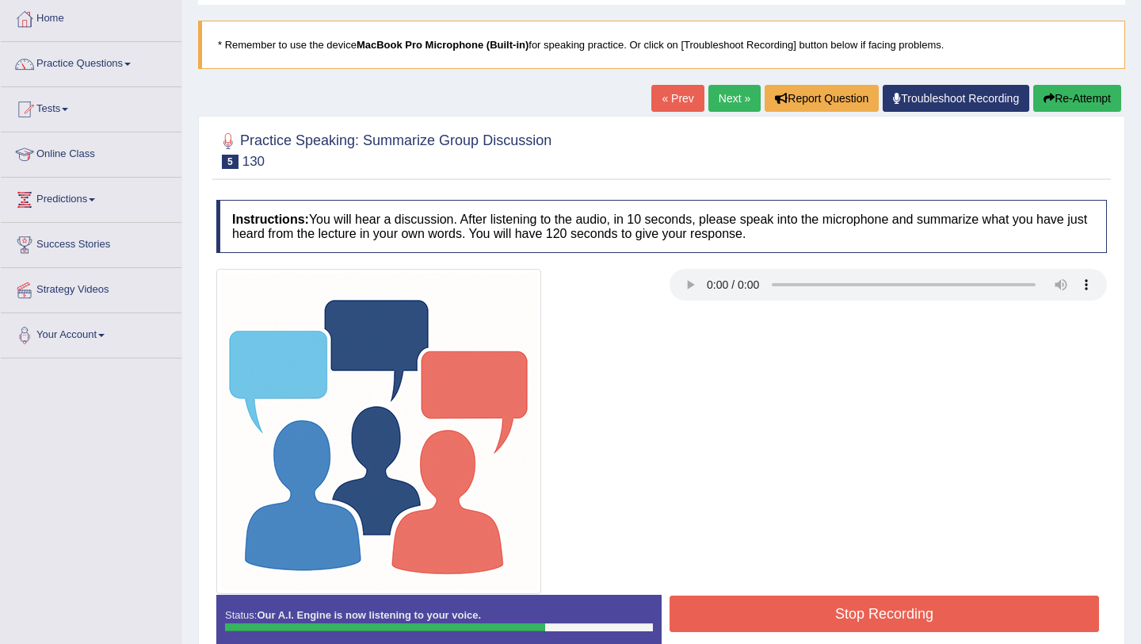
click at [882, 614] on button "Stop Recording" at bounding box center [885, 613] width 430 height 36
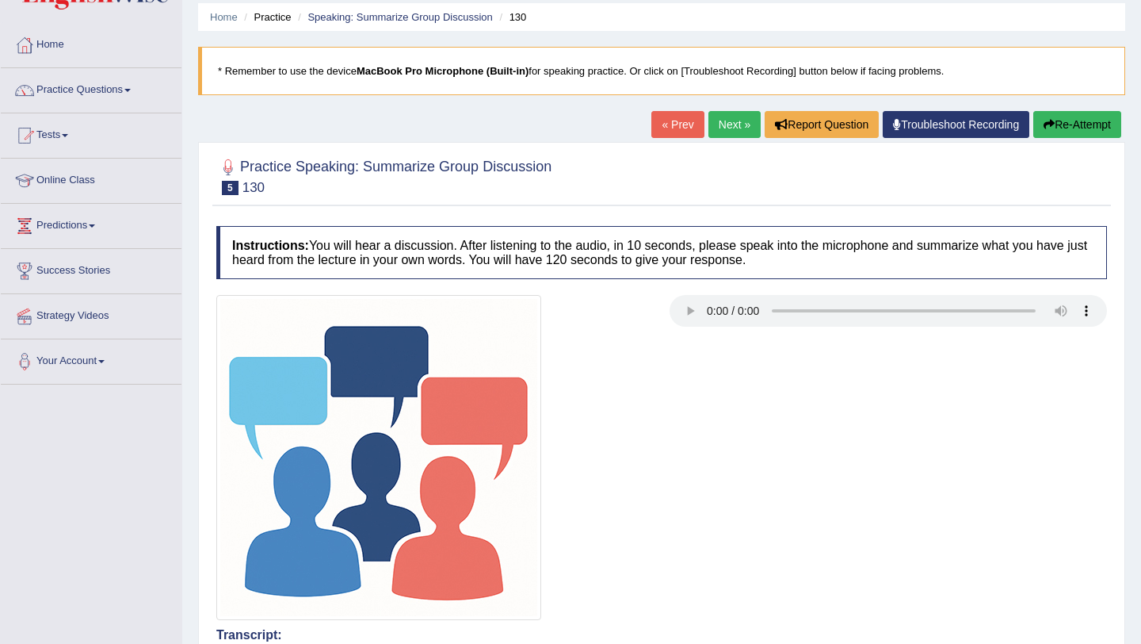
scroll to position [0, 0]
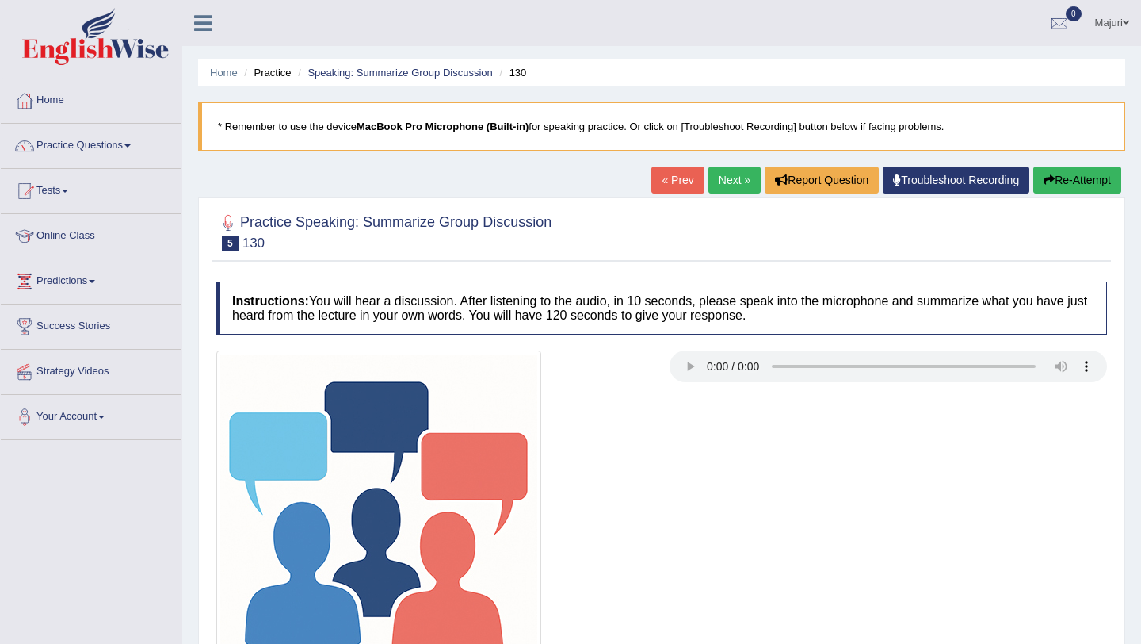
click at [1084, 183] on button "Re-Attempt" at bounding box center [1078, 179] width 88 height 27
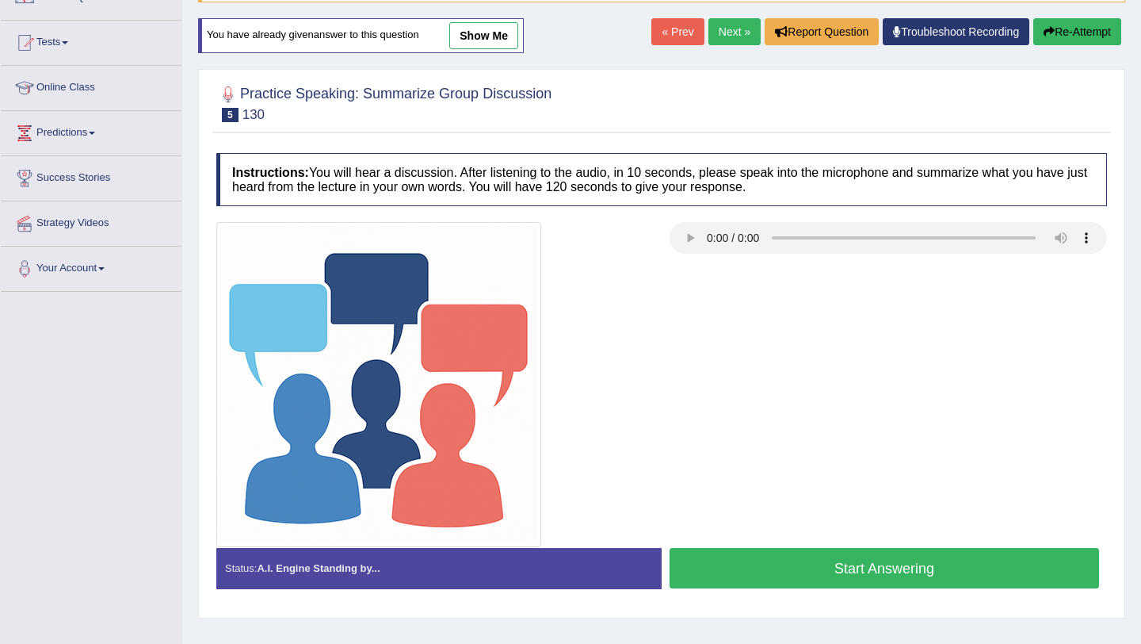
scroll to position [149, 0]
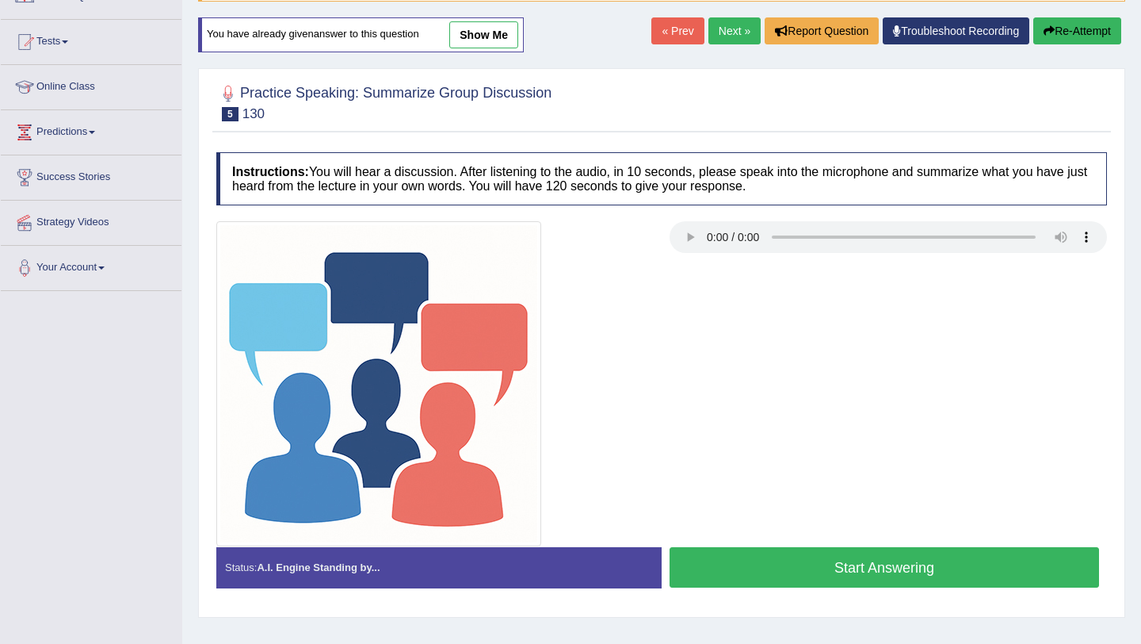
click at [828, 570] on button "Start Answering" at bounding box center [885, 567] width 430 height 40
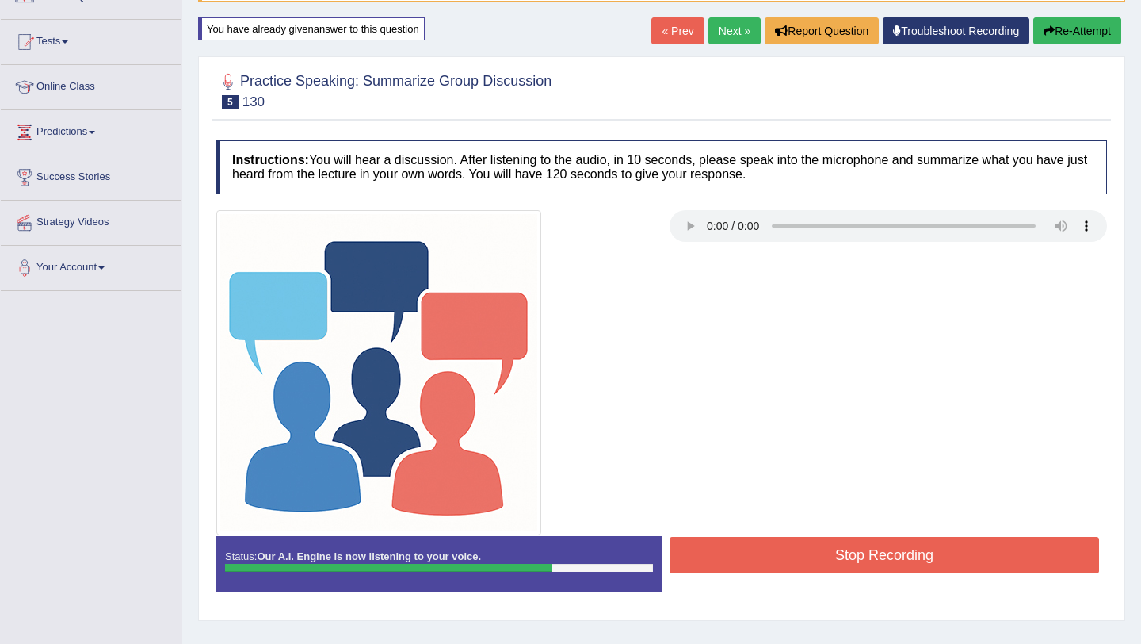
click at [833, 551] on button "Stop Recording" at bounding box center [885, 555] width 430 height 36
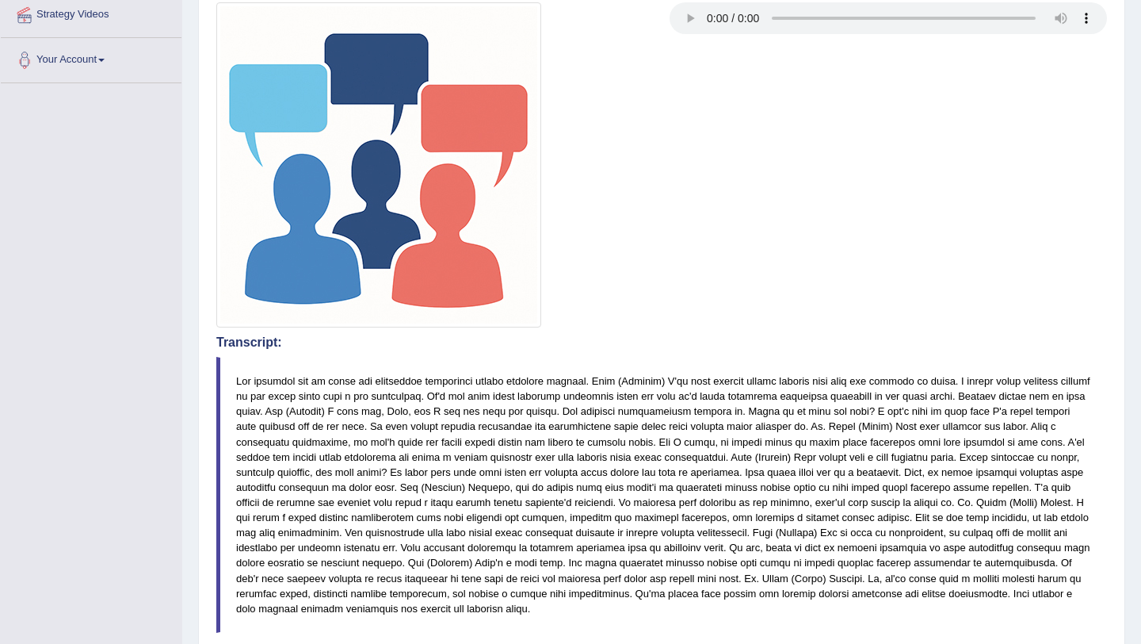
scroll to position [0, 0]
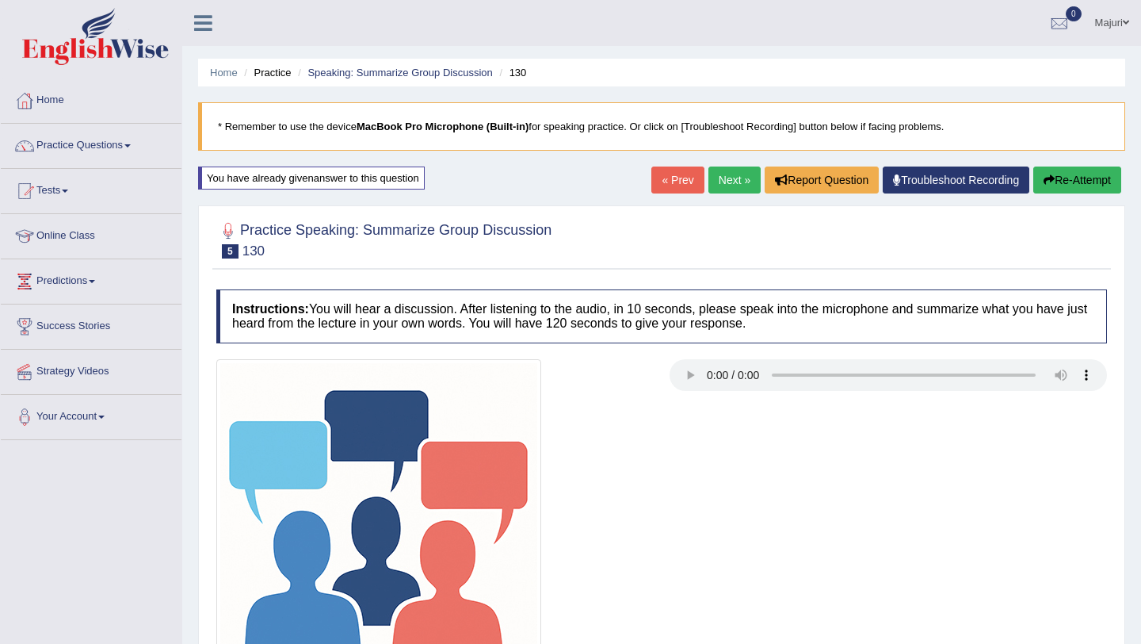
click at [722, 183] on link "Next »" at bounding box center [735, 179] width 52 height 27
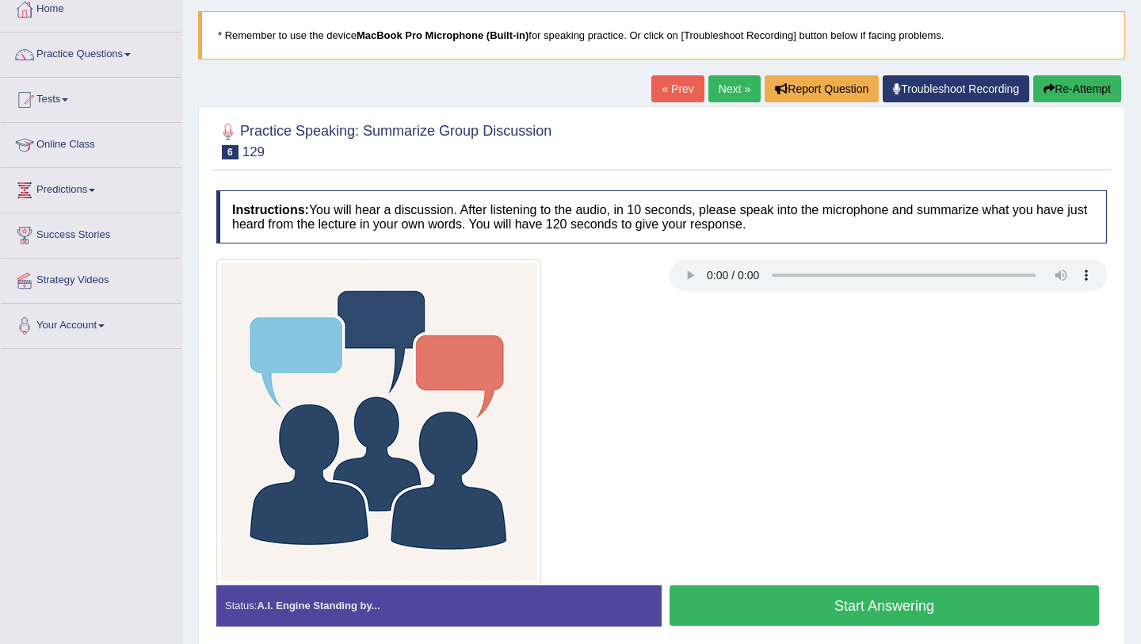
scroll to position [105, 0]
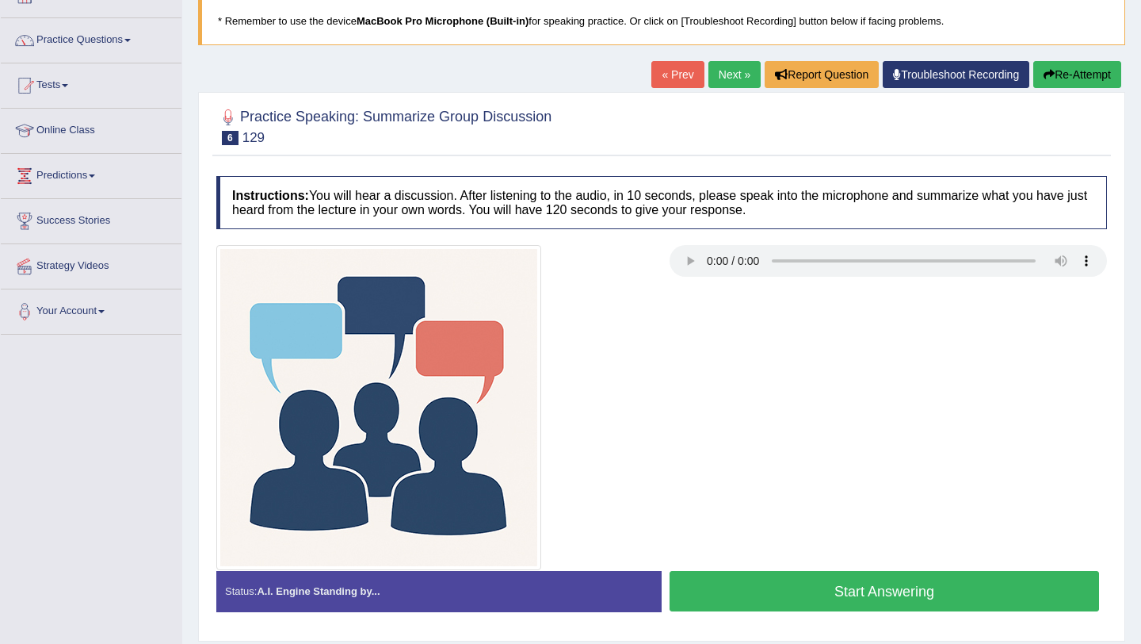
click at [1018, 598] on button "Start Answering" at bounding box center [885, 591] width 430 height 40
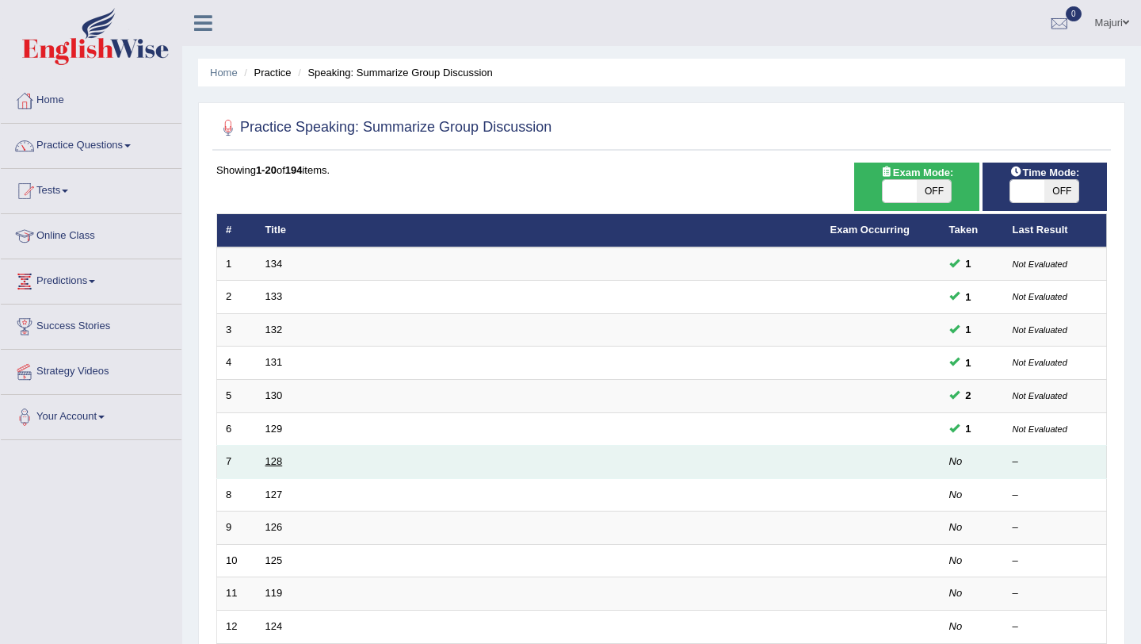
click at [277, 465] on link "128" at bounding box center [274, 461] width 17 height 12
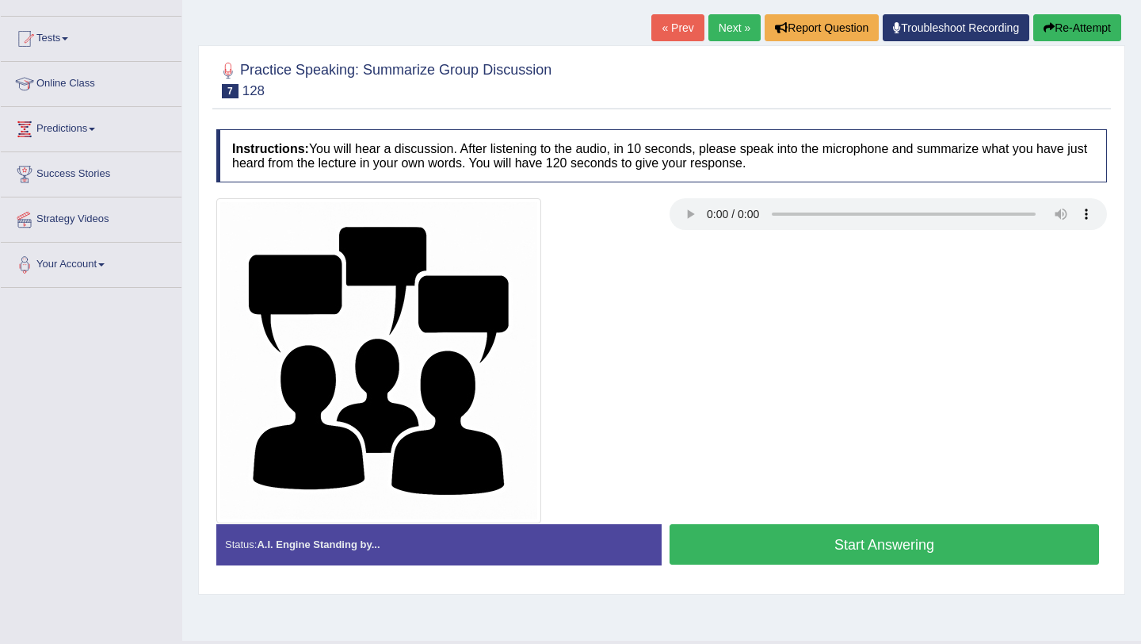
scroll to position [189, 0]
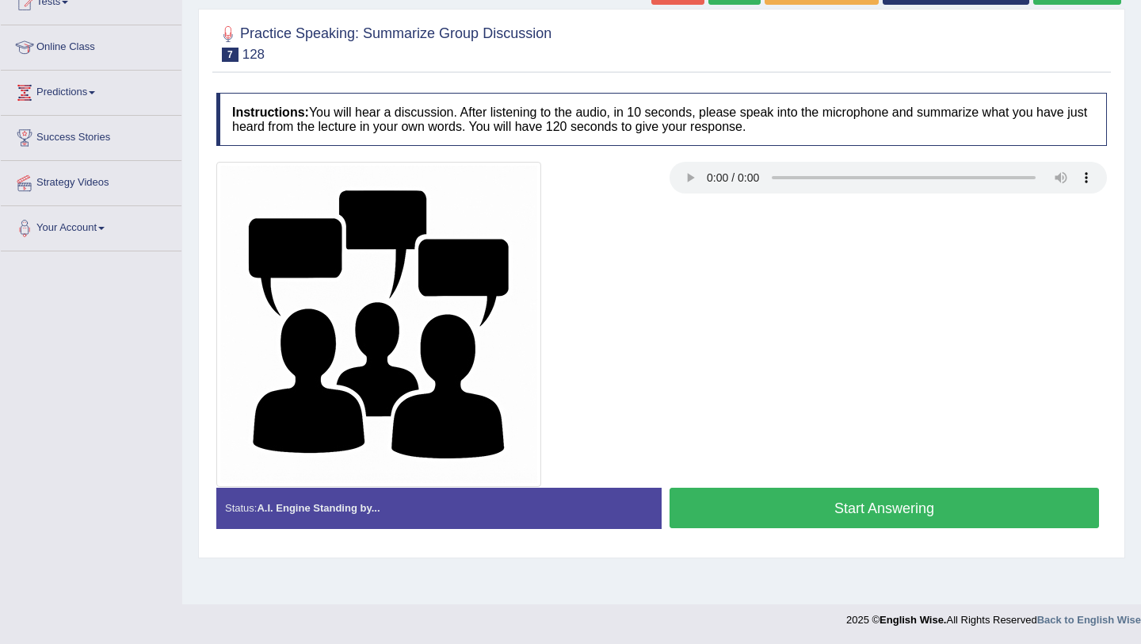
click at [832, 511] on button "Start Answering" at bounding box center [885, 507] width 430 height 40
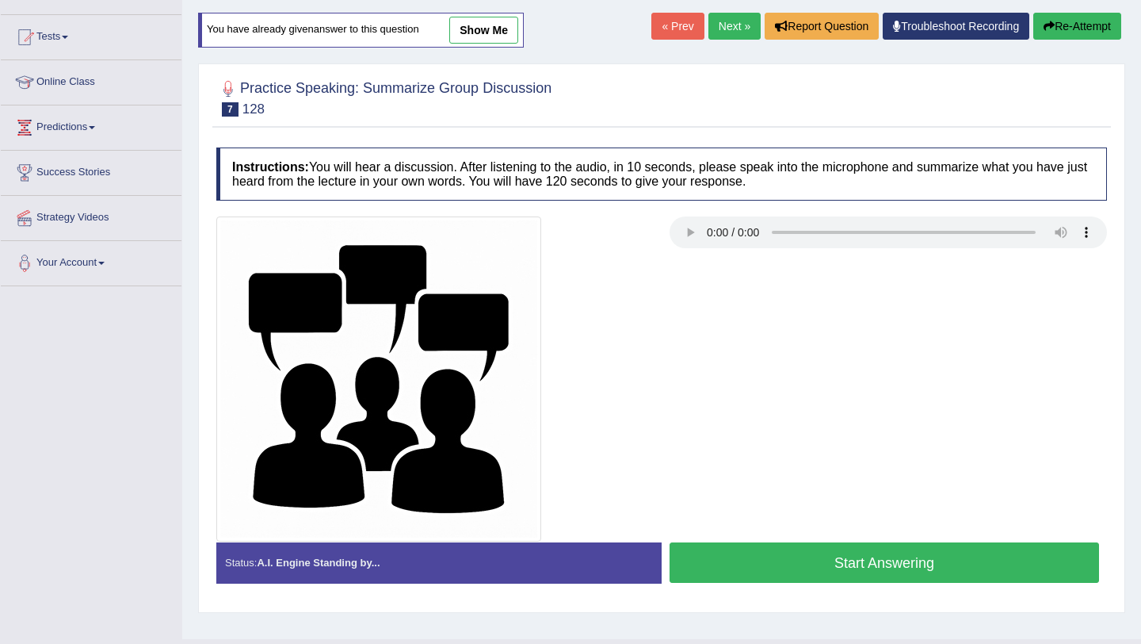
scroll to position [175, 0]
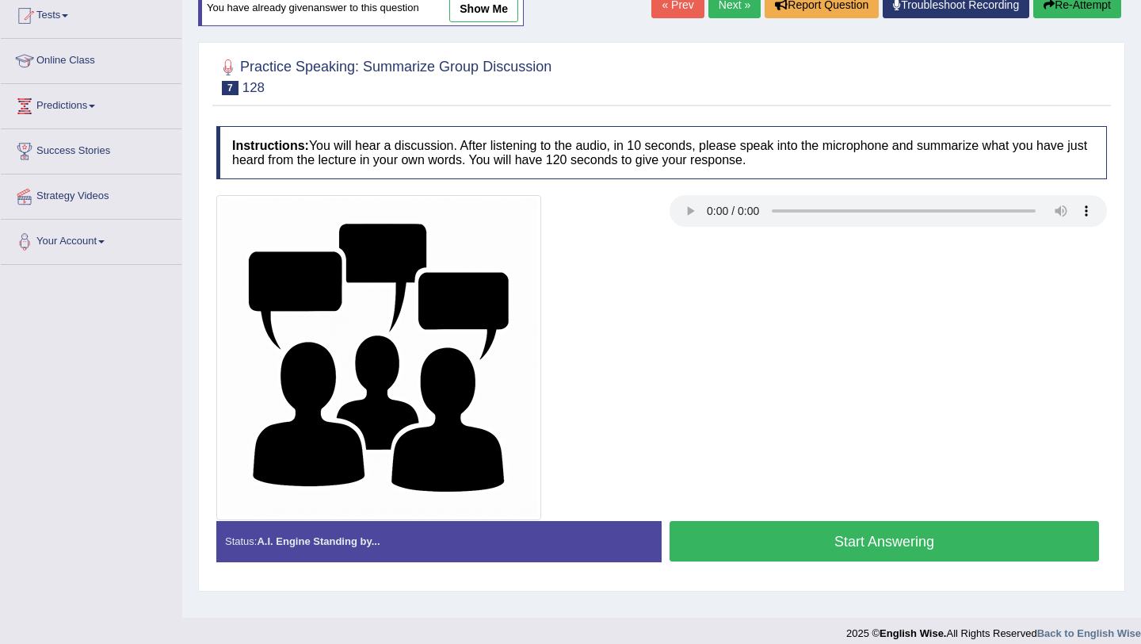
click at [846, 543] on button "Start Answering" at bounding box center [885, 541] width 430 height 40
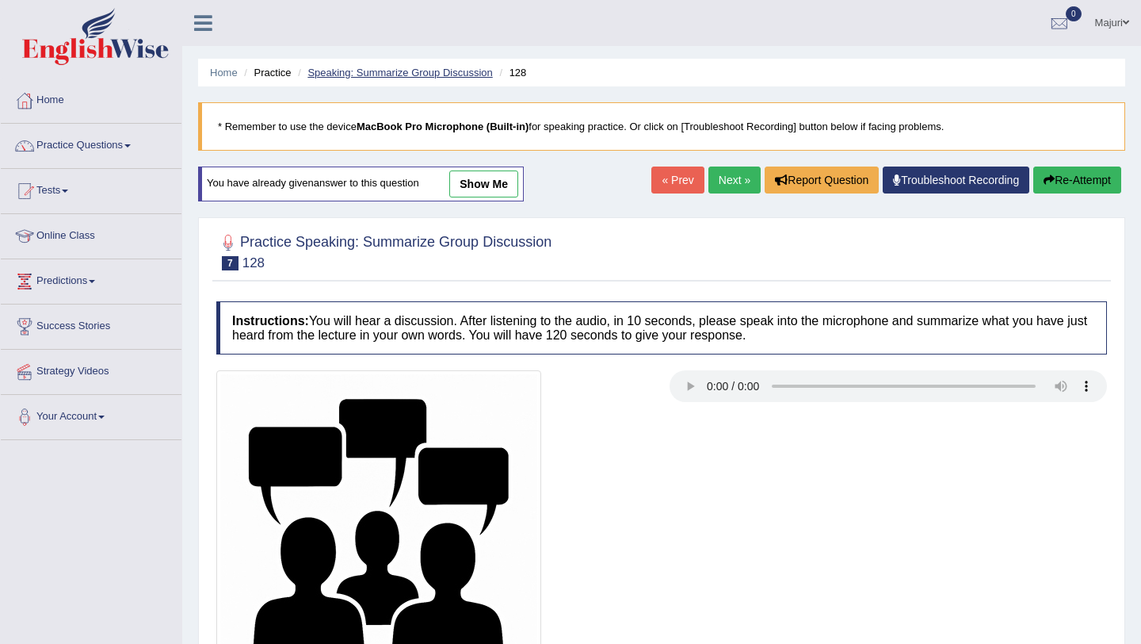
click at [335, 77] on link "Speaking: Summarize Group Discussion" at bounding box center [400, 73] width 185 height 12
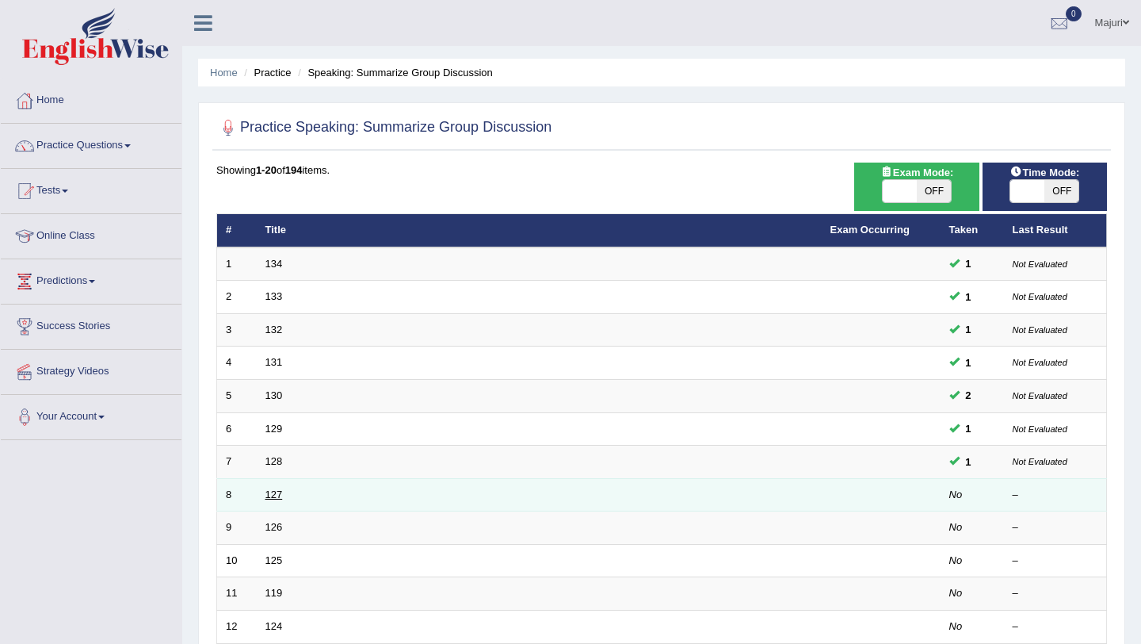
click at [273, 495] on link "127" at bounding box center [274, 494] width 17 height 12
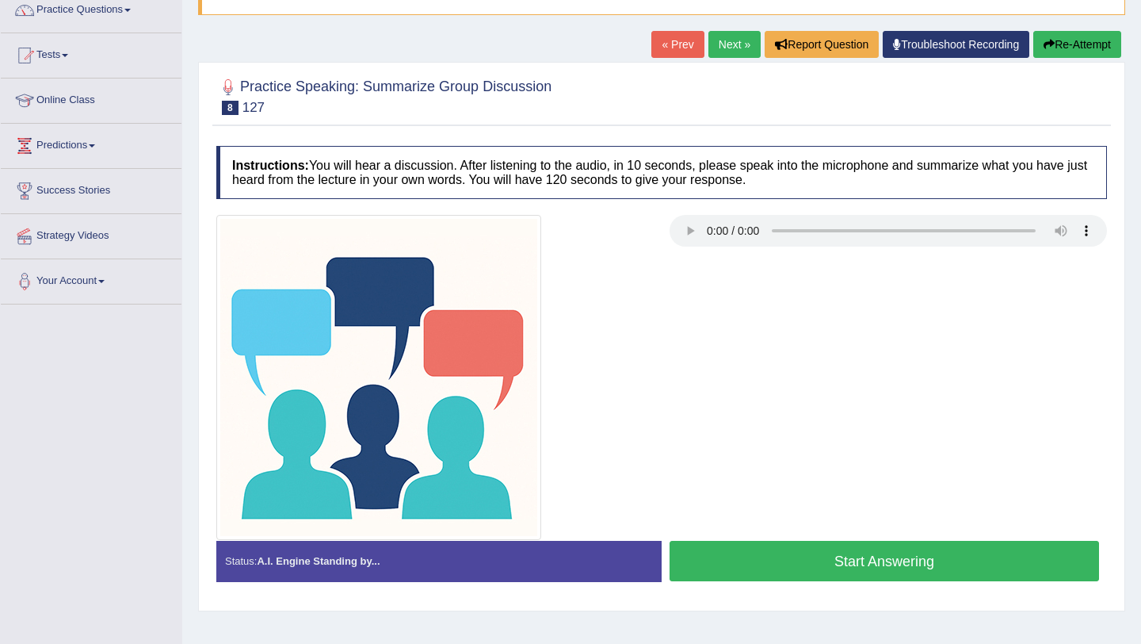
scroll to position [189, 0]
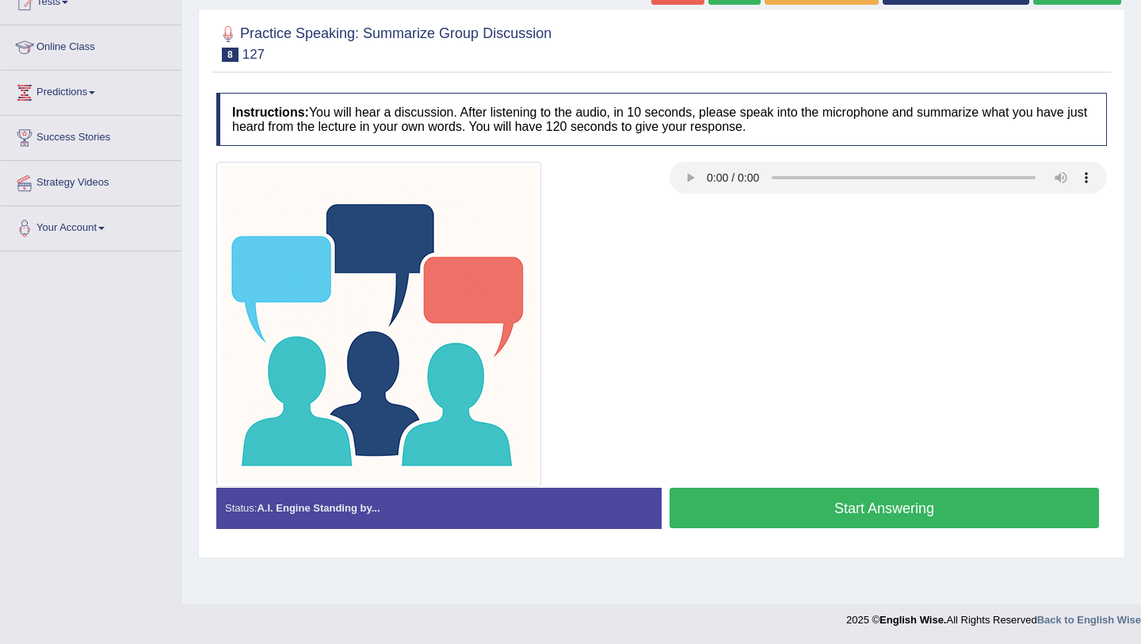
click at [1141, 643] on footer "2025 © English Wise. All Rights Reserved Back to English Wise" at bounding box center [570, 624] width 1141 height 40
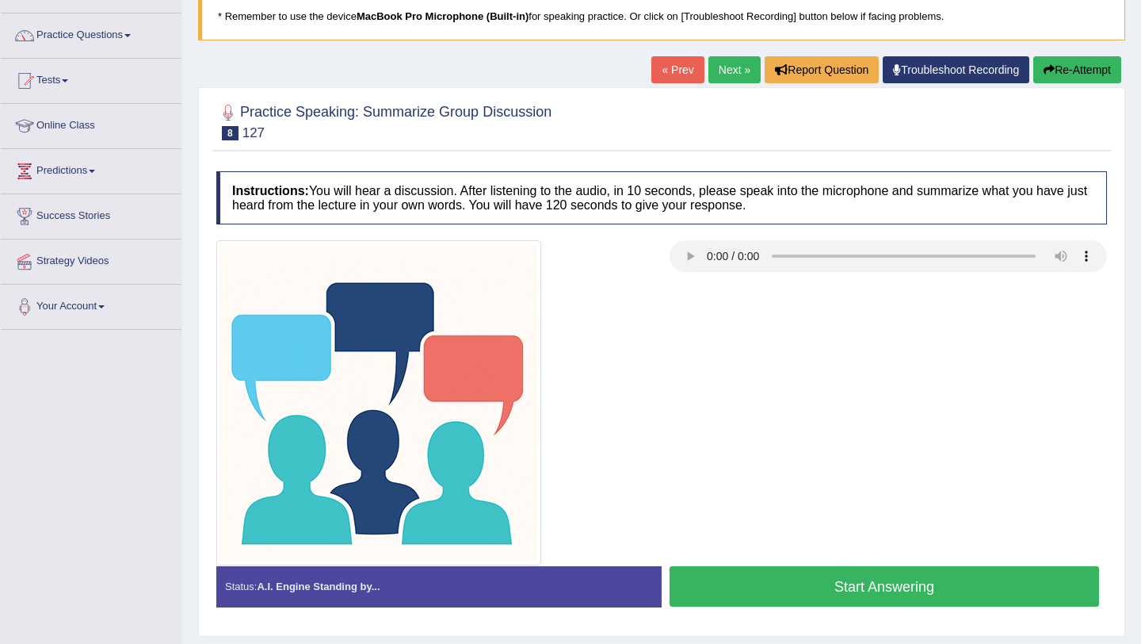
click at [855, 585] on button "Start Answering" at bounding box center [885, 586] width 430 height 40
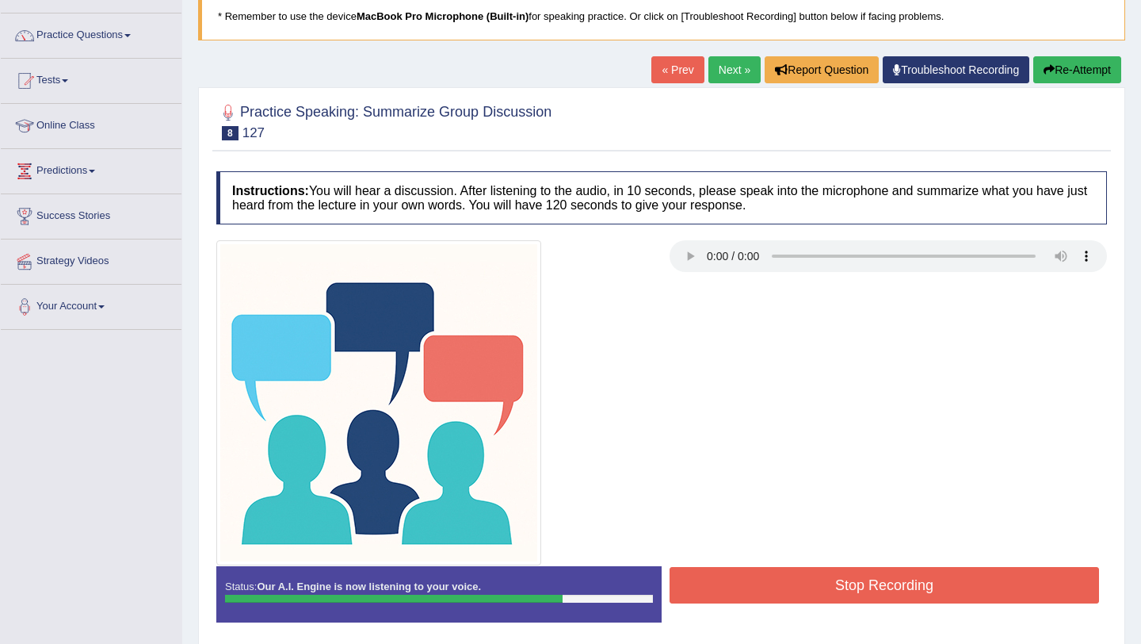
click at [855, 585] on button "Stop Recording" at bounding box center [885, 585] width 430 height 36
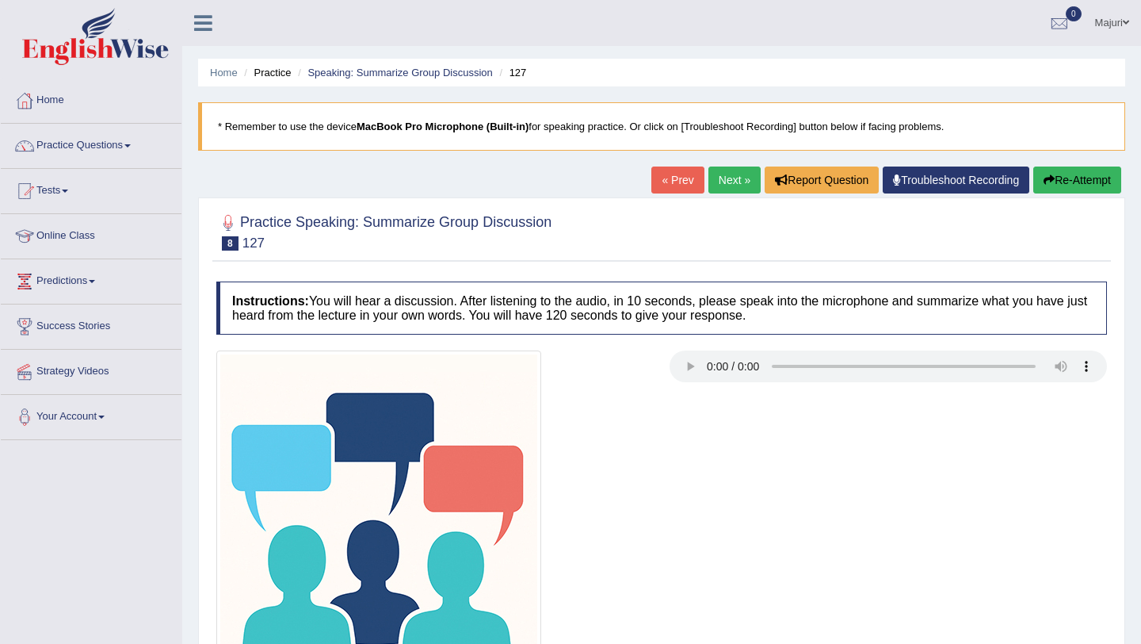
click at [728, 181] on link "Next »" at bounding box center [735, 179] width 52 height 27
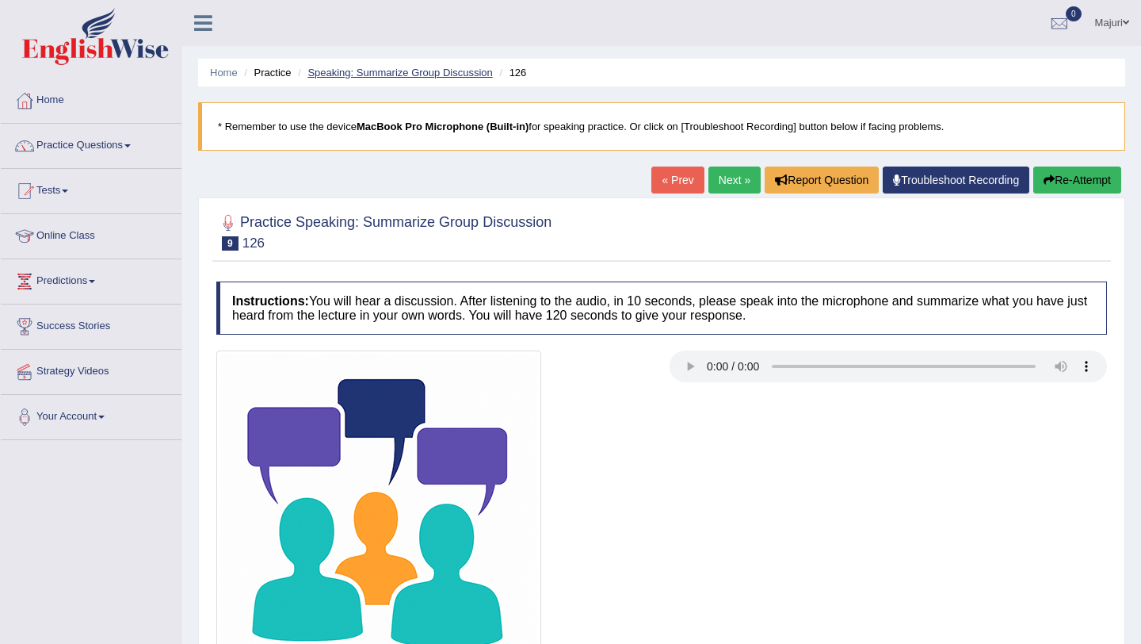
click at [385, 73] on link "Speaking: Summarize Group Discussion" at bounding box center [400, 73] width 185 height 12
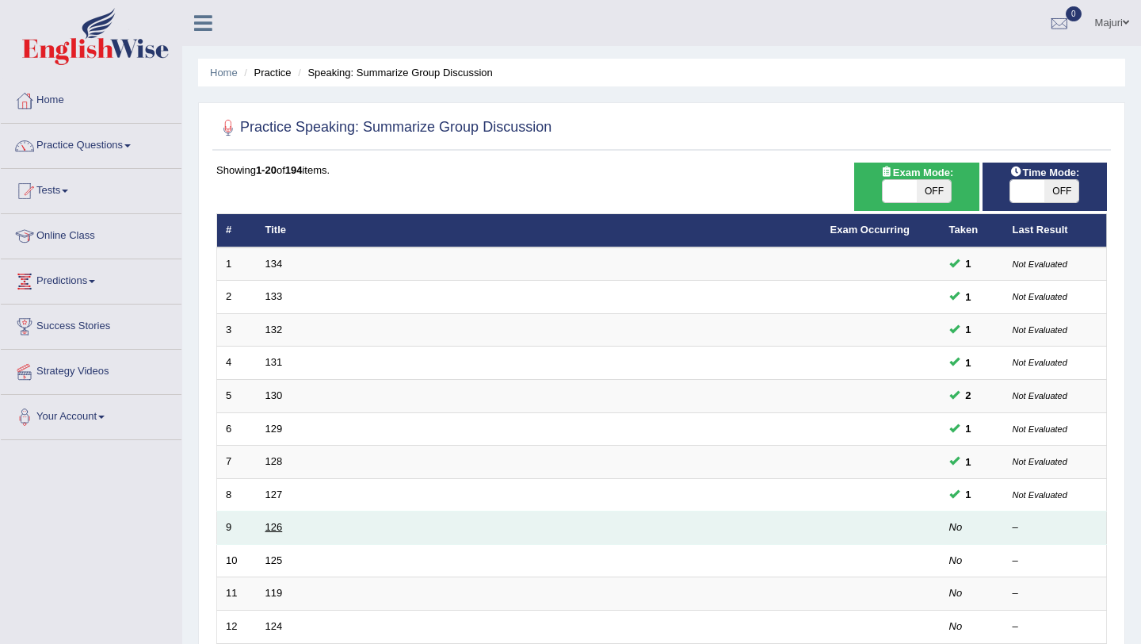
click at [277, 531] on link "126" at bounding box center [274, 527] width 17 height 12
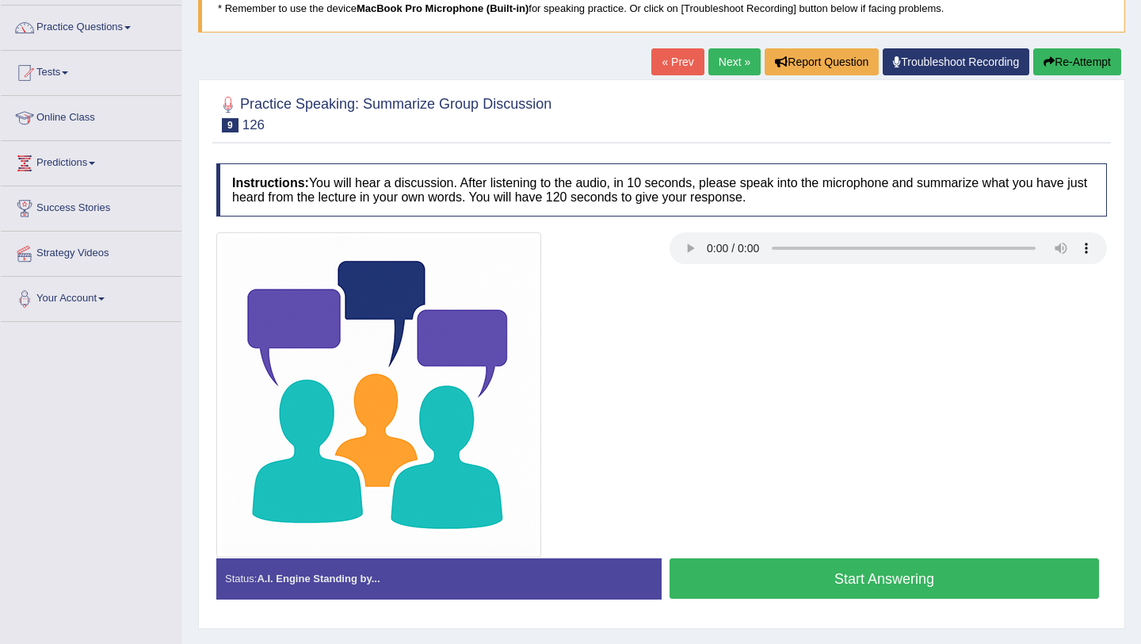
scroll to position [189, 0]
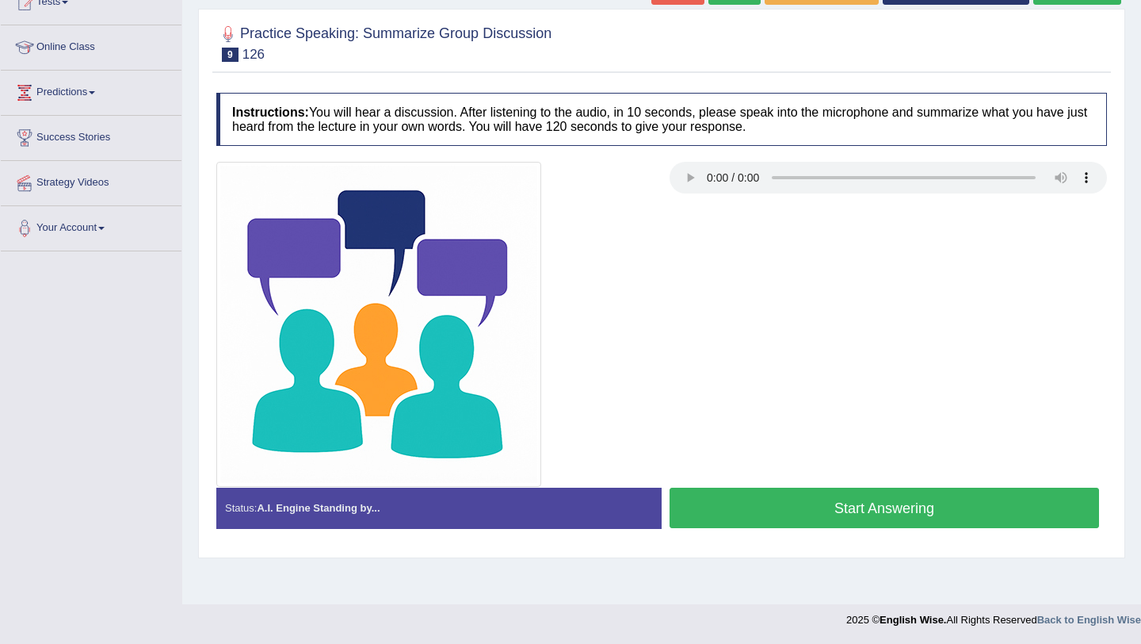
click at [820, 509] on button "Start Answering" at bounding box center [885, 507] width 430 height 40
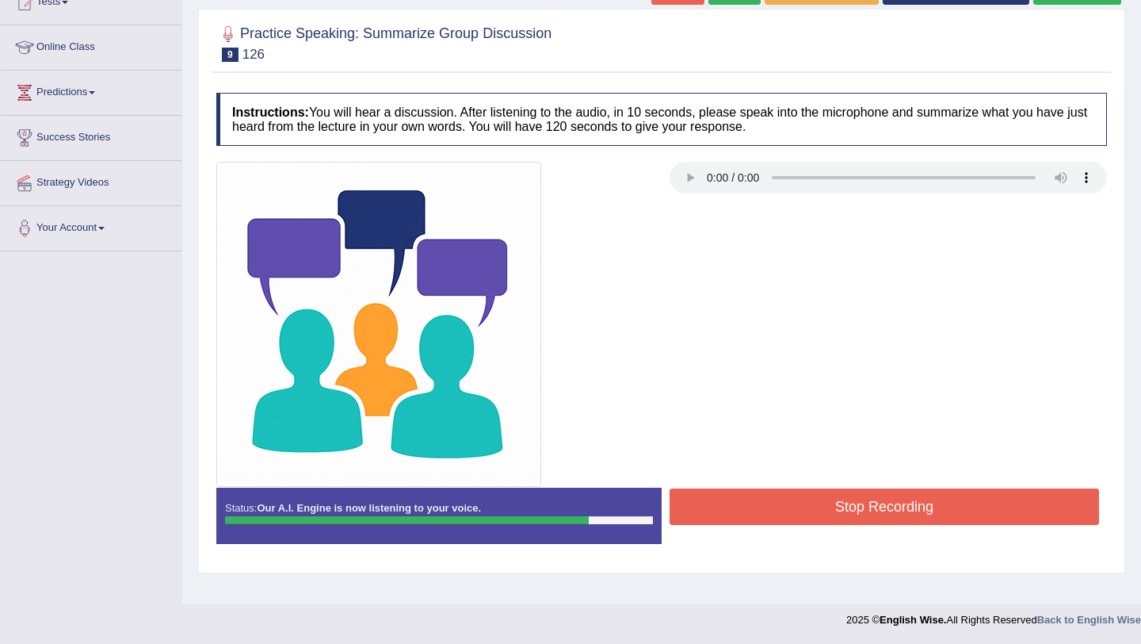
click at [822, 501] on button "Stop Recording" at bounding box center [885, 506] width 430 height 36
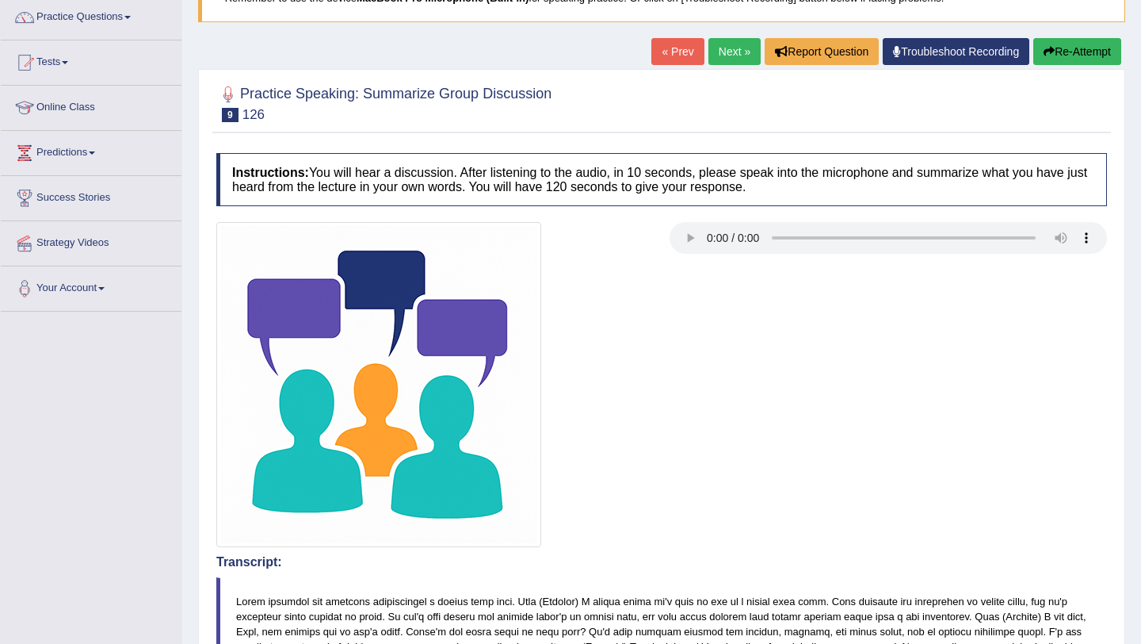
scroll to position [54, 0]
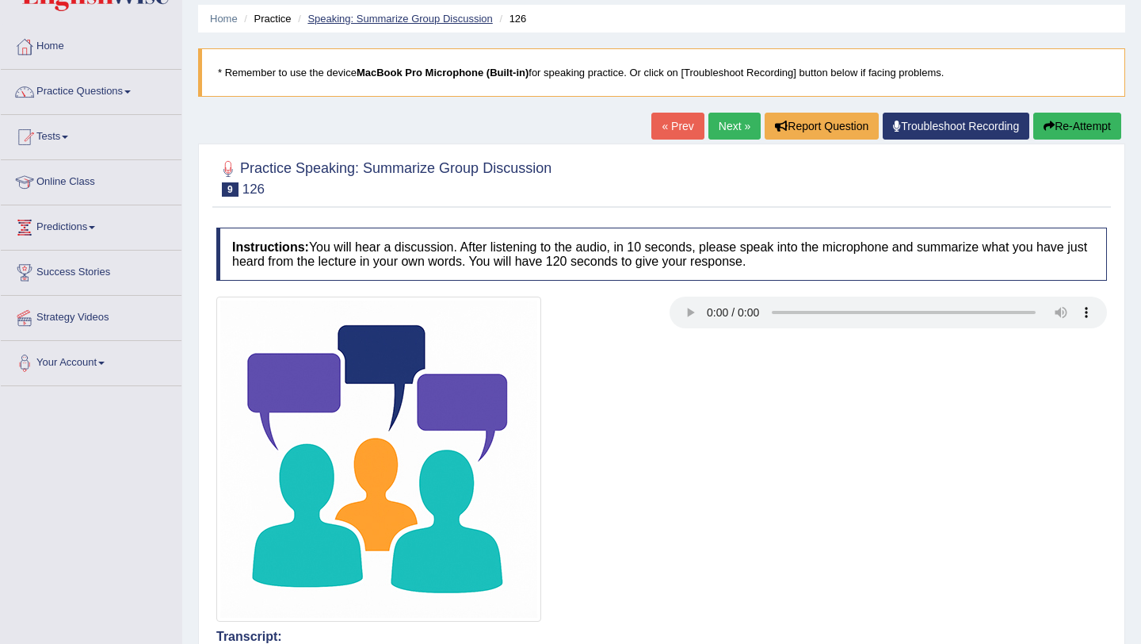
click at [362, 17] on link "Speaking: Summarize Group Discussion" at bounding box center [400, 19] width 185 height 12
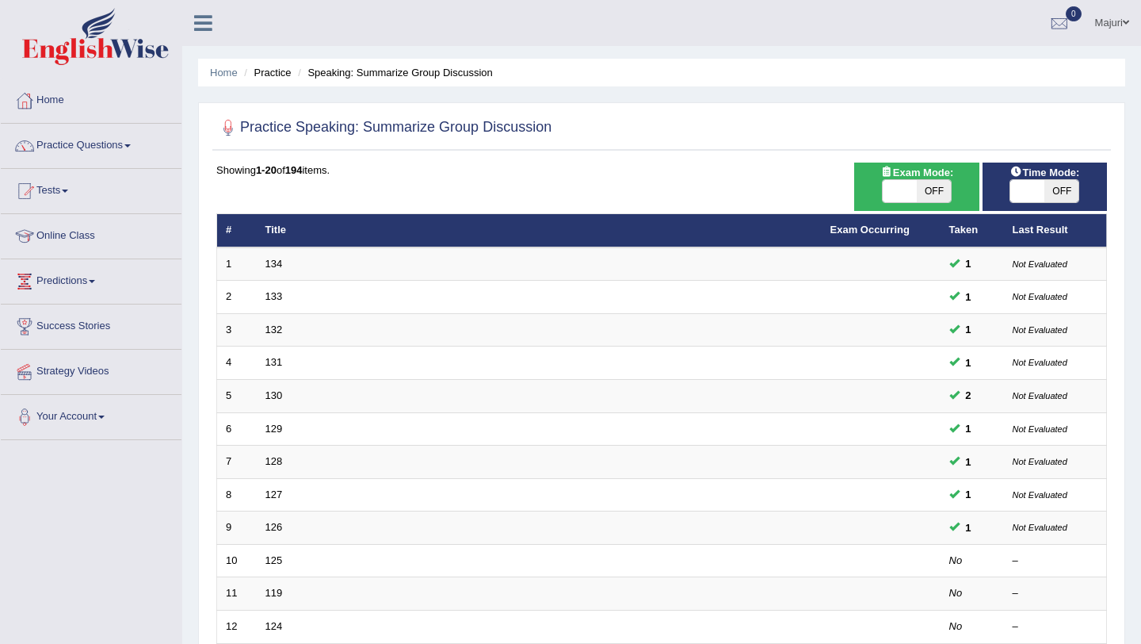
scroll to position [184, 0]
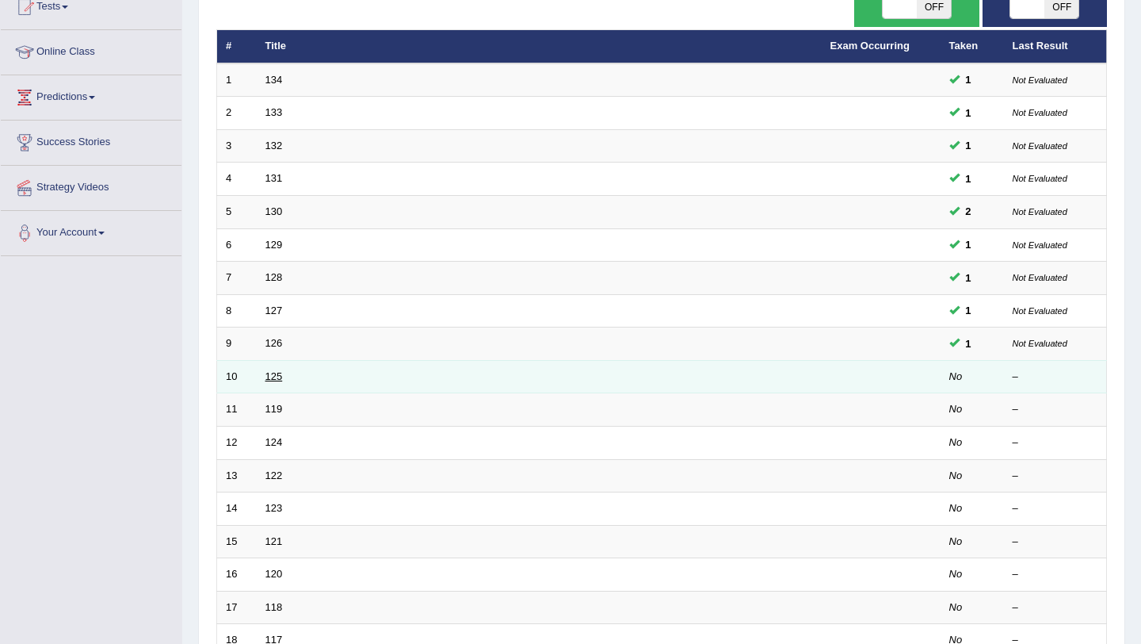
click at [273, 375] on link "125" at bounding box center [274, 376] width 17 height 12
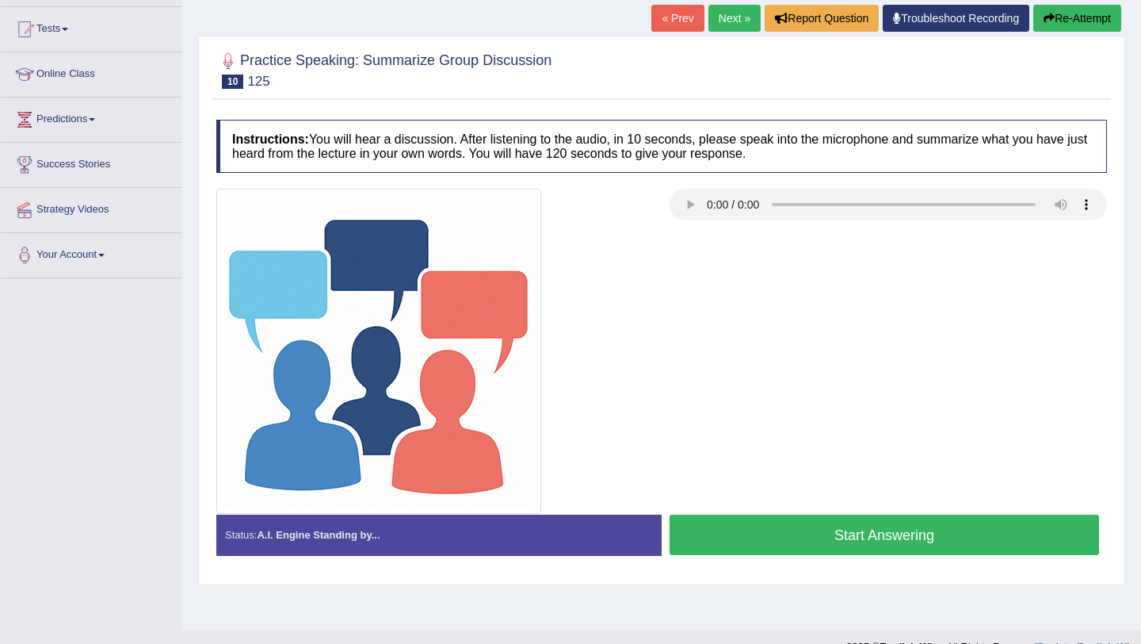
scroll to position [153, 0]
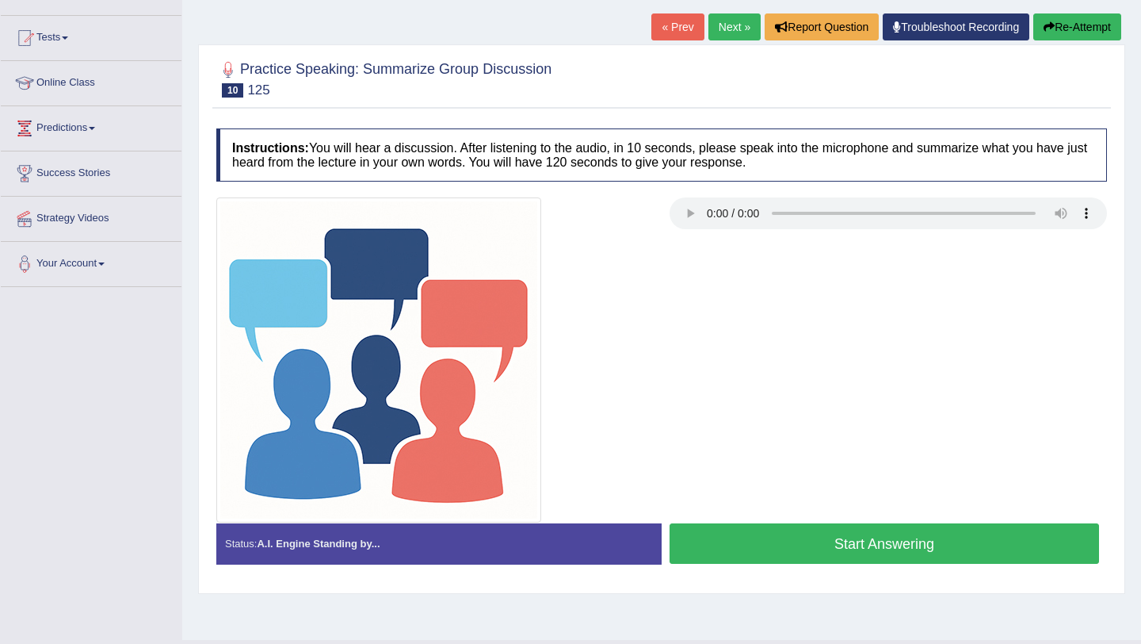
click at [795, 545] on button "Start Answering" at bounding box center [885, 543] width 430 height 40
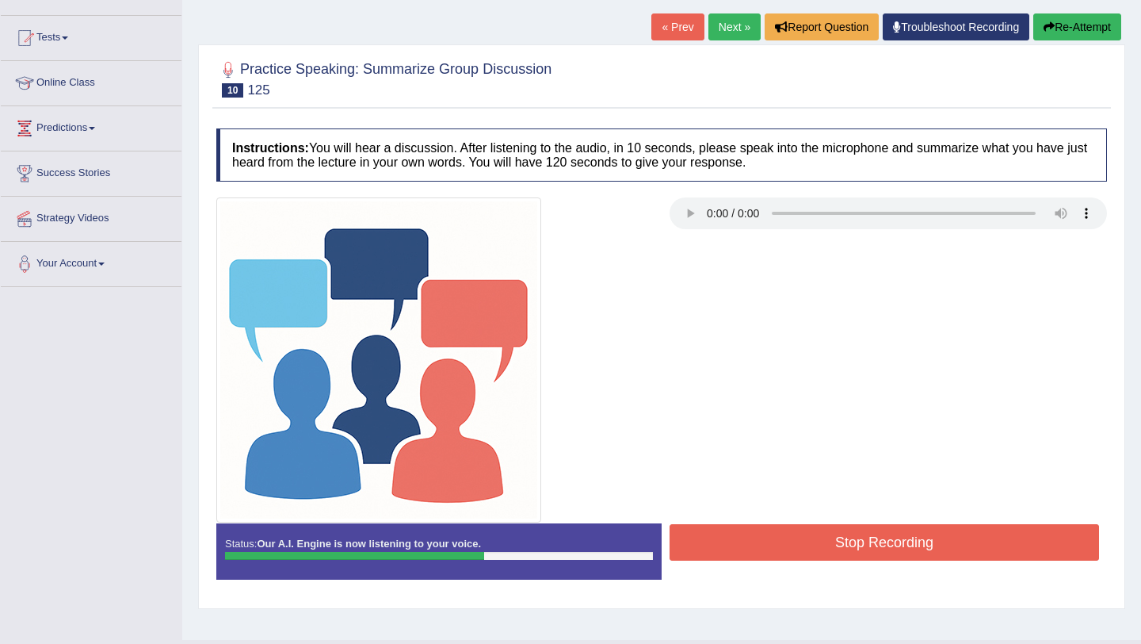
click at [795, 545] on button "Stop Recording" at bounding box center [885, 542] width 430 height 36
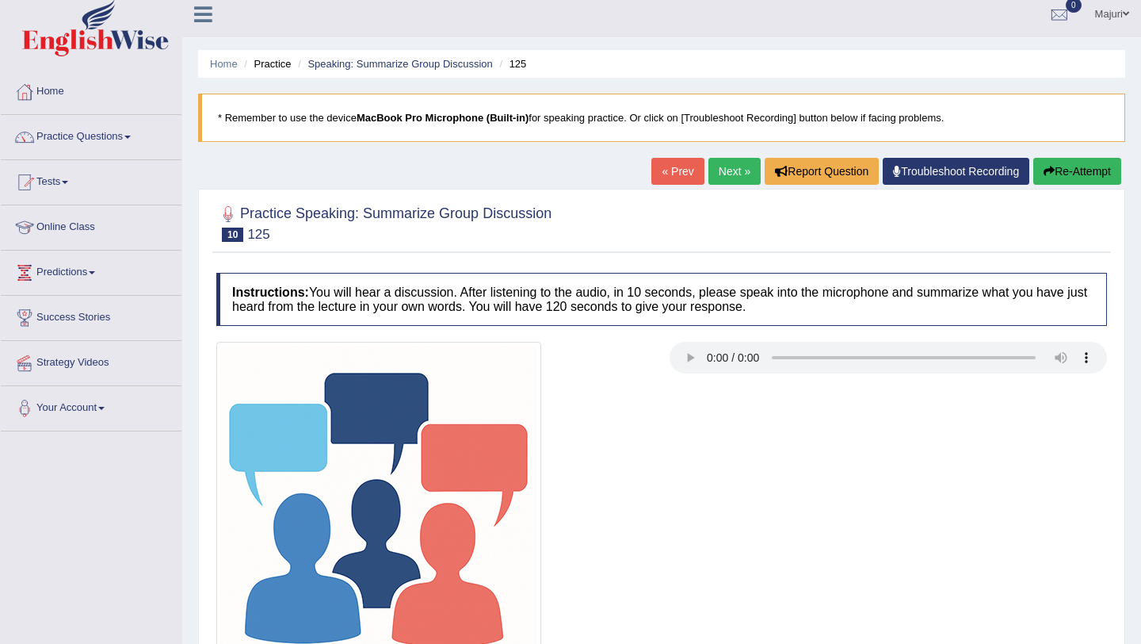
scroll to position [0, 0]
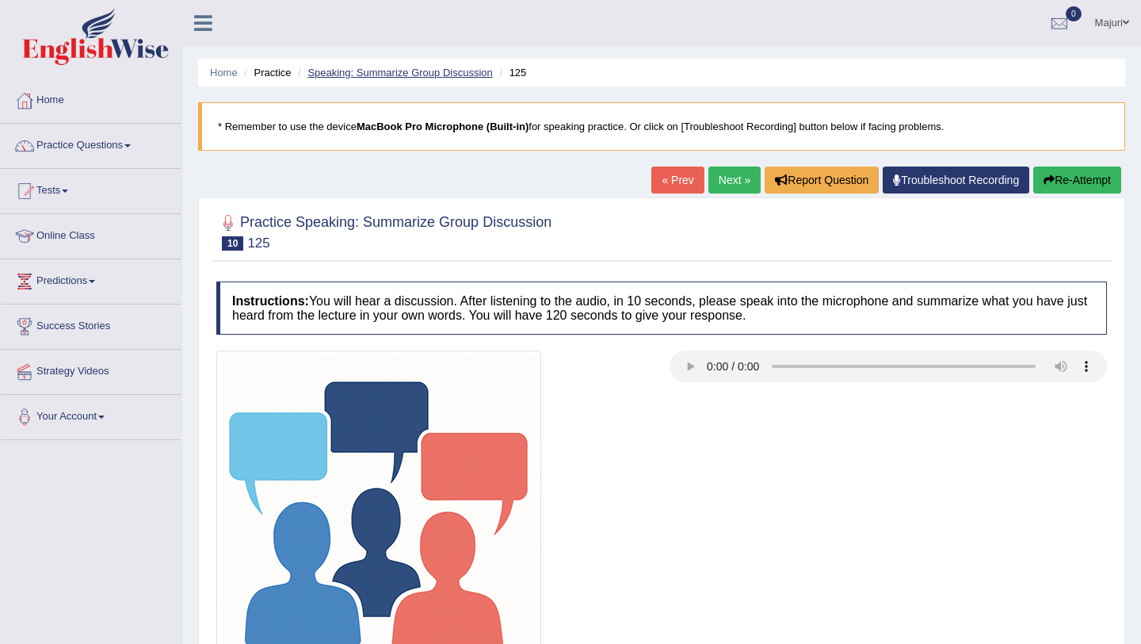
click at [393, 71] on link "Speaking: Summarize Group Discussion" at bounding box center [400, 73] width 185 height 12
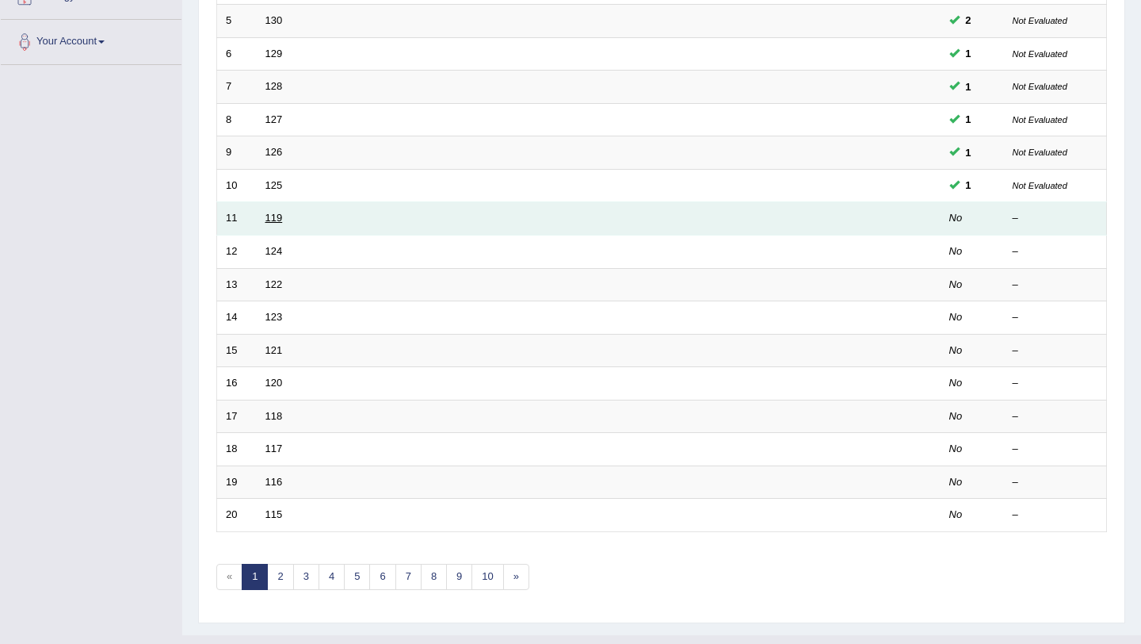
click at [269, 224] on link "119" at bounding box center [274, 218] width 17 height 12
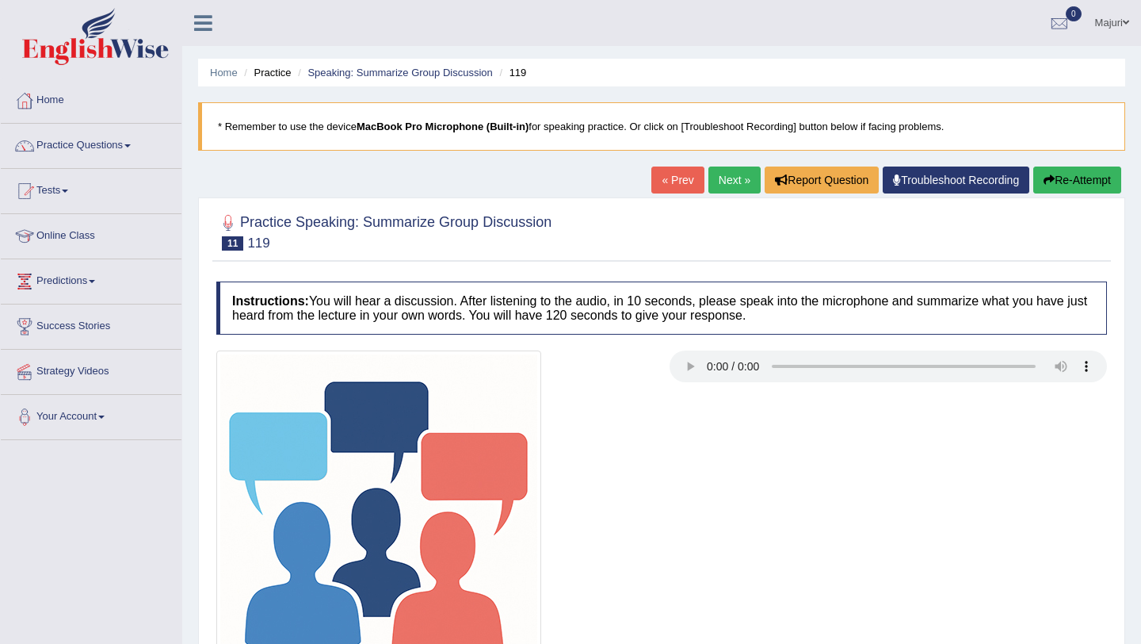
click at [820, 450] on div at bounding box center [661, 512] width 907 height 325
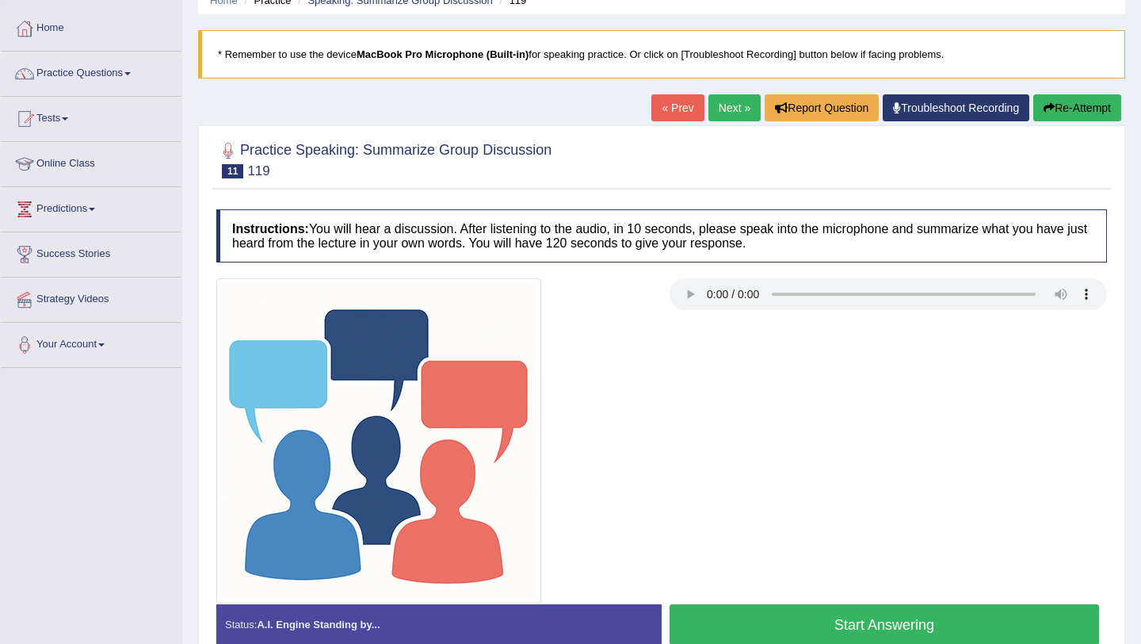
scroll to position [189, 0]
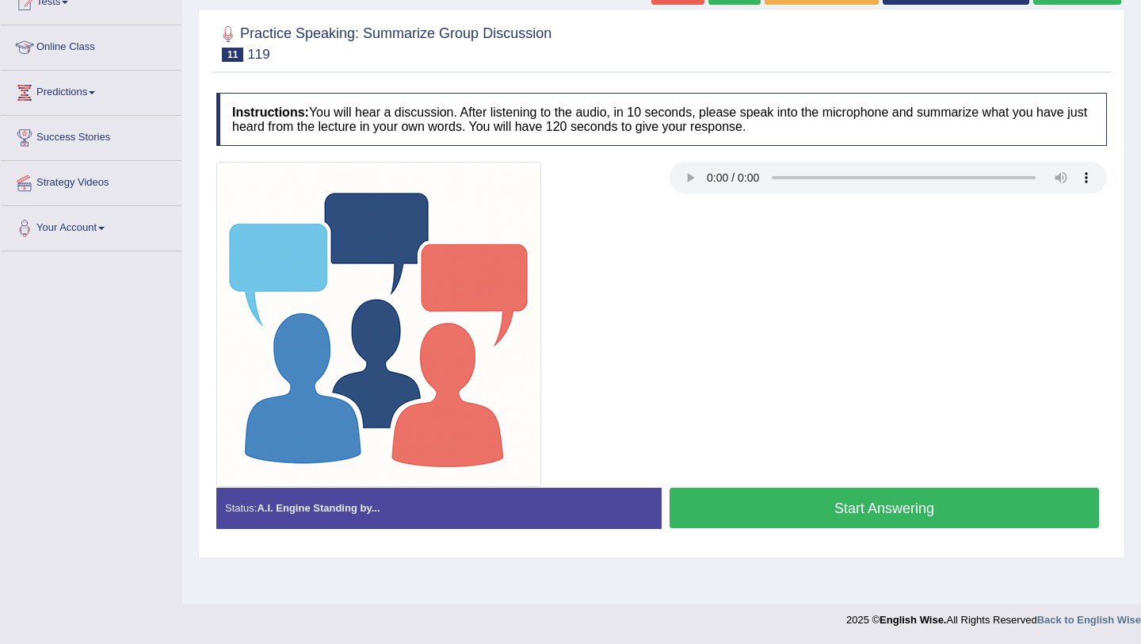
click at [746, 514] on button "Start Answering" at bounding box center [885, 507] width 430 height 40
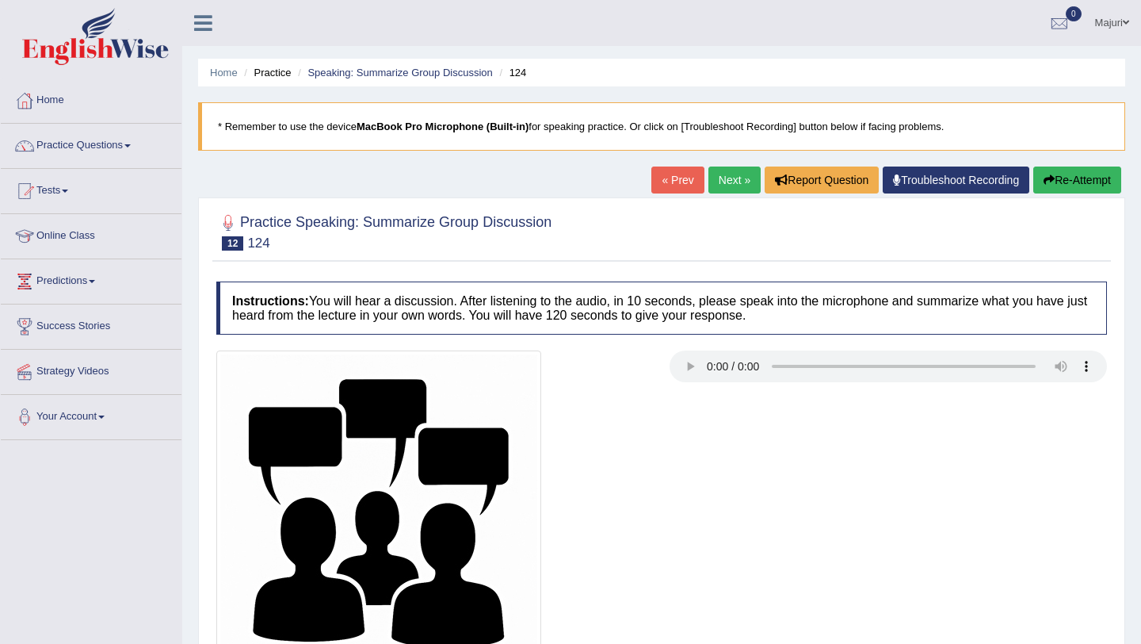
click at [731, 186] on link "Next »" at bounding box center [735, 179] width 52 height 27
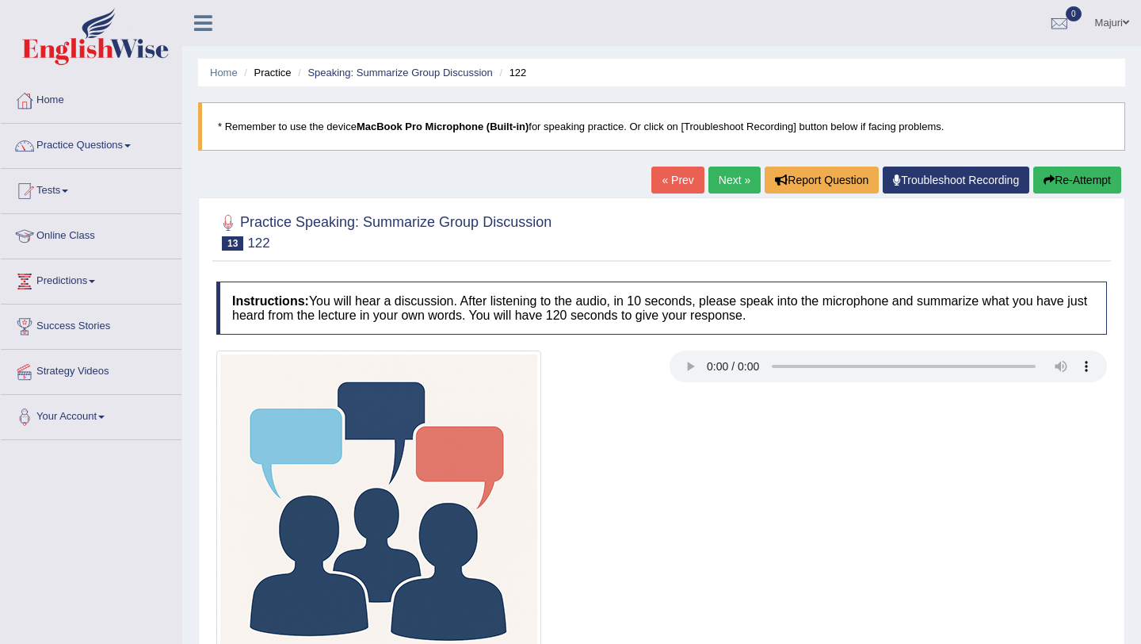
click at [674, 181] on link "« Prev" at bounding box center [678, 179] width 52 height 27
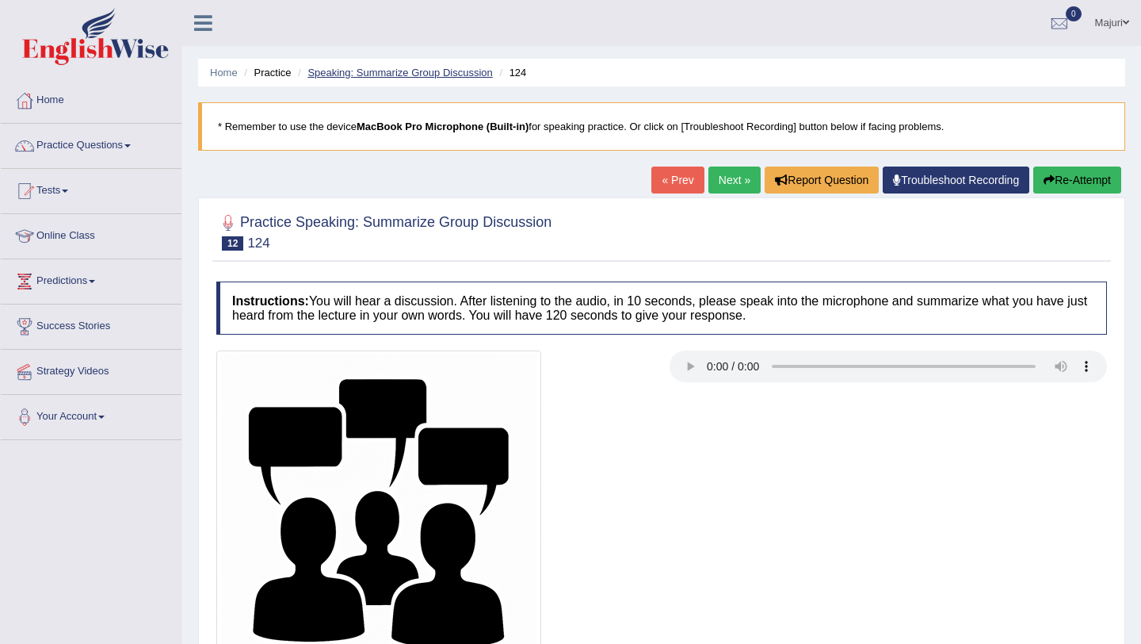
click at [381, 71] on link "Speaking: Summarize Group Discussion" at bounding box center [400, 73] width 185 height 12
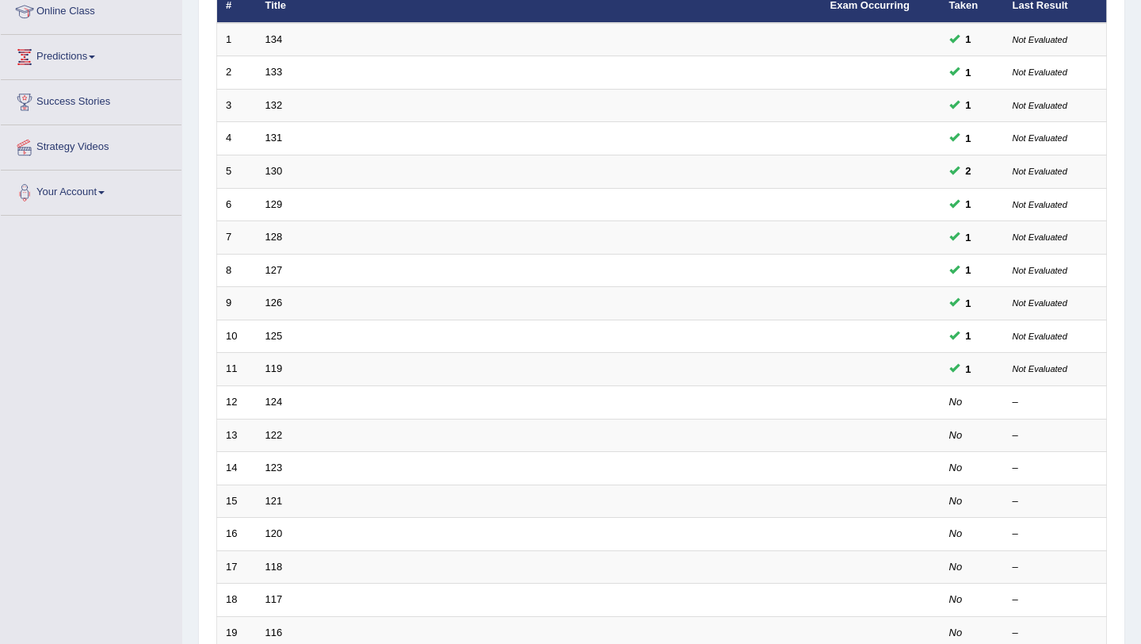
scroll to position [264, 0]
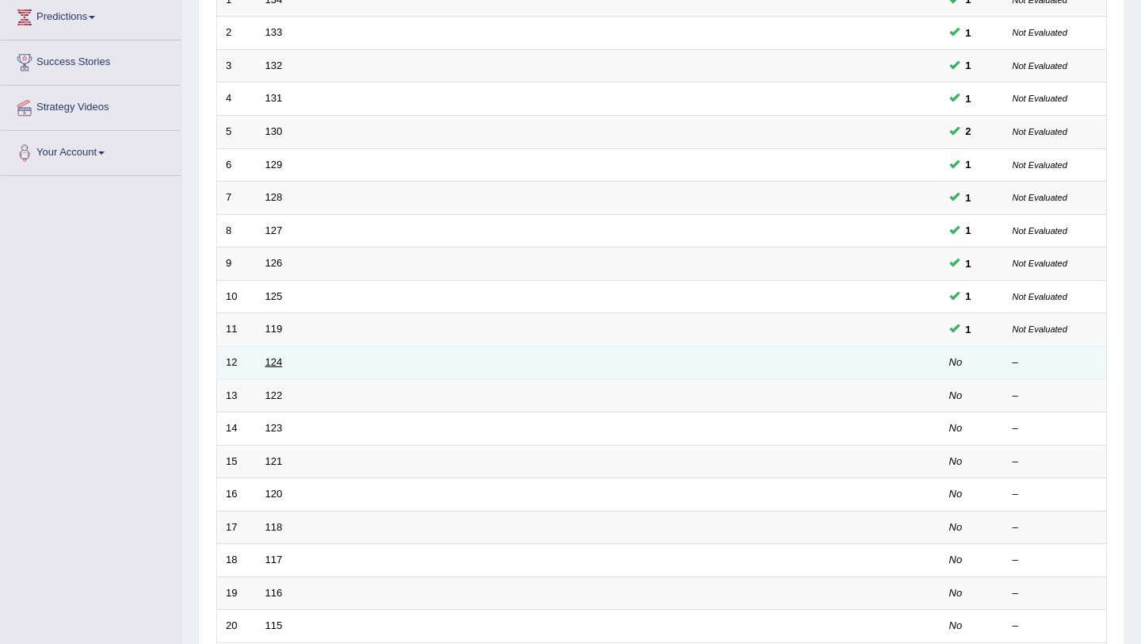
click at [273, 362] on link "124" at bounding box center [274, 362] width 17 height 12
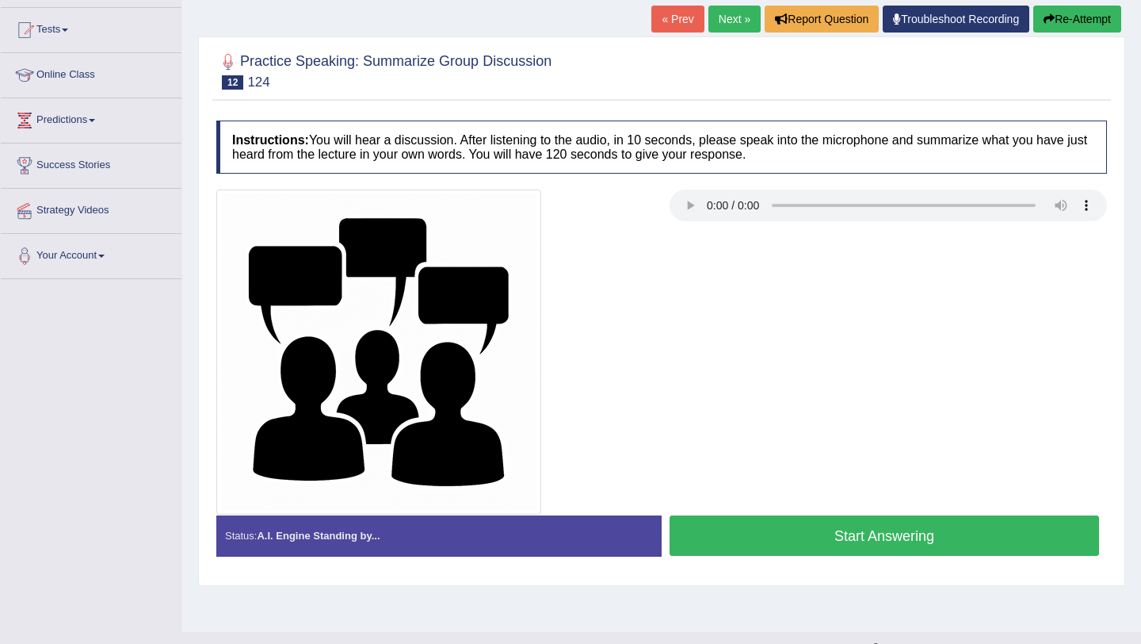
scroll to position [182, 0]
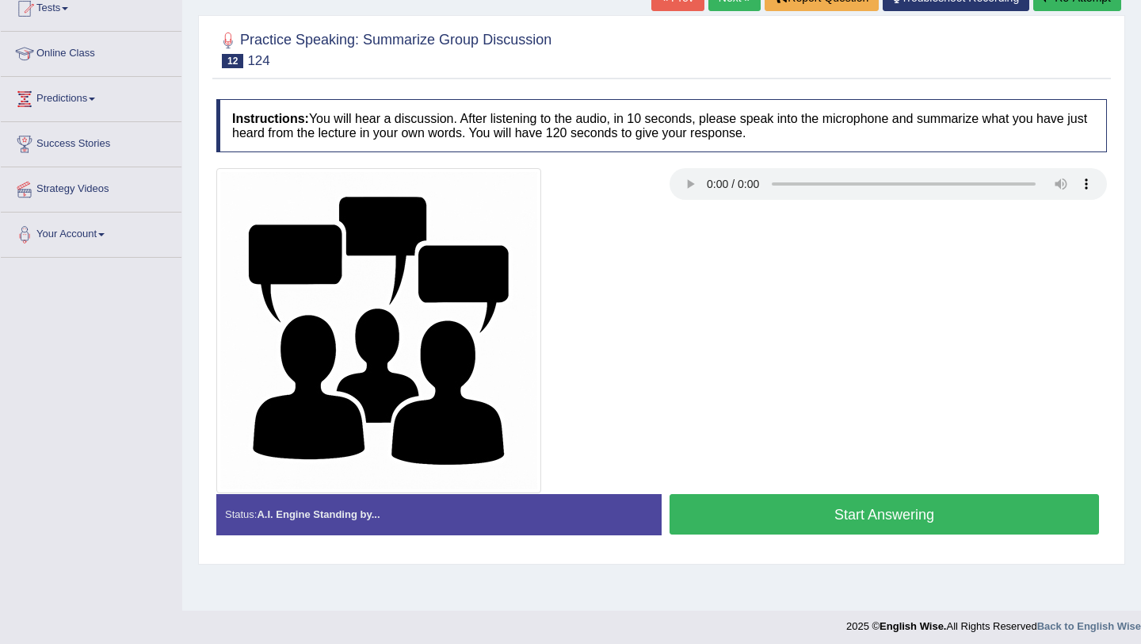
drag, startPoint x: 731, startPoint y: 239, endPoint x: 322, endPoint y: 40, distance: 454.8
click at [330, 27] on div "Practice Speaking: Summarize Group Discussion 12 124 Instructions: You will hea…" at bounding box center [661, 289] width 927 height 549
click at [826, 525] on button "Start Answering" at bounding box center [885, 514] width 430 height 40
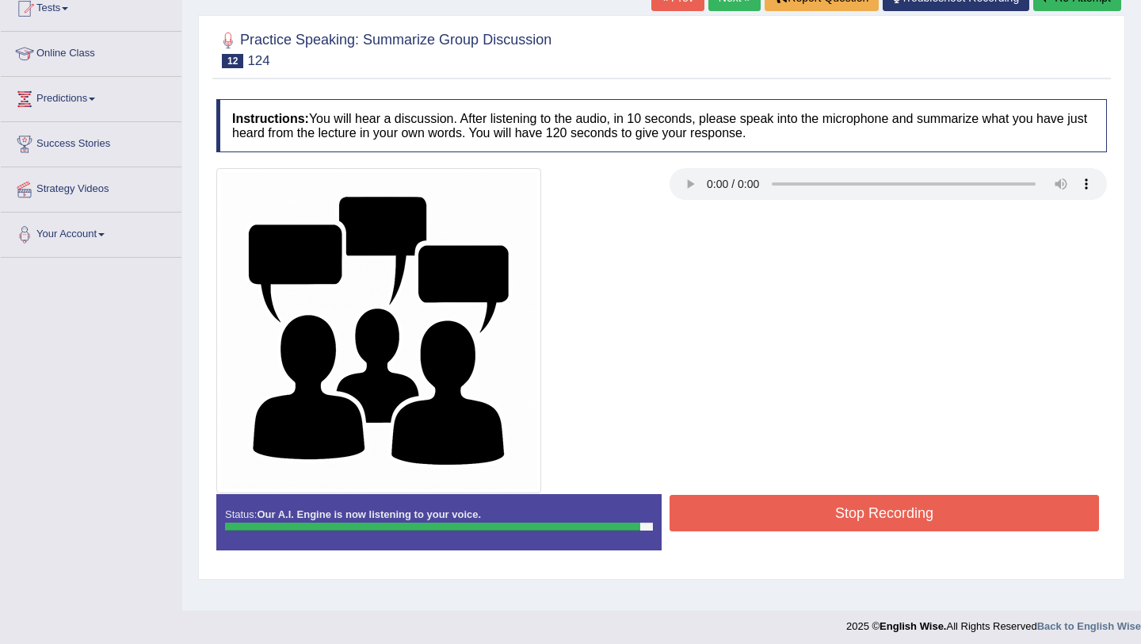
click at [824, 525] on button "Stop Recording" at bounding box center [885, 513] width 430 height 36
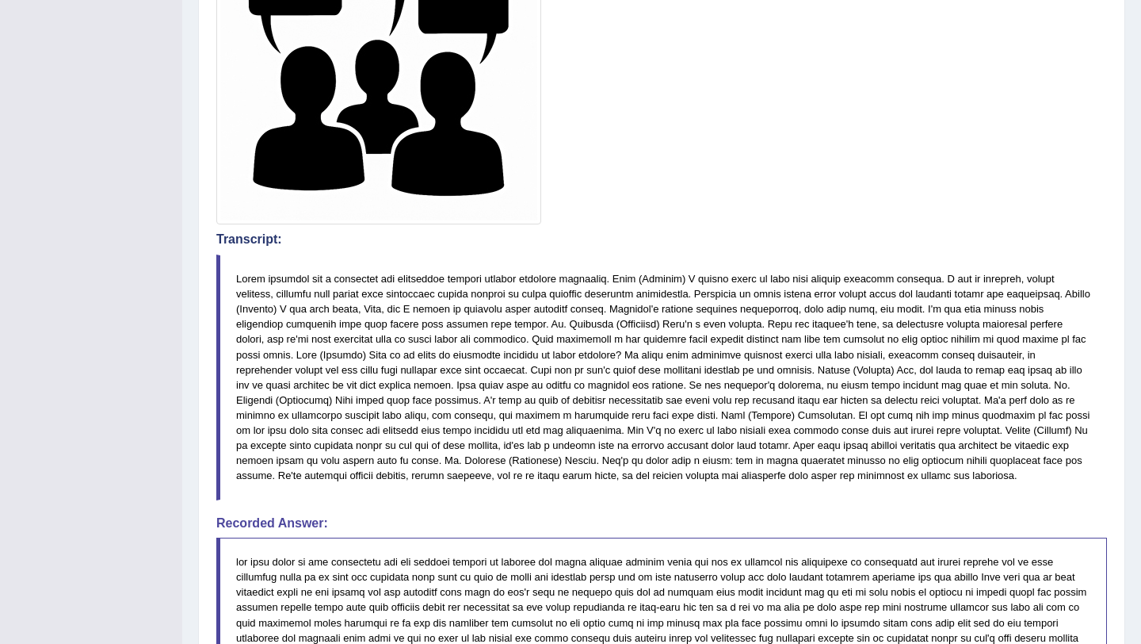
scroll to position [0, 0]
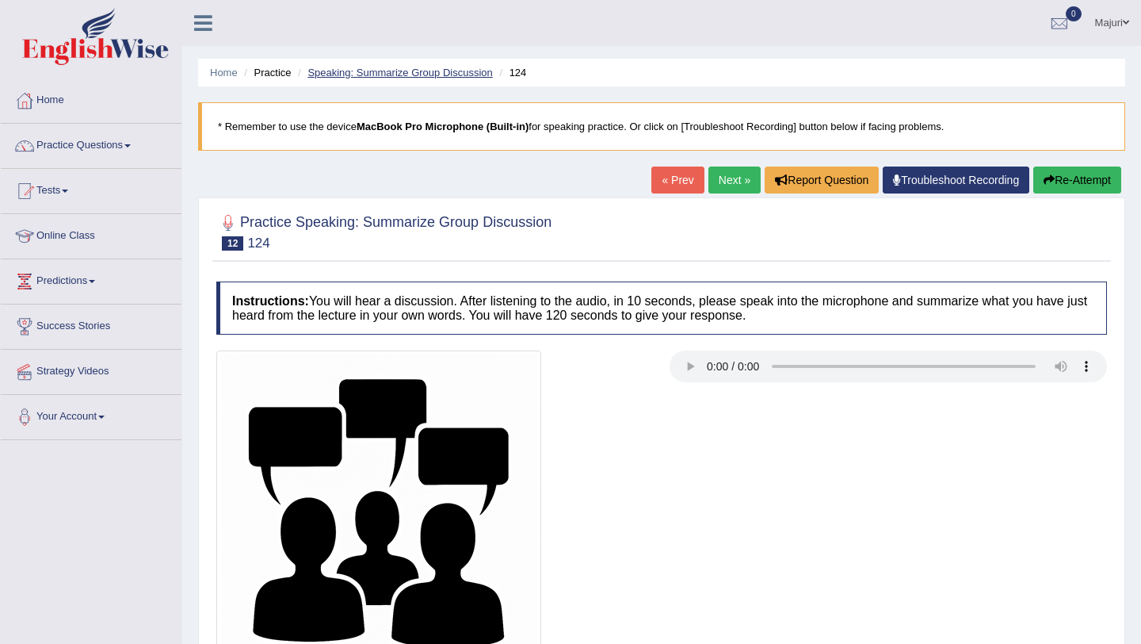
click at [384, 73] on link "Speaking: Summarize Group Discussion" at bounding box center [400, 73] width 185 height 12
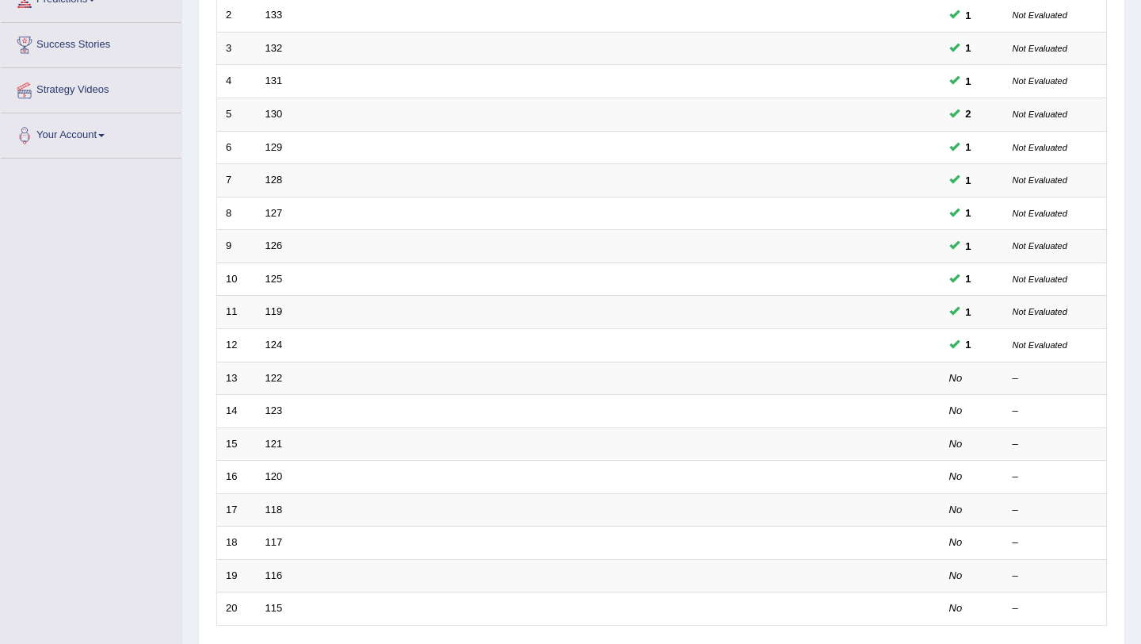
scroll to position [323, 0]
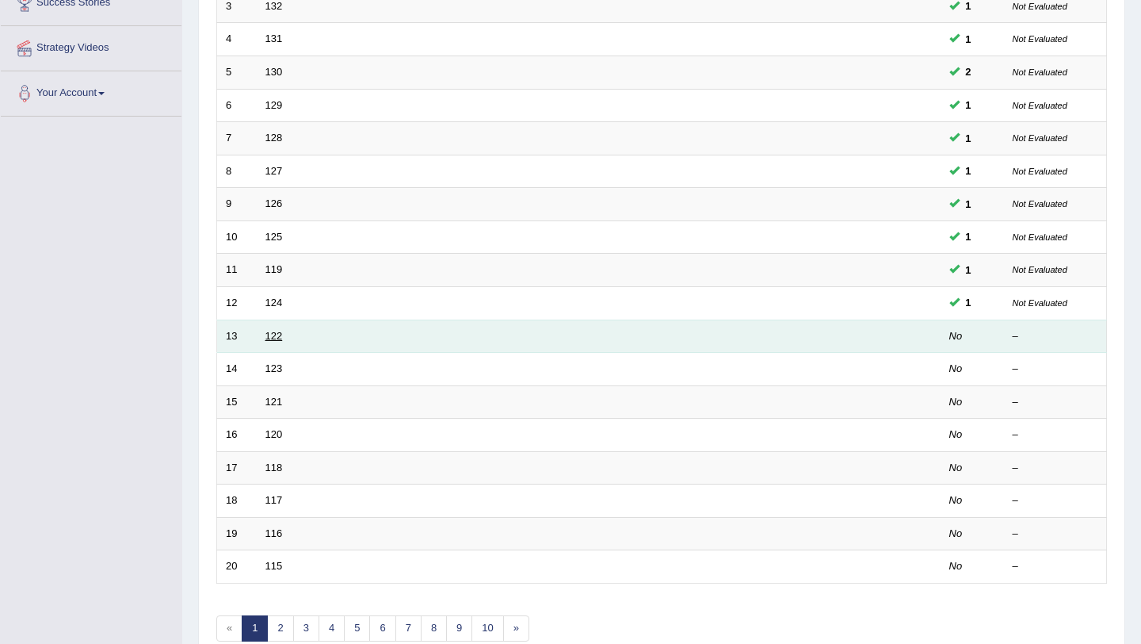
click at [277, 338] on link "122" at bounding box center [274, 336] width 17 height 12
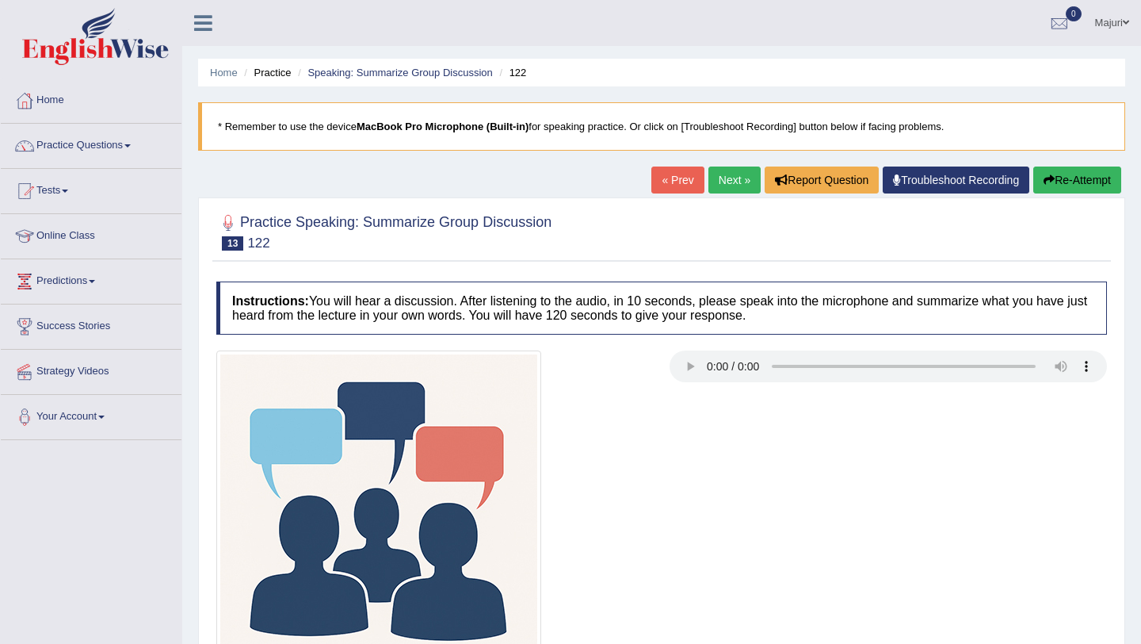
scroll to position [189, 0]
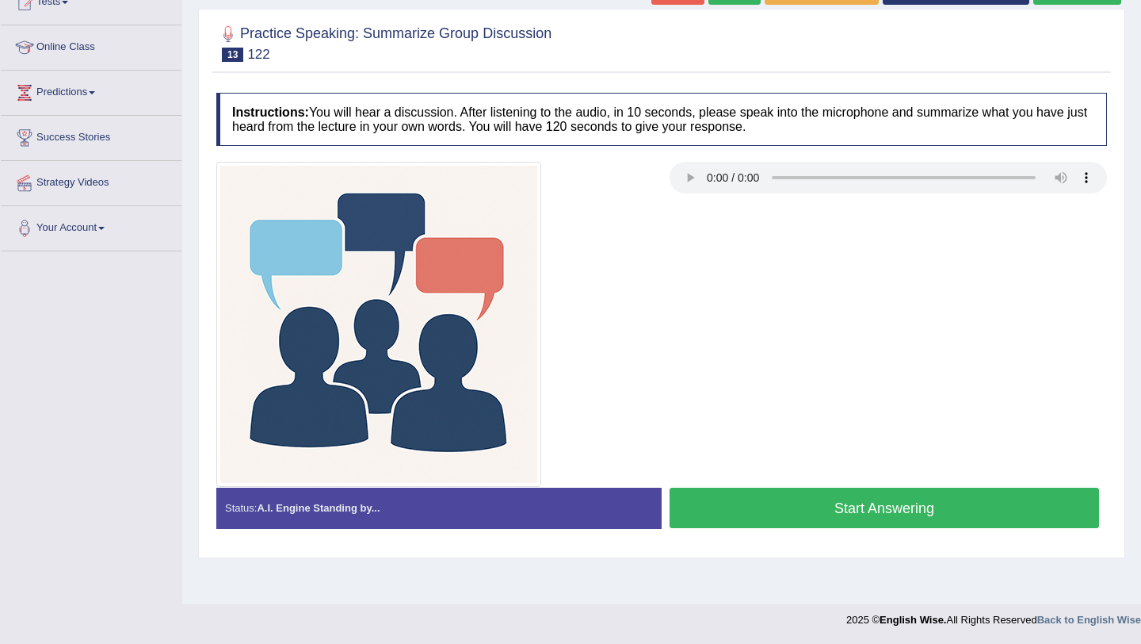
click at [871, 507] on button "Start Answering" at bounding box center [885, 507] width 430 height 40
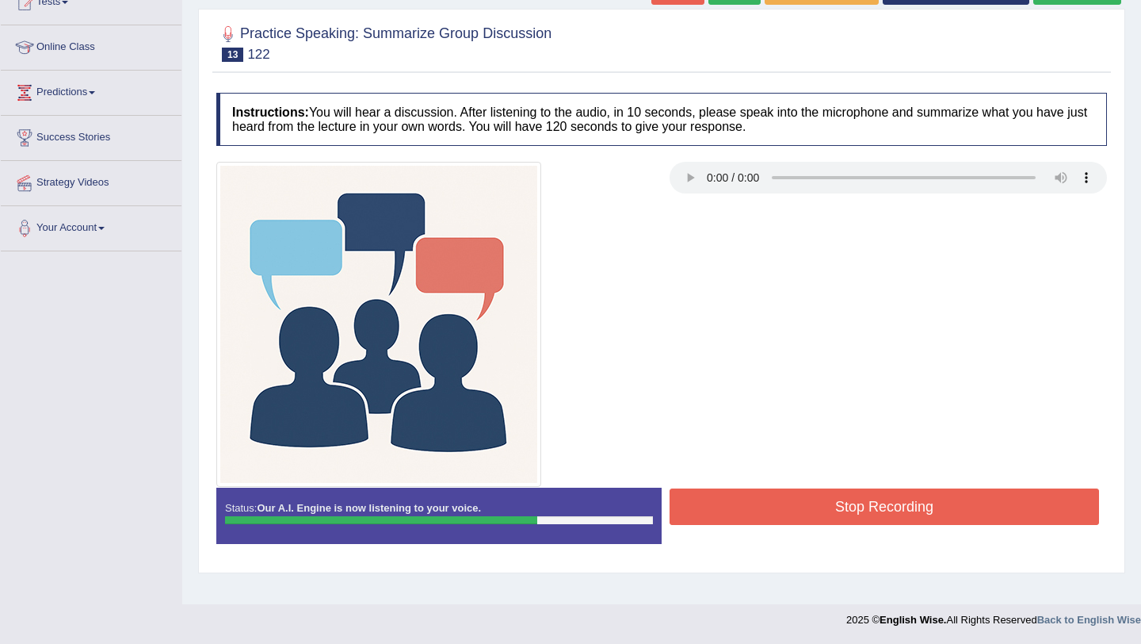
click at [871, 507] on button "Stop Recording" at bounding box center [885, 506] width 430 height 36
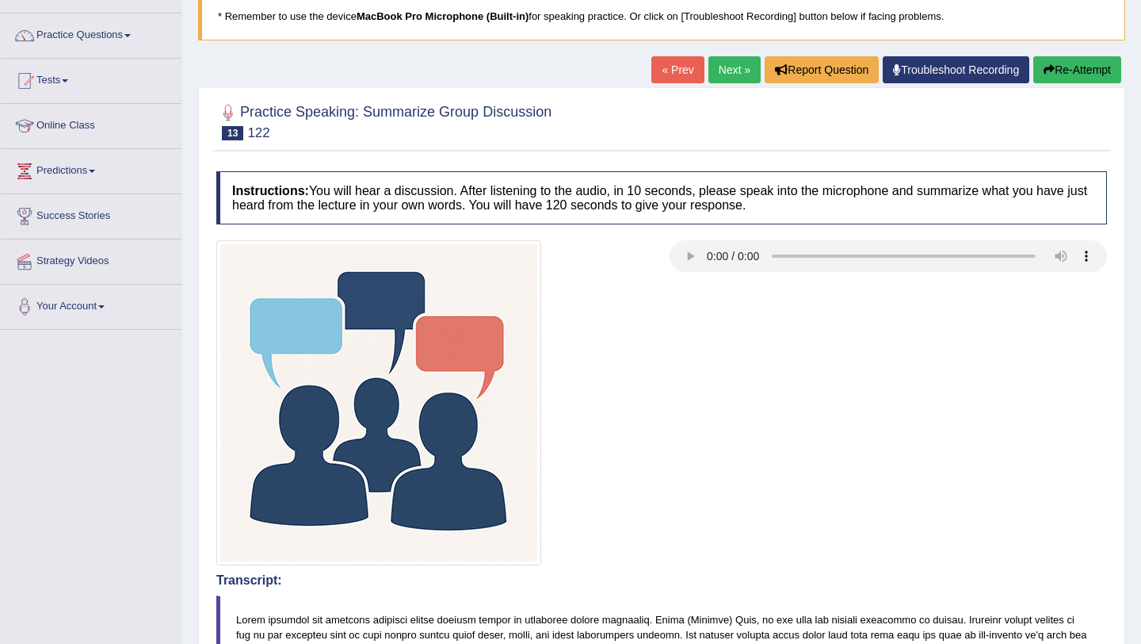
scroll to position [0, 0]
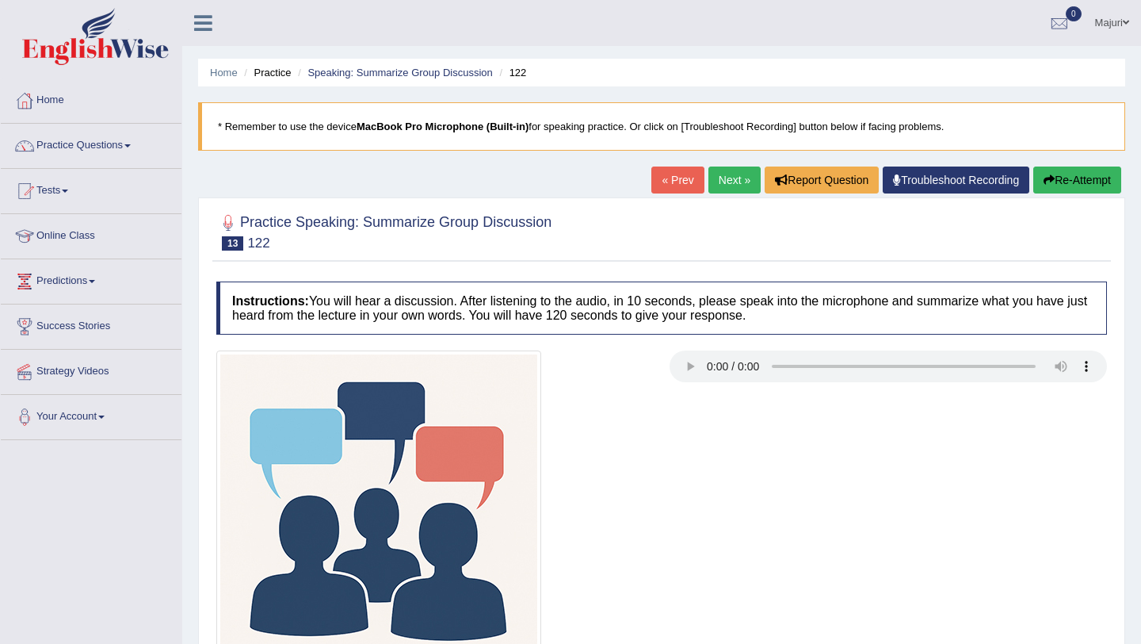
click at [718, 180] on link "Next »" at bounding box center [735, 179] width 52 height 27
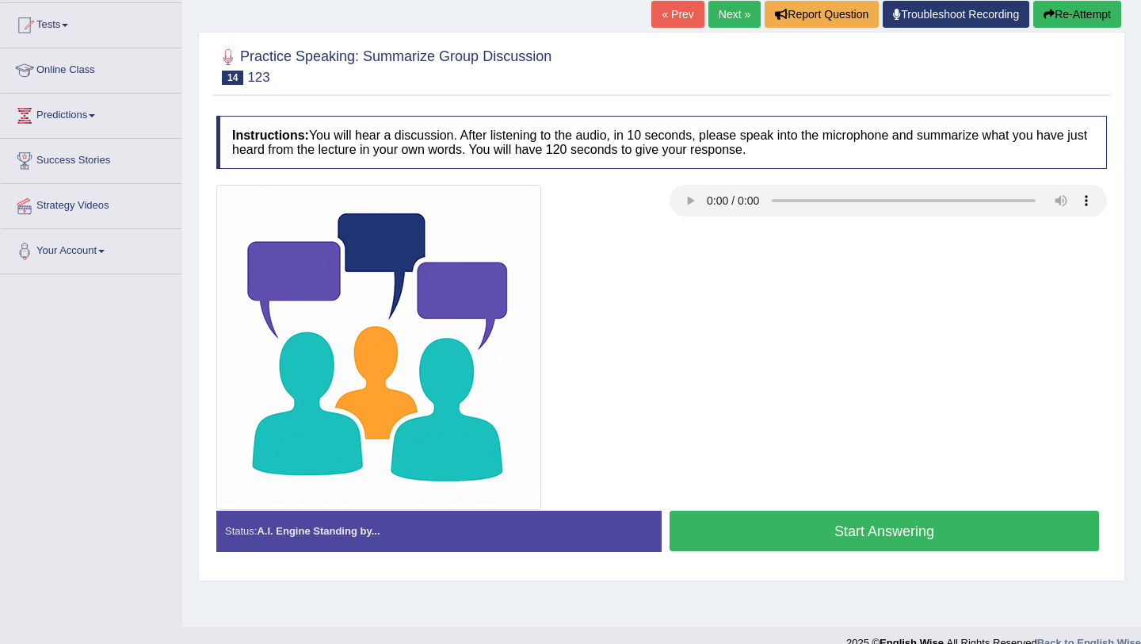
scroll to position [182, 0]
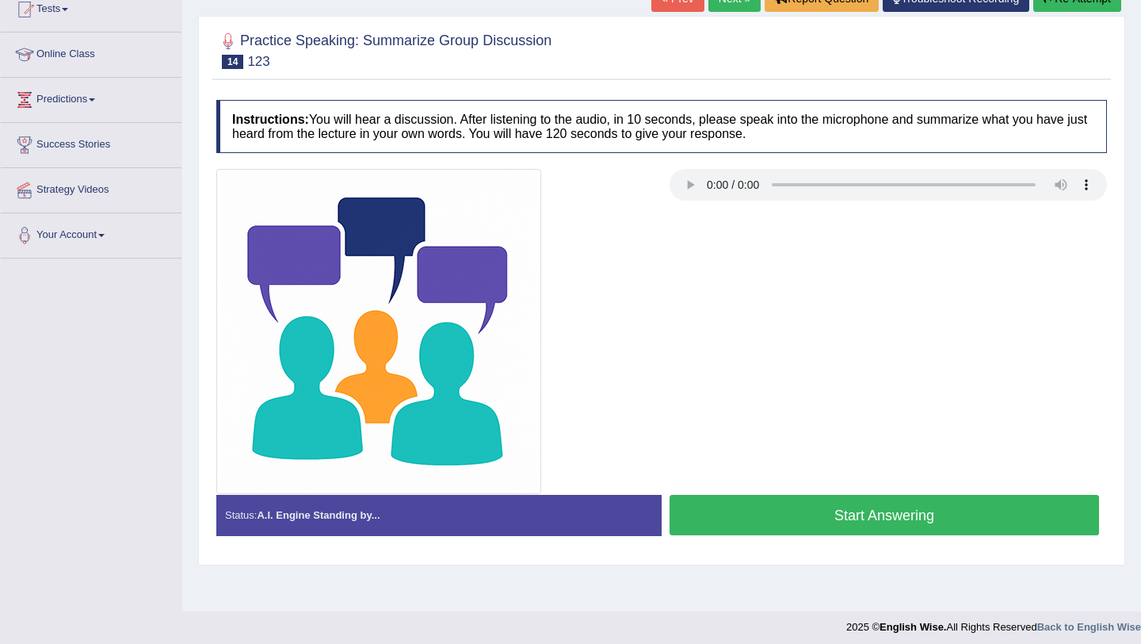
click at [916, 520] on button "Start Answering" at bounding box center [885, 515] width 430 height 40
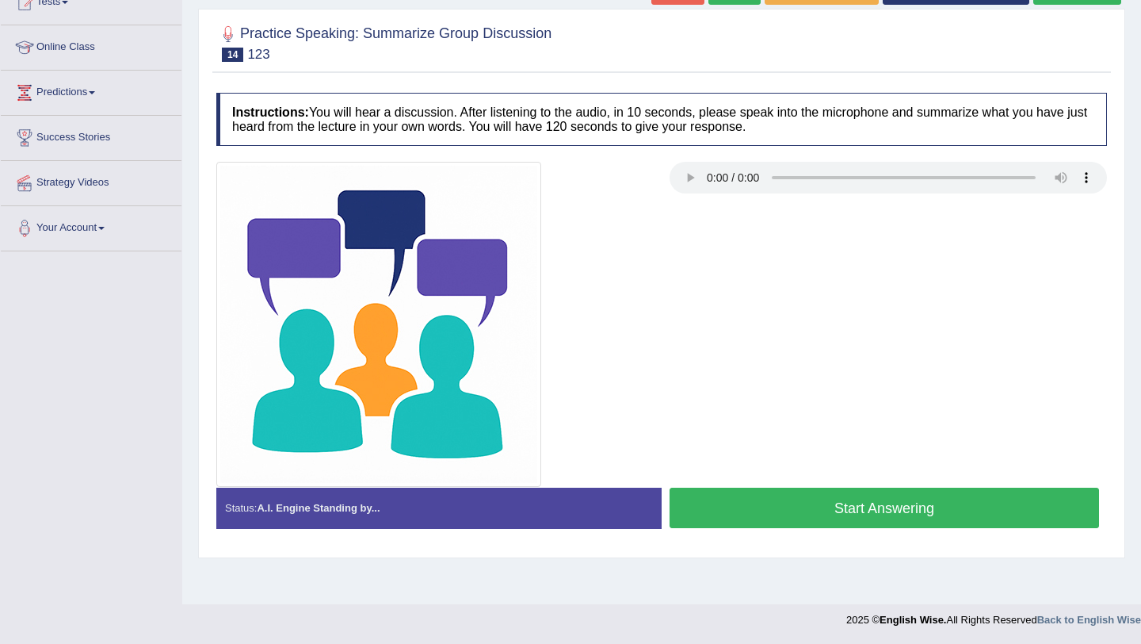
click at [933, 503] on button "Start Answering" at bounding box center [885, 507] width 430 height 40
